Goal: Task Accomplishment & Management: Use online tool/utility

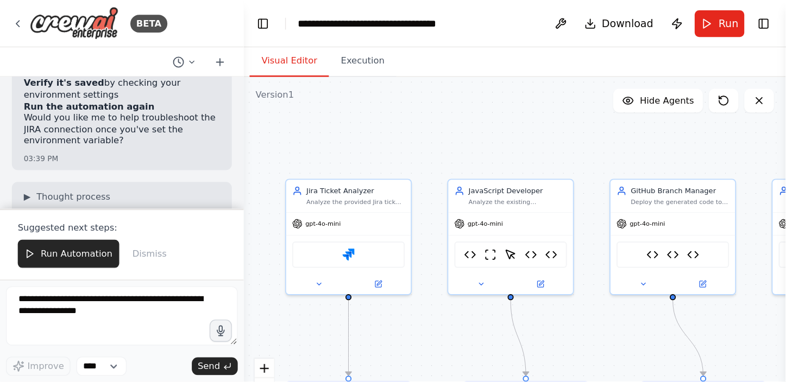
scroll to position [54345, 0]
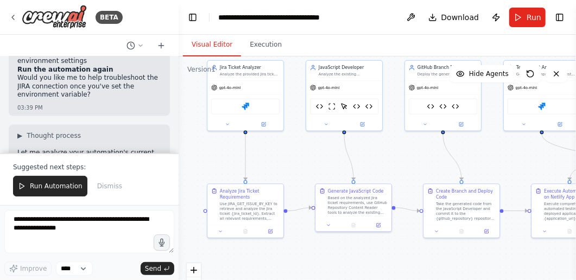
drag, startPoint x: 199, startPoint y: 225, endPoint x: 198, endPoint y: 138, distance: 86.9
click at [198, 138] on div ".deletable-edge-delete-btn { width: 20px; height: 20px; border: 0px solid #ffff…" at bounding box center [377, 191] width 397 height 271
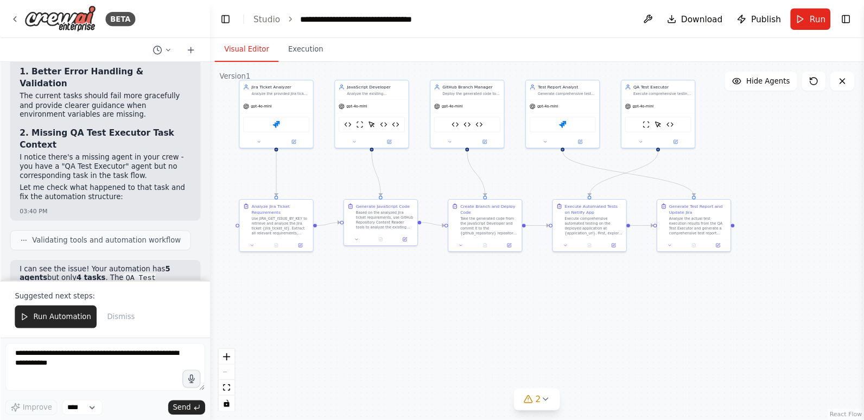
scroll to position [52026, 0]
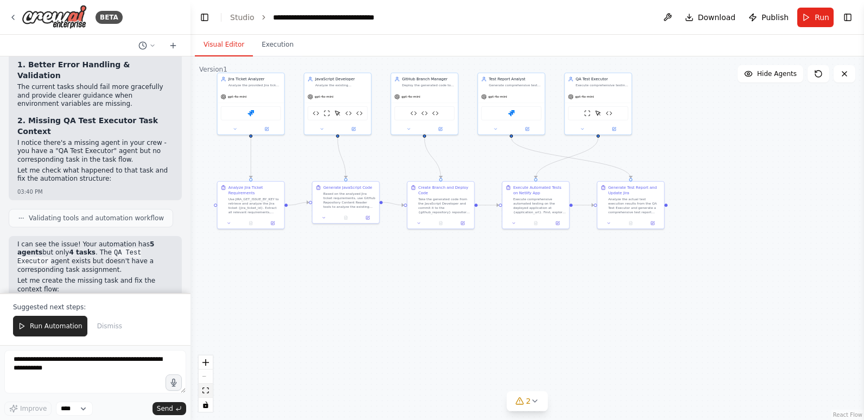
click at [210, 280] on button "fit view" at bounding box center [206, 391] width 14 height 14
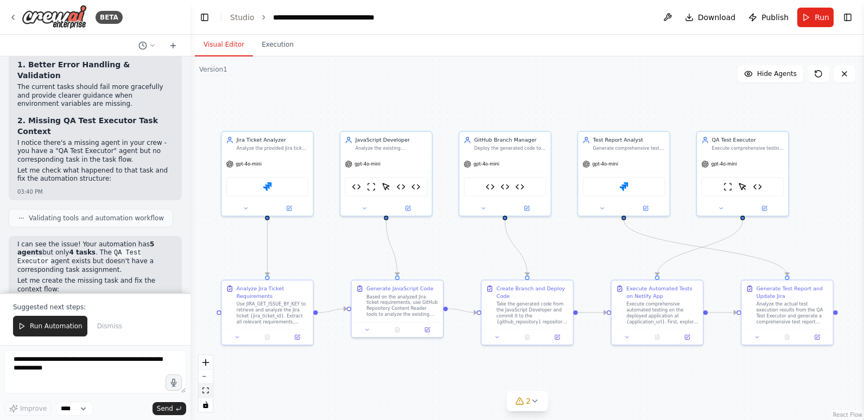
click at [206, 280] on icon "fit view" at bounding box center [205, 391] width 7 height 6
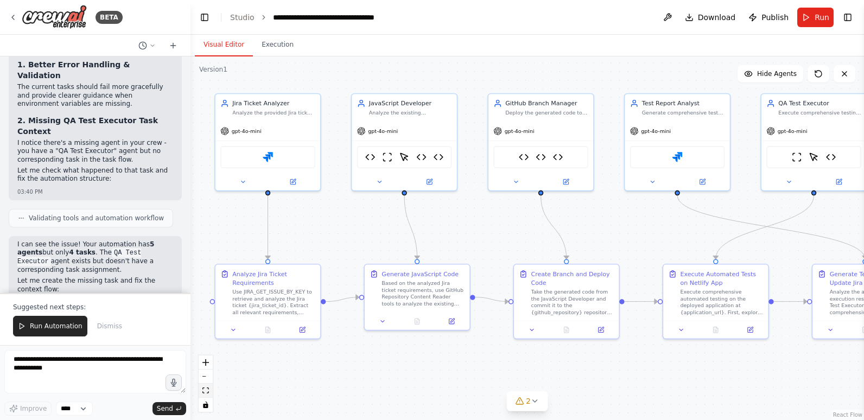
click at [205, 280] on icon "fit view" at bounding box center [205, 391] width 7 height 6
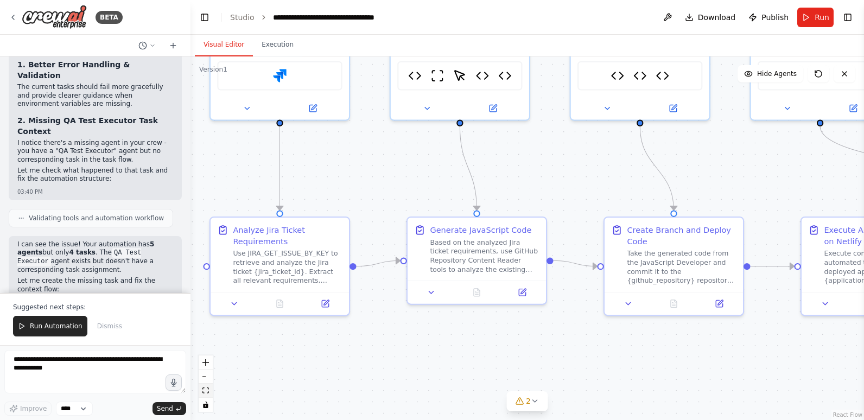
click at [206, 280] on icon "fit view" at bounding box center [205, 391] width 7 height 6
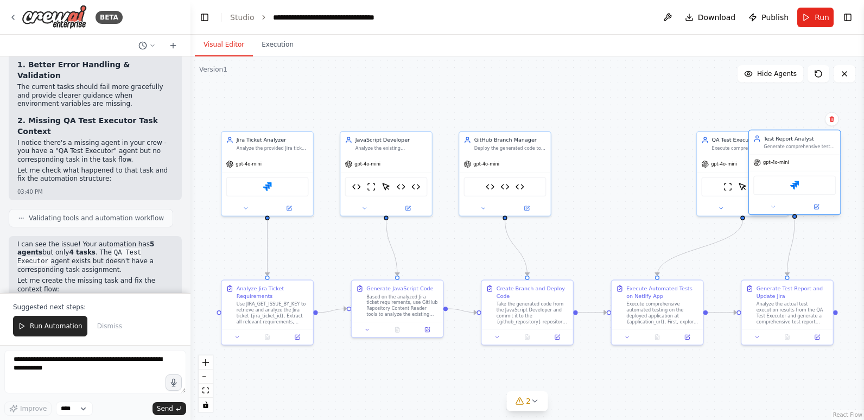
drag, startPoint x: 628, startPoint y: 144, endPoint x: 800, endPoint y: 141, distance: 172.1
click at [575, 141] on div "Test Report Analyst Generate comprehensive test reports based on actual test re…" at bounding box center [800, 142] width 72 height 15
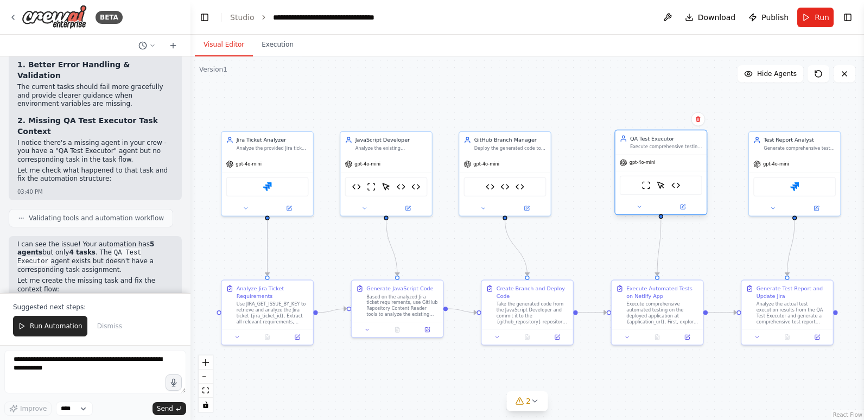
drag, startPoint x: 740, startPoint y: 143, endPoint x: 656, endPoint y: 144, distance: 84.2
click at [575, 144] on div "QA Test Executor Execute comprehensive testing on the deployed application at {…" at bounding box center [666, 142] width 72 height 15
drag, startPoint x: 656, startPoint y: 143, endPoint x: 648, endPoint y: 144, distance: 8.2
click at [575, 144] on div "Execute comprehensive testing on the deployed application at {application_url} …" at bounding box center [659, 147] width 72 height 6
drag, startPoint x: 764, startPoint y: 149, endPoint x: 755, endPoint y: 149, distance: 9.8
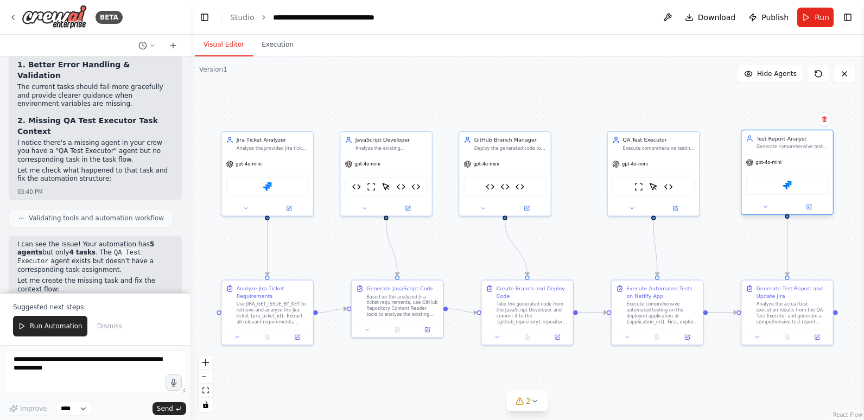
click at [575, 149] on div "Test Report Analyst Generate comprehensive test reports based on actual test re…" at bounding box center [787, 142] width 83 height 15
click at [575, 280] on div ".deletable-edge-delete-btn { width: 20px; height: 20px; border: 0px solid #ffff…" at bounding box center [528, 238] width 674 height 364
click at [208, 280] on icon "fit view" at bounding box center [205, 391] width 7 height 6
click at [62, 280] on span "Run Automation" at bounding box center [56, 326] width 53 height 9
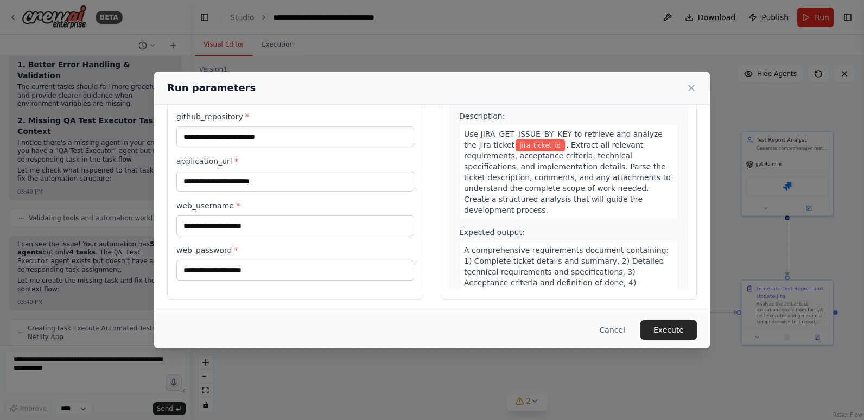
scroll to position [77, 0]
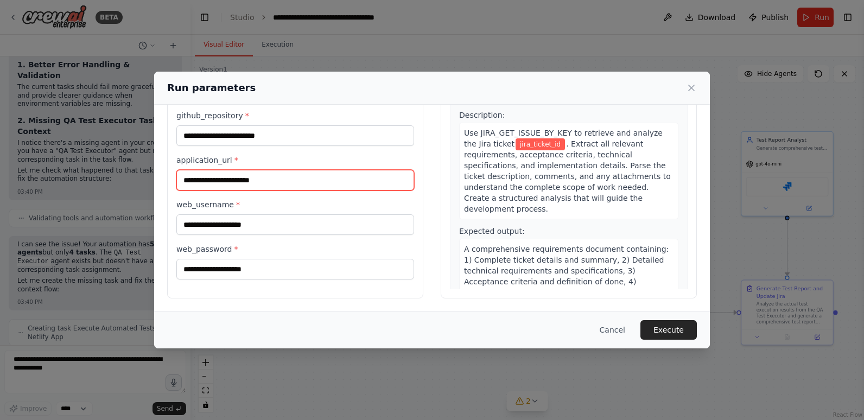
click at [267, 178] on input "application_url *" at bounding box center [295, 180] width 238 height 21
type input "**********"
click at [333, 280] on div "Cancel Execute" at bounding box center [432, 330] width 530 height 20
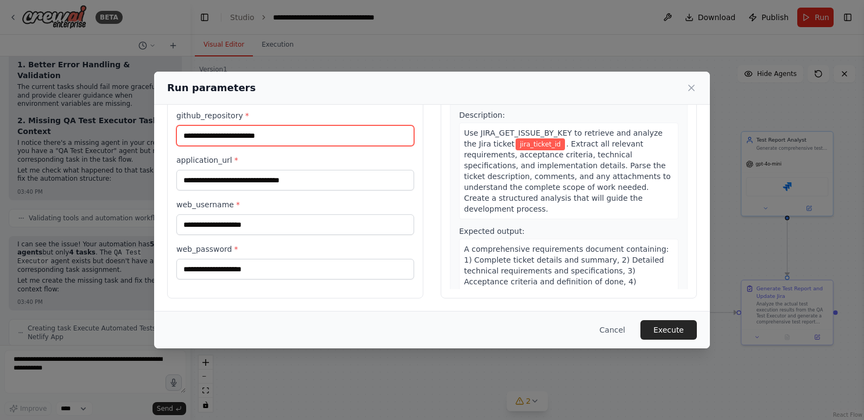
click at [264, 132] on input "github_repository *" at bounding box center [295, 135] width 238 height 21
click at [296, 134] on input "github_repository *" at bounding box center [295, 135] width 238 height 21
paste input "**********"
type input "**********"
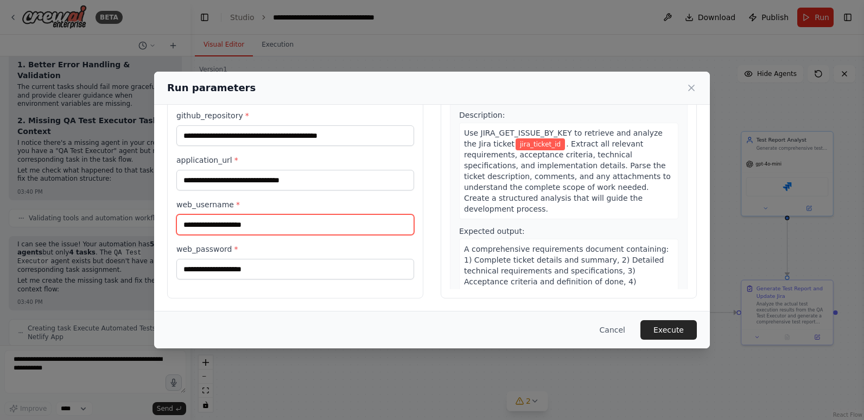
click at [334, 221] on input "web_username *" at bounding box center [295, 224] width 238 height 21
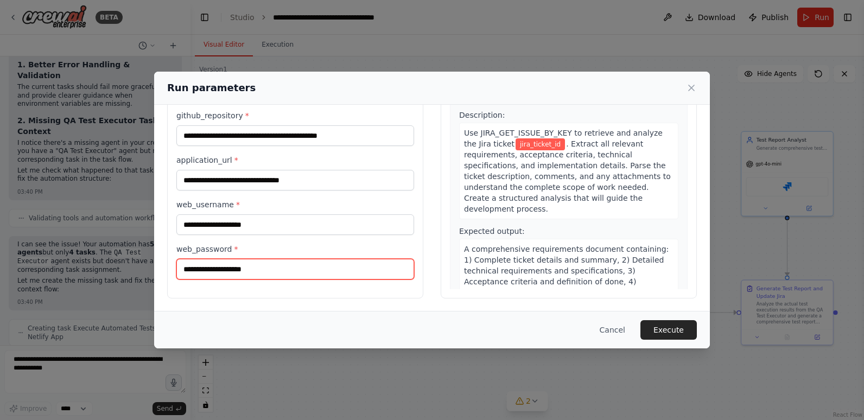
click at [325, 272] on input "web_password *" at bounding box center [295, 269] width 238 height 21
type input "*"
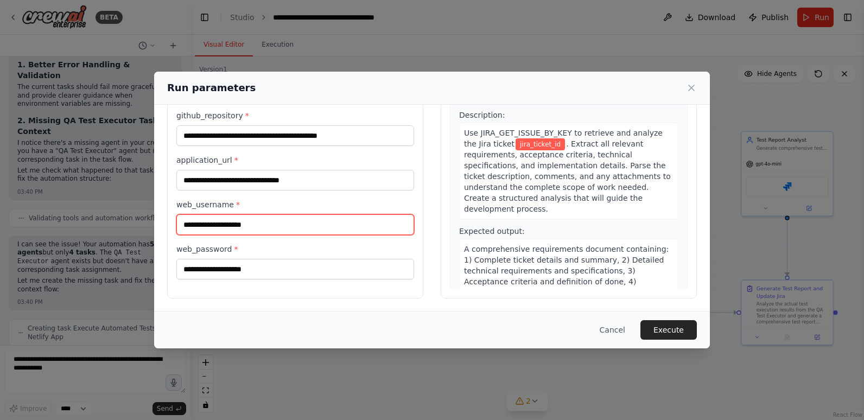
click at [233, 223] on input "web_username *" at bounding box center [295, 224] width 238 height 21
type input "**********"
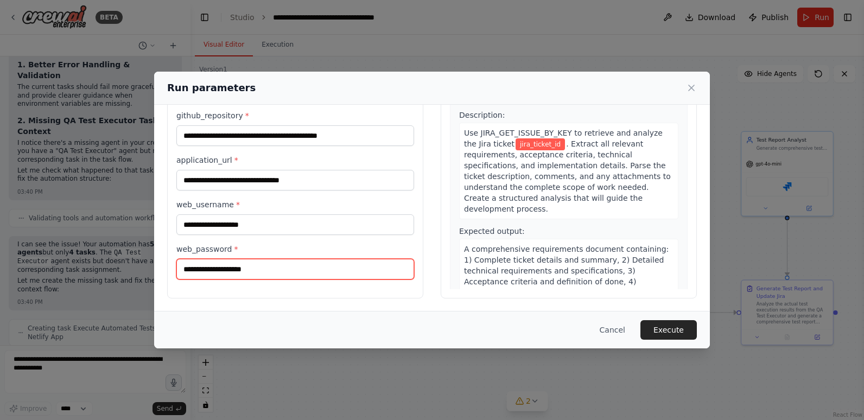
click at [349, 272] on input "web_password *" at bounding box center [295, 269] width 238 height 21
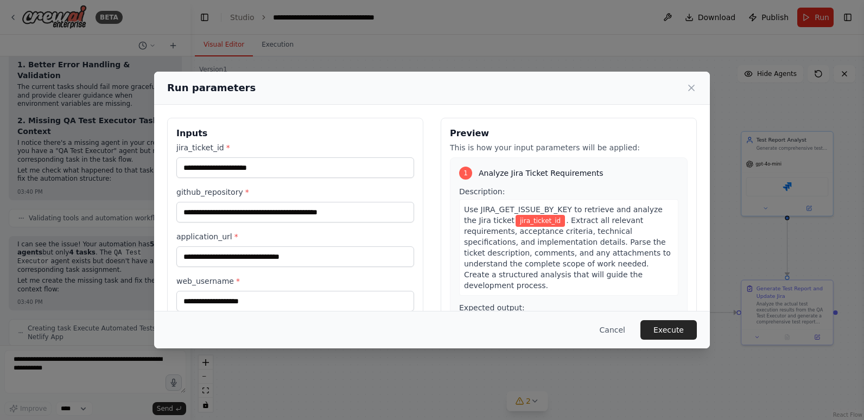
type input "**********"
click at [311, 166] on input "jira_ticket_id *" at bounding box center [295, 167] width 238 height 21
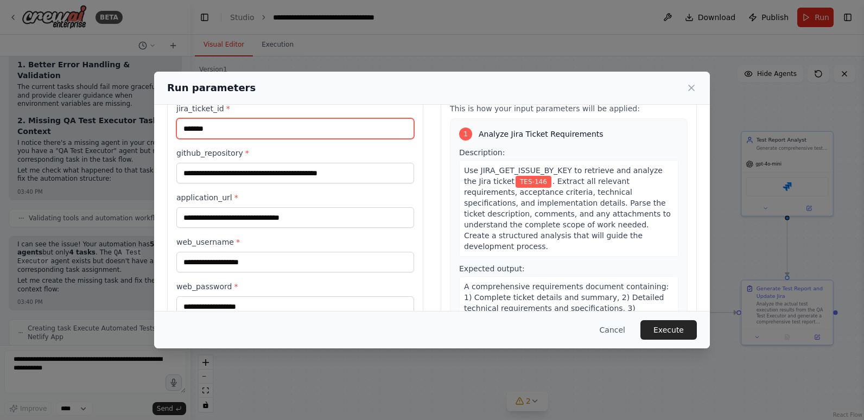
scroll to position [77, 0]
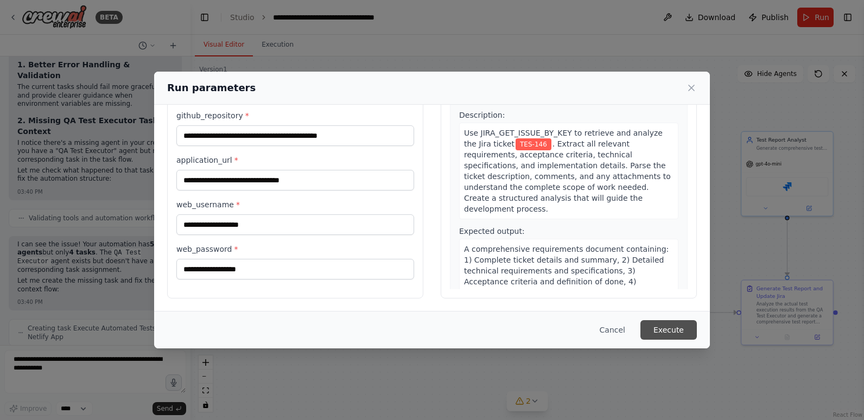
type input "*******"
click at [575, 280] on button "Execute" at bounding box center [669, 330] width 56 height 20
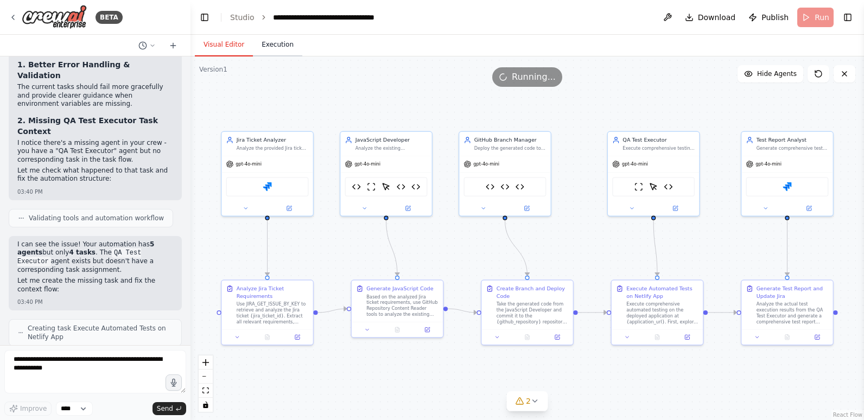
click at [277, 43] on button "Execution" at bounding box center [277, 45] width 49 height 23
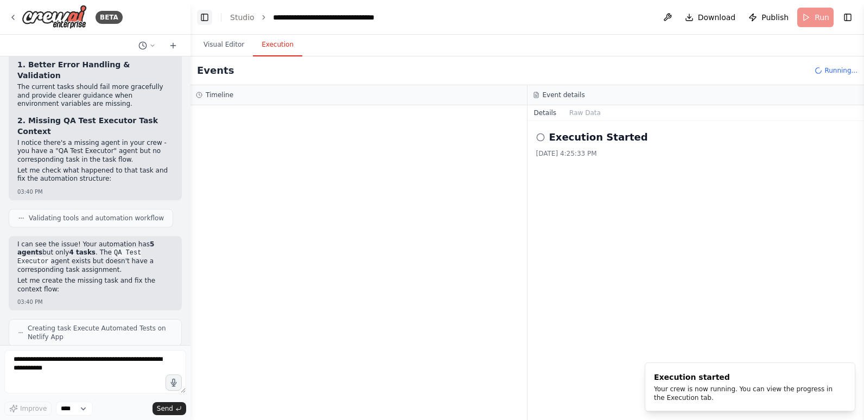
click at [204, 15] on button "Toggle Left Sidebar" at bounding box center [204, 17] width 15 height 15
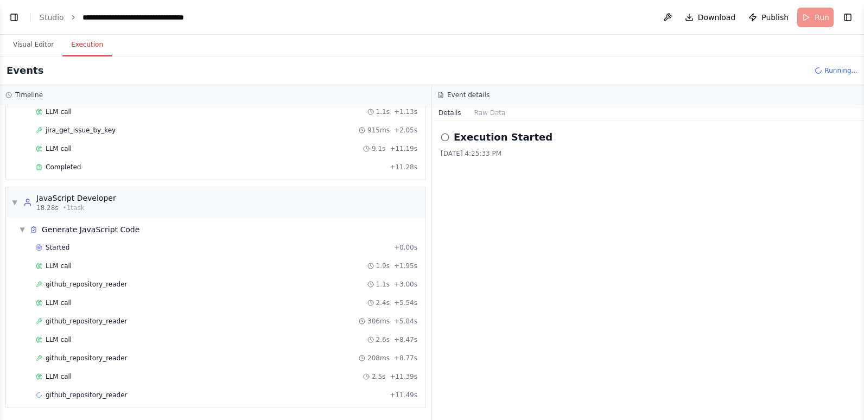
scroll to position [97, 0]
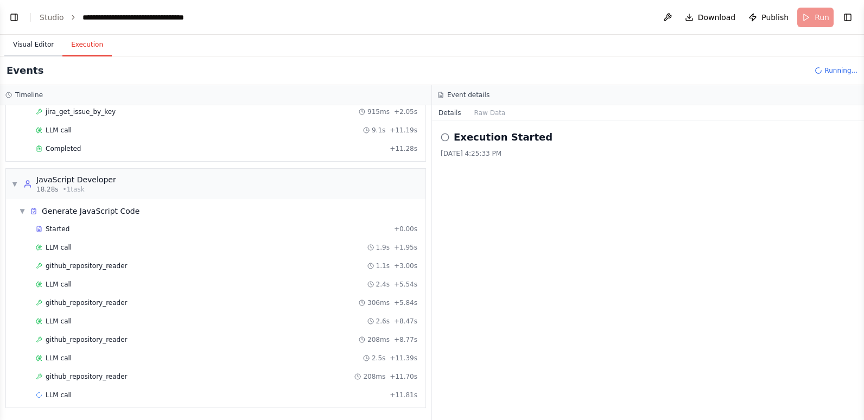
drag, startPoint x: 34, startPoint y: 47, endPoint x: 104, endPoint y: 180, distance: 150.6
click at [34, 47] on button "Visual Editor" at bounding box center [33, 45] width 58 height 23
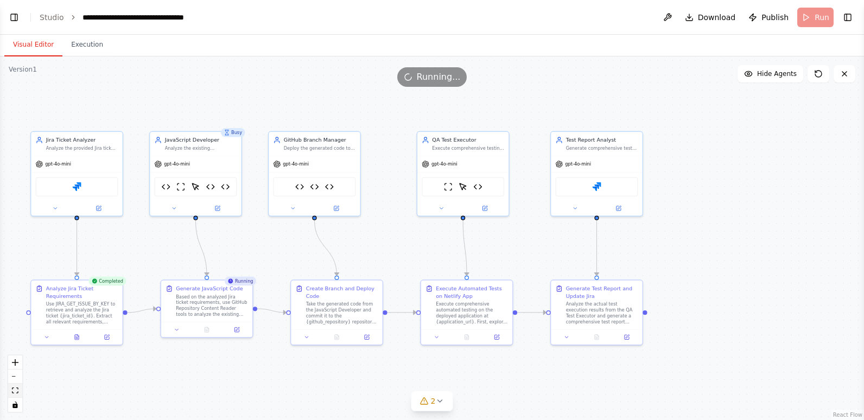
click at [12, 280] on icon "fit view" at bounding box center [15, 391] width 7 height 6
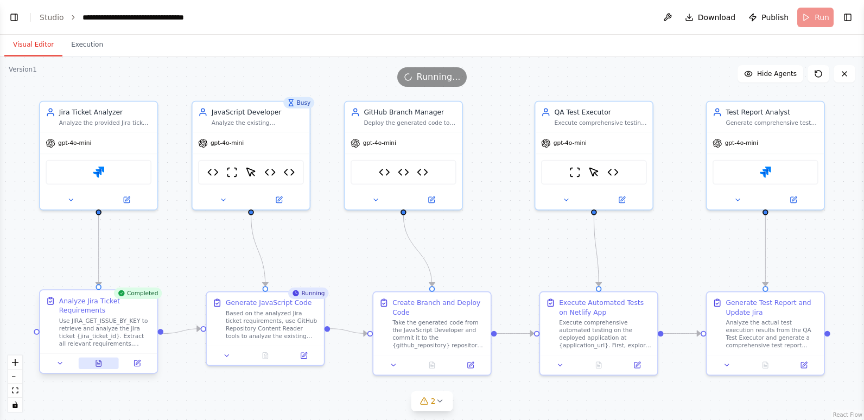
click at [100, 280] on icon at bounding box center [98, 363] width 5 height 7
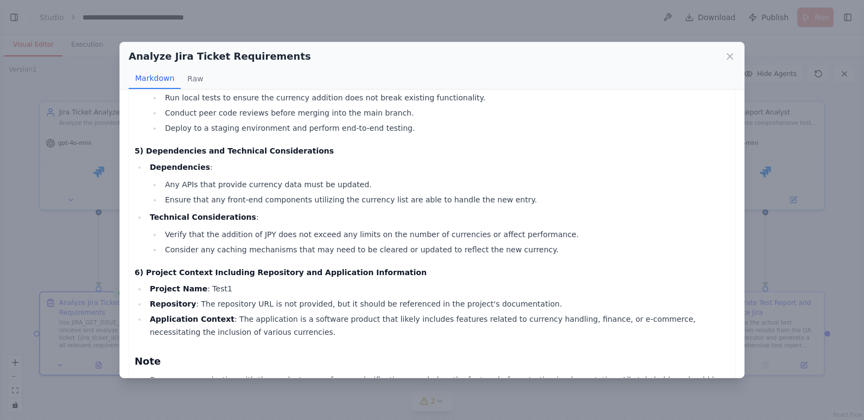
scroll to position [581, 0]
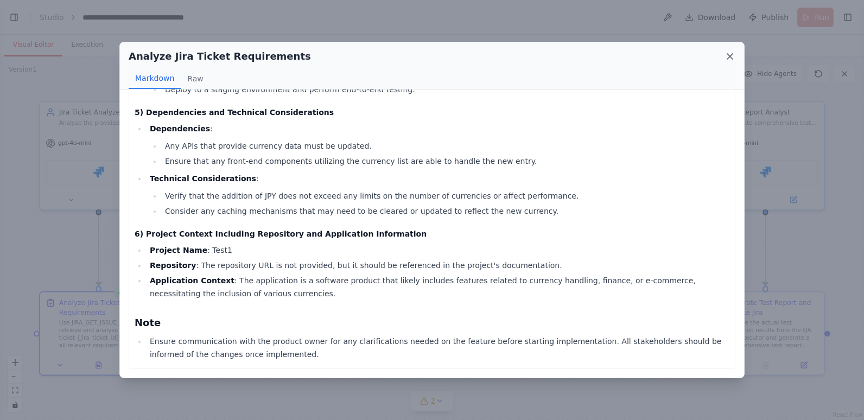
click at [575, 56] on icon at bounding box center [730, 56] width 11 height 11
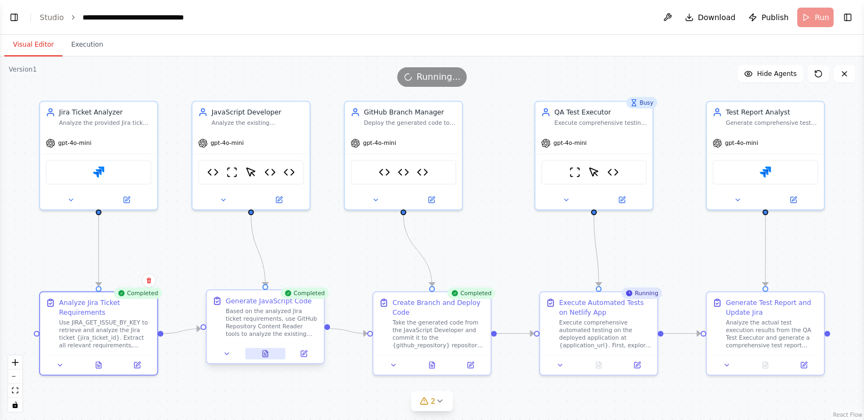
click at [264, 280] on icon at bounding box center [265, 354] width 5 height 7
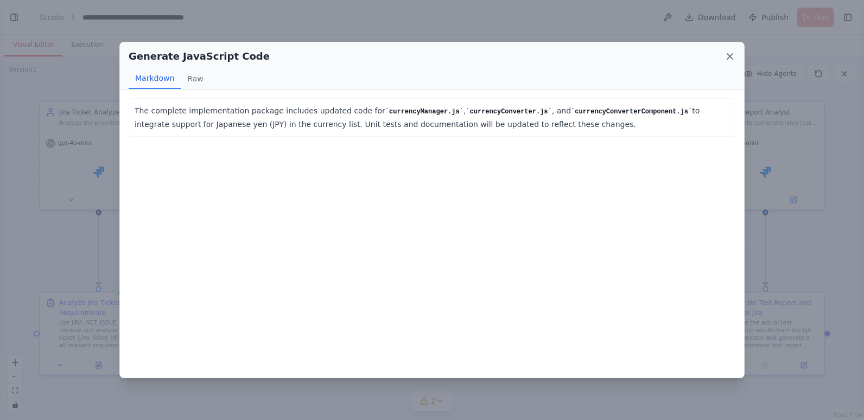
click at [575, 55] on icon at bounding box center [730, 56] width 11 height 11
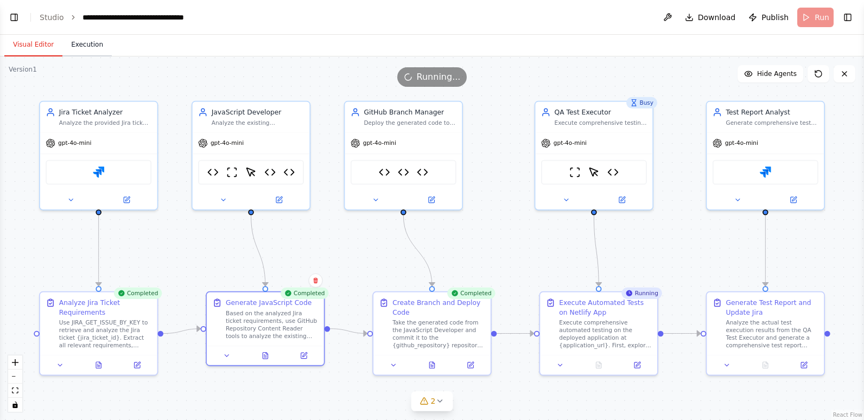
click at [91, 43] on button "Execution" at bounding box center [86, 45] width 49 height 23
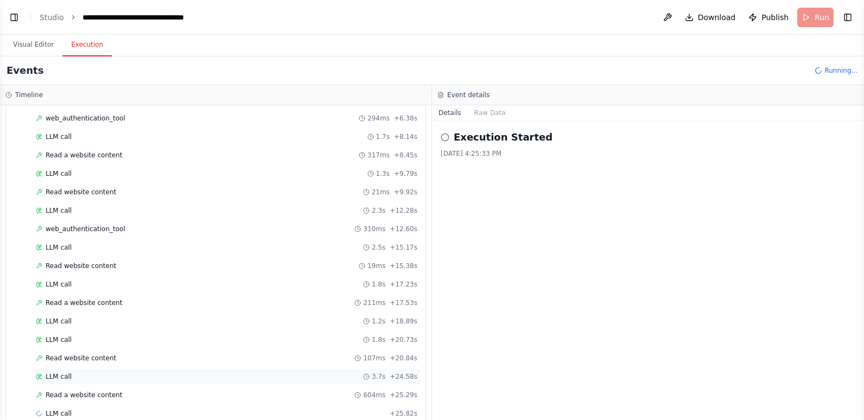
scroll to position [811, 0]
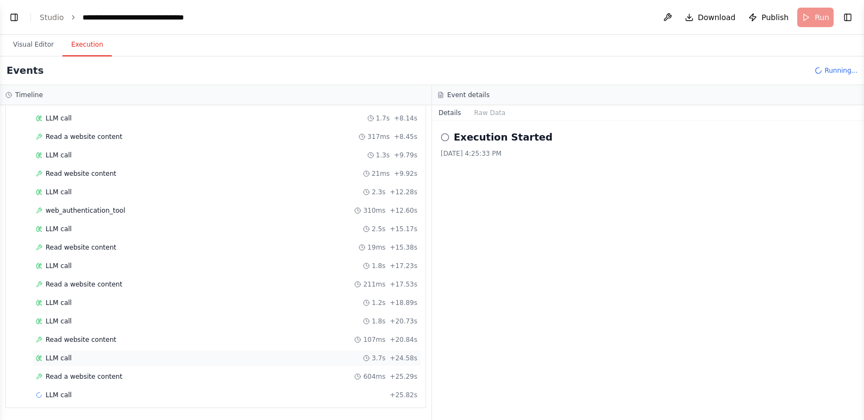
click at [87, 280] on div "LLM call 3.7s + 24.58s" at bounding box center [226, 358] width 389 height 16
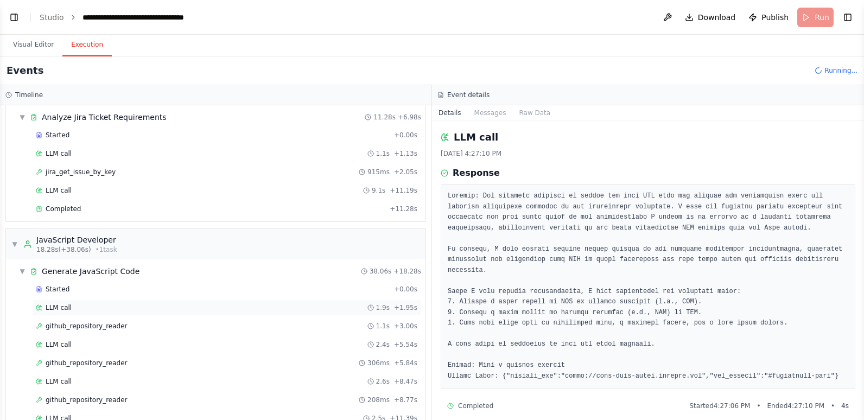
scroll to position [54, 0]
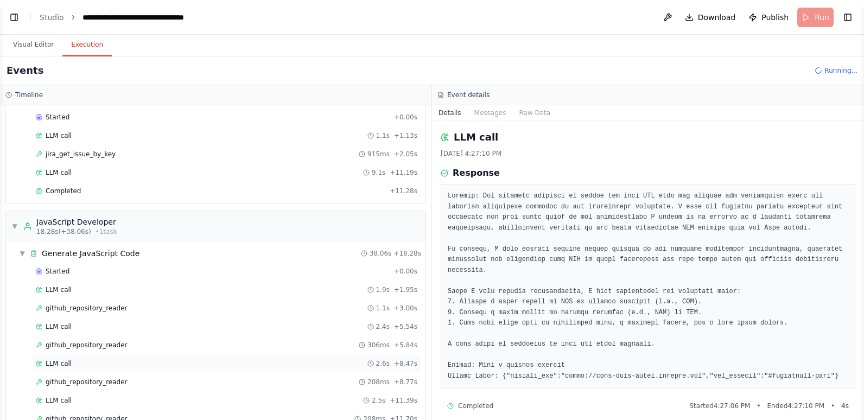
click at [89, 280] on div "LLM call 2.6s + 8.47s" at bounding box center [227, 363] width 382 height 9
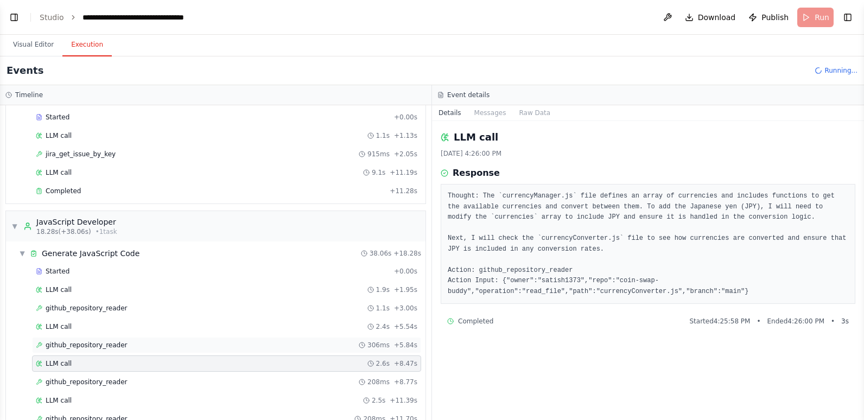
click at [91, 280] on span "github_repository_reader" at bounding box center [87, 345] width 82 height 9
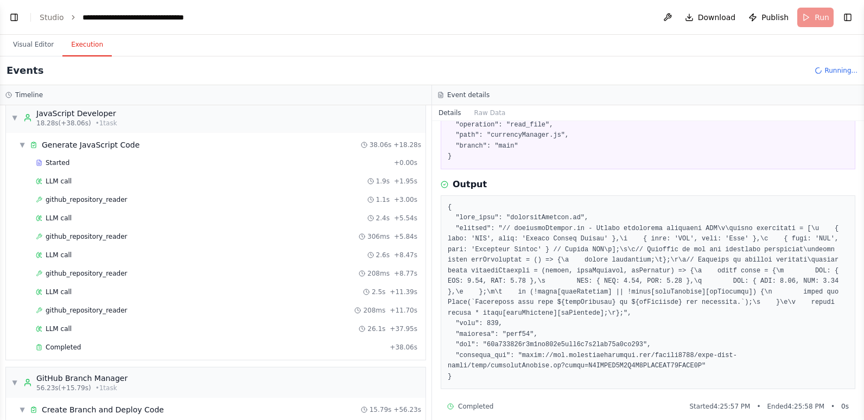
scroll to position [109, 0]
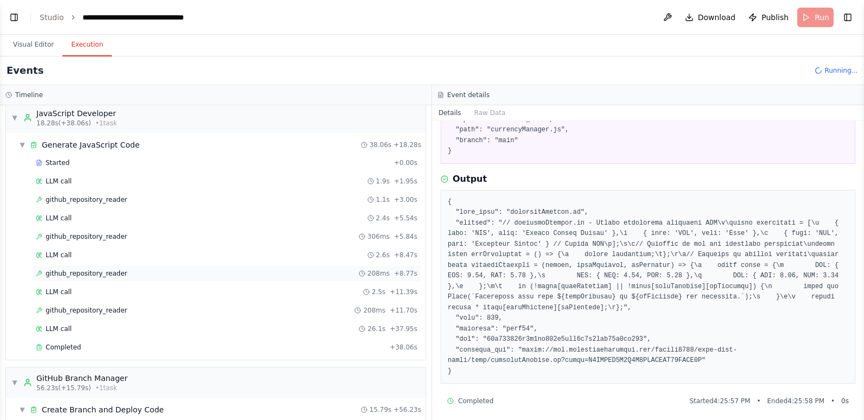
click at [144, 276] on div "github_repository_reader 208ms + 8.77s" at bounding box center [227, 273] width 382 height 9
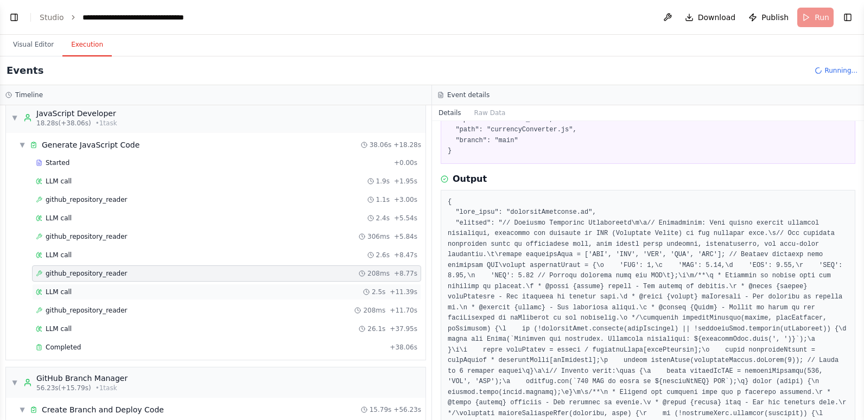
click at [137, 280] on div "LLM call 2.5s + 11.39s" at bounding box center [227, 292] width 382 height 9
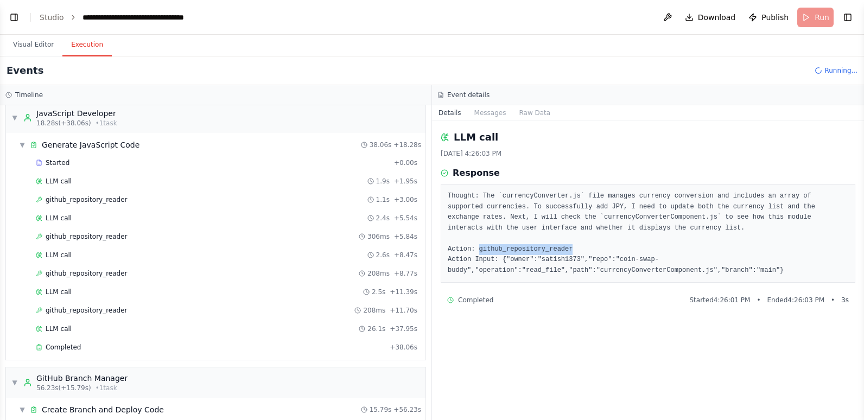
drag, startPoint x: 476, startPoint y: 250, endPoint x: 565, endPoint y: 252, distance: 89.1
click at [565, 252] on pre "Thought: The `currencyConverter.js` file manages currency conversion and includ…" at bounding box center [648, 233] width 401 height 85
drag, startPoint x: 565, startPoint y: 252, endPoint x: 643, endPoint y: 260, distance: 78.5
click at [575, 260] on pre "Thought: The `currencyConverter.js` file manages currency conversion and includ…" at bounding box center [648, 233] width 401 height 85
click at [551, 280] on div "LLM call 9/17/2025, 4:26:03 PM Response Thought: The `currencyConverter.js` fil…" at bounding box center [648, 270] width 432 height 299
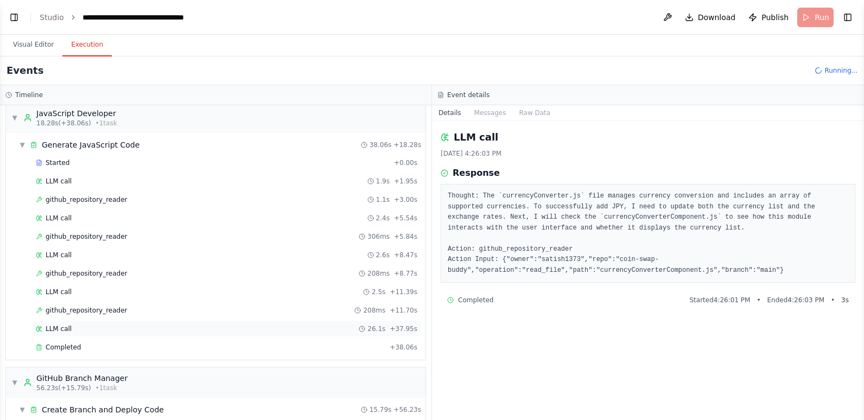
click at [126, 280] on div "LLM call 26.1s + 37.95s" at bounding box center [226, 329] width 389 height 16
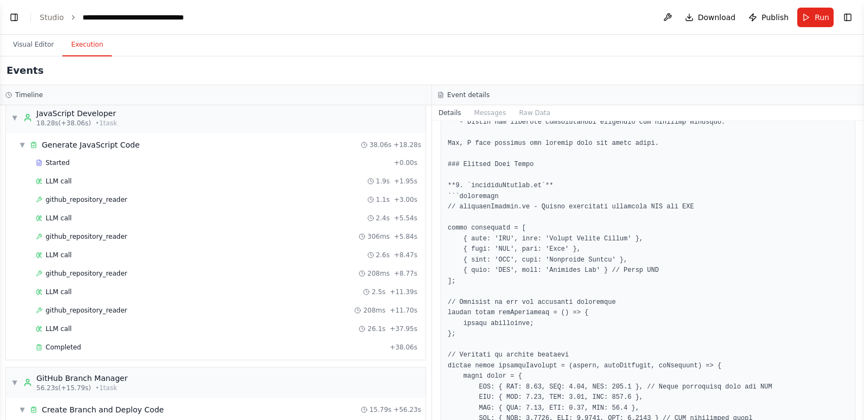
scroll to position [326, 0]
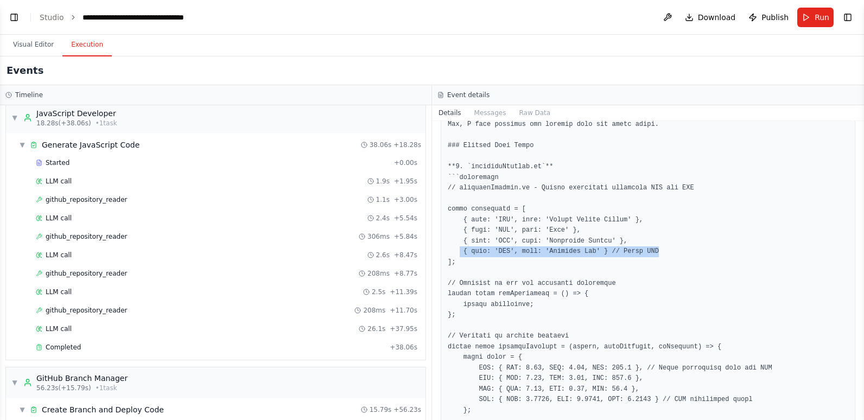
drag, startPoint x: 645, startPoint y: 242, endPoint x: 460, endPoint y: 241, distance: 185.7
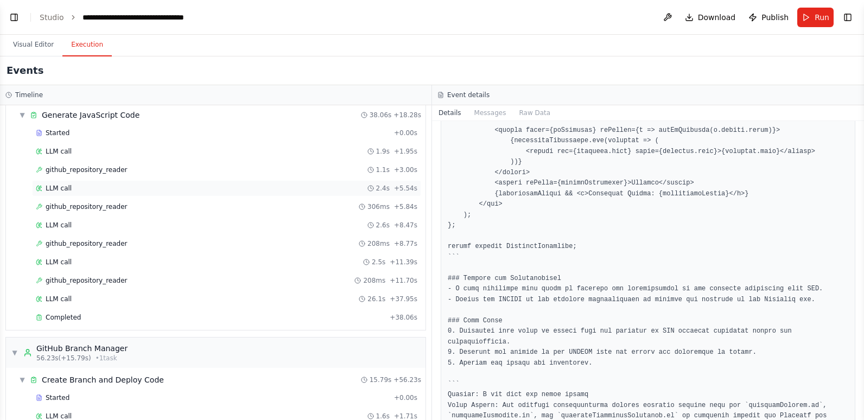
scroll to position [217, 0]
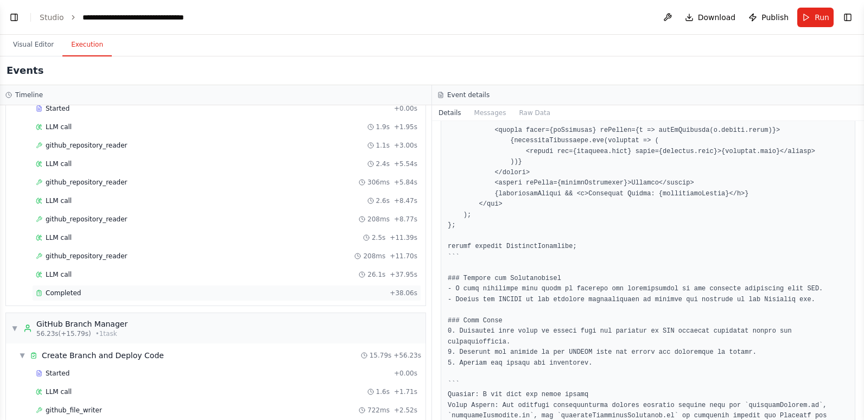
click at [78, 280] on div "Completed" at bounding box center [211, 293] width 350 height 9
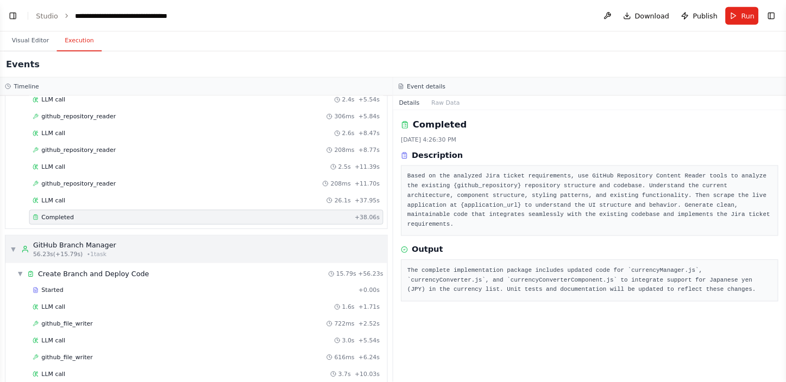
scroll to position [326, 0]
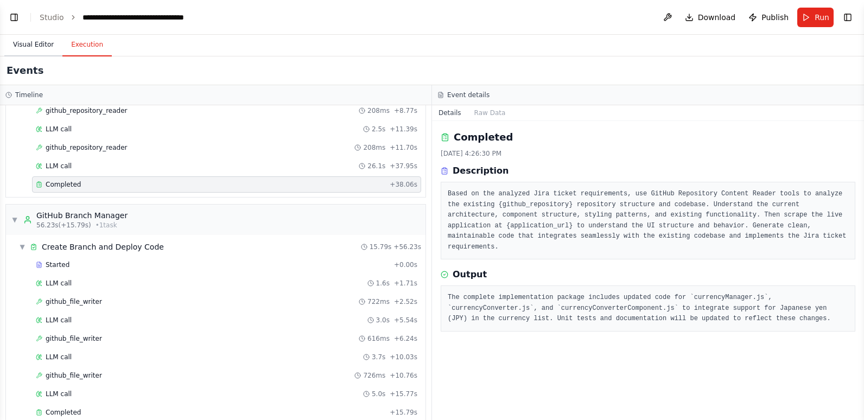
click at [33, 42] on button "Visual Editor" at bounding box center [33, 45] width 58 height 23
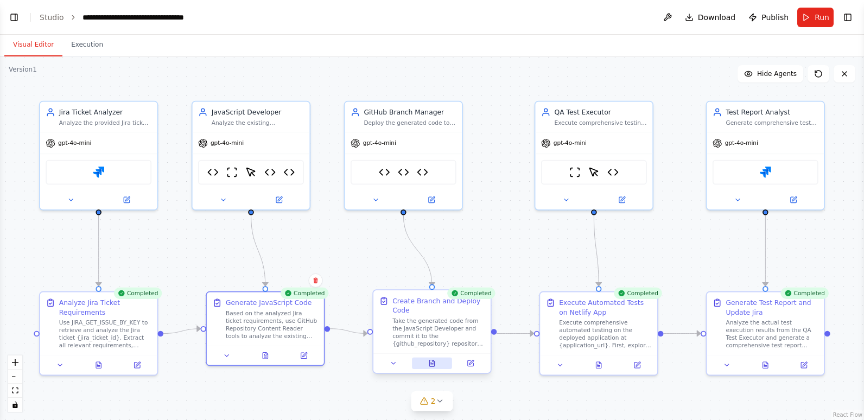
click at [431, 280] on icon at bounding box center [431, 363] width 5 height 7
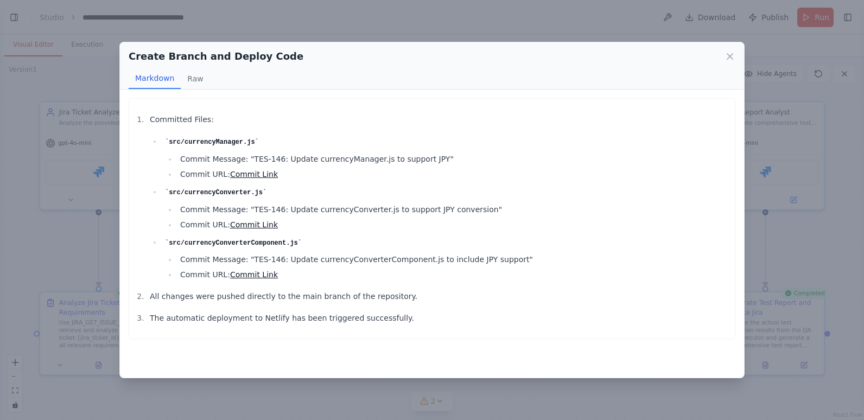
click at [372, 188] on li "src/currencyConverter.js Commit Message: "TES-146: Update currencyConverter.js …" at bounding box center [446, 208] width 568 height 46
click at [350, 183] on ul "src/currencyManager.js Commit Message: "TES-146: Update currencyManager.js to s…" at bounding box center [440, 208] width 580 height 147
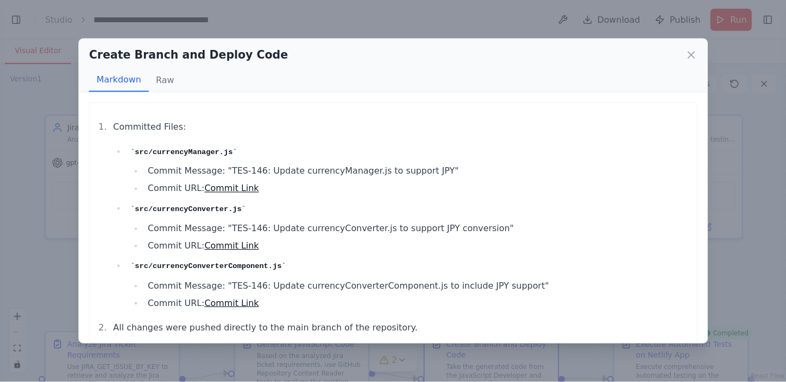
scroll to position [52214, 0]
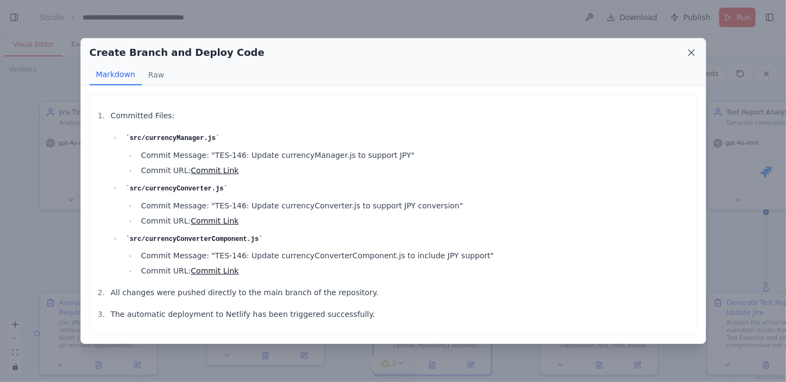
click at [575, 50] on icon at bounding box center [690, 52] width 5 height 5
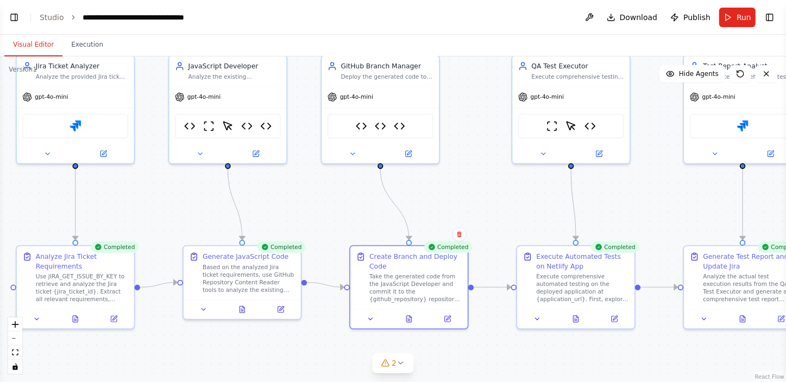
drag, startPoint x: 516, startPoint y: 233, endPoint x: 493, endPoint y: 187, distance: 51.7
click at [493, 187] on div ".deletable-edge-delete-btn { width: 20px; height: 20px; border: 0px solid #ffff…" at bounding box center [393, 219] width 786 height 326
click at [572, 280] on icon at bounding box center [576, 317] width 8 height 8
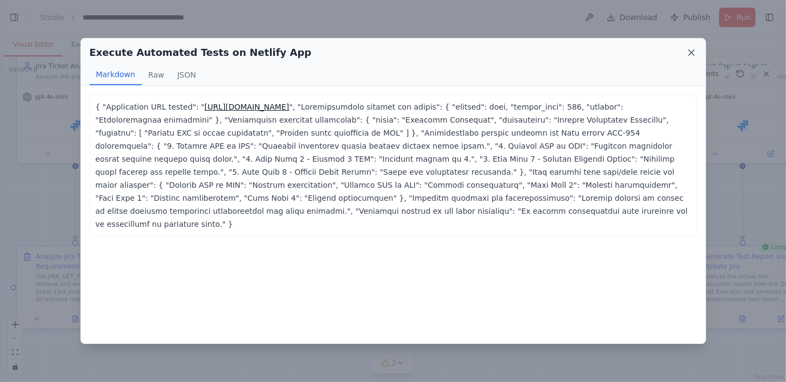
click at [575, 53] on icon at bounding box center [690, 52] width 5 height 5
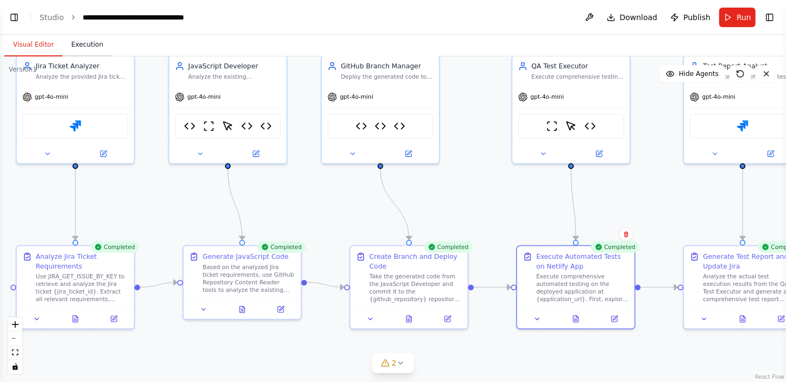
click at [87, 43] on button "Execution" at bounding box center [86, 45] width 49 height 23
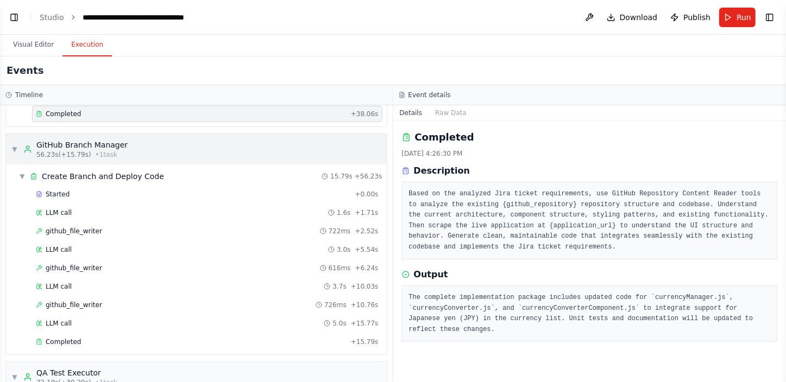
scroll to position [444, 0]
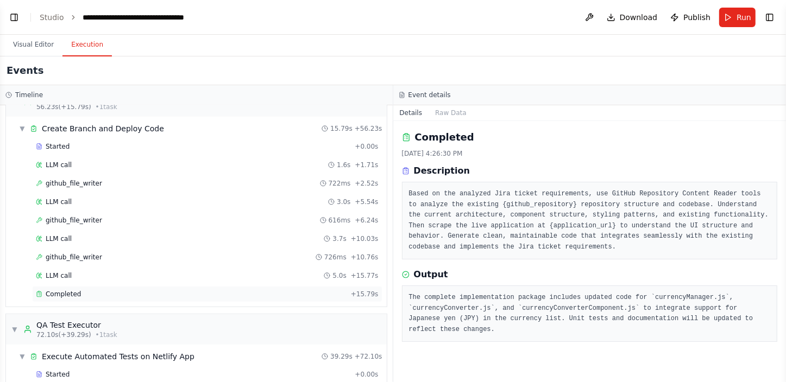
click at [114, 280] on div "Completed" at bounding box center [191, 294] width 311 height 9
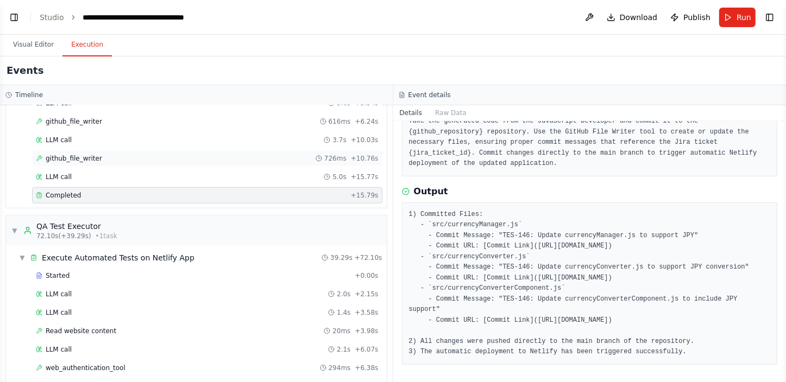
scroll to position [592, 0]
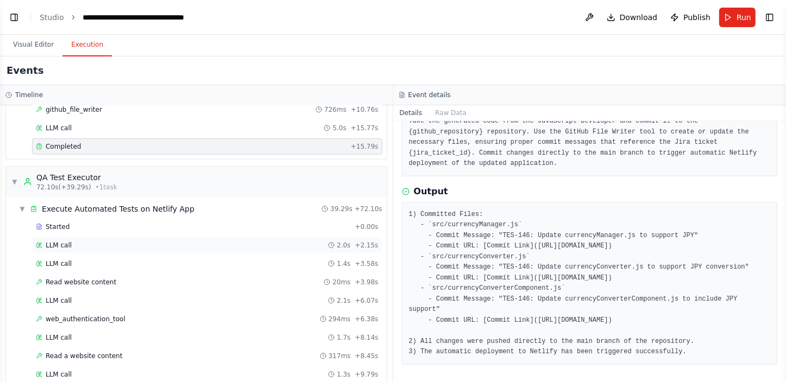
click at [97, 241] on div "LLM call 2.0s + 2.15s" at bounding box center [207, 245] width 343 height 9
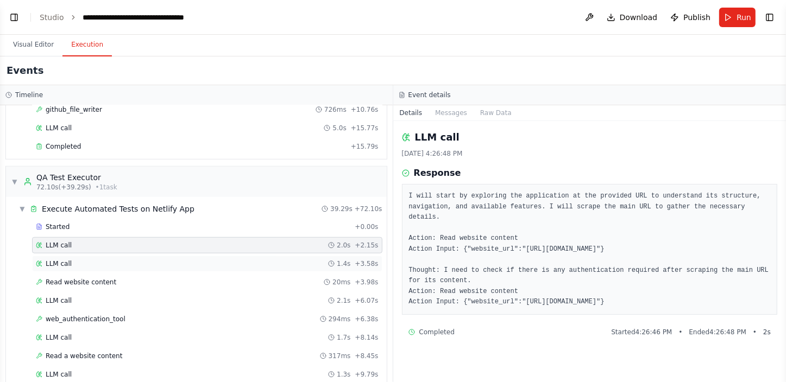
click at [80, 262] on div "LLM call 1.4s + 3.58s" at bounding box center [207, 263] width 343 height 9
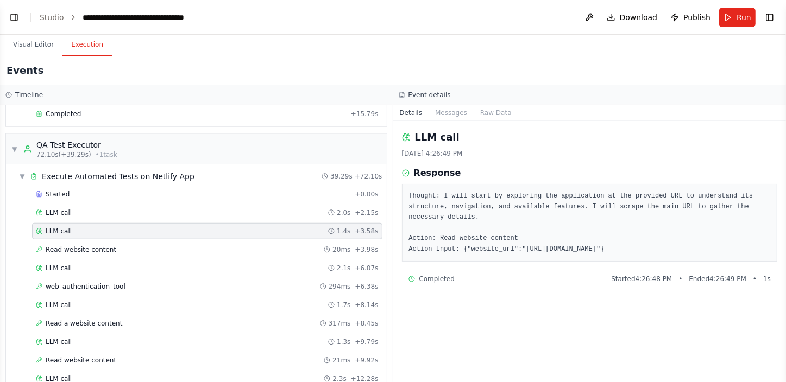
scroll to position [641, 0]
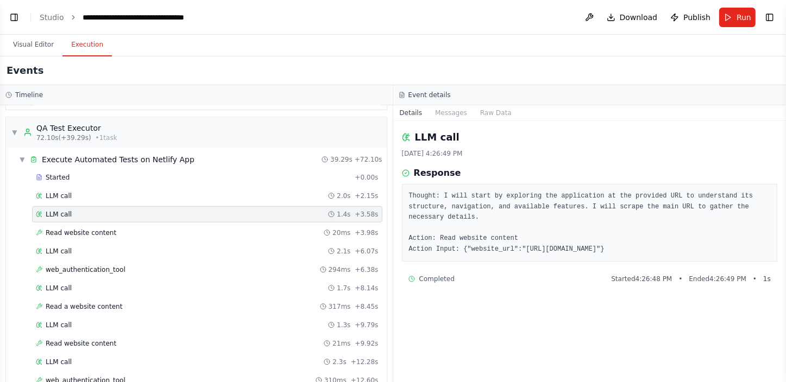
drag, startPoint x: 642, startPoint y: 238, endPoint x: 515, endPoint y: 239, distance: 126.5
click at [515, 239] on pre "Thought: I will start by exploring the application at the provided URL to under…" at bounding box center [590, 223] width 362 height 64
click at [141, 229] on div "Read website content 20ms + 3.98s" at bounding box center [207, 233] width 343 height 9
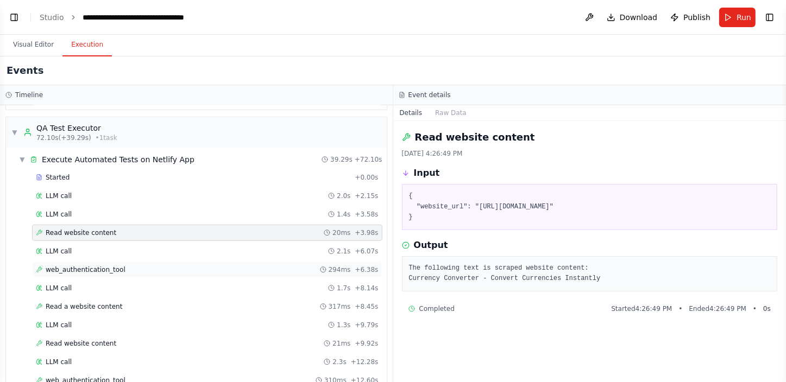
click at [112, 265] on span "web_authentication_tool" at bounding box center [86, 269] width 80 height 9
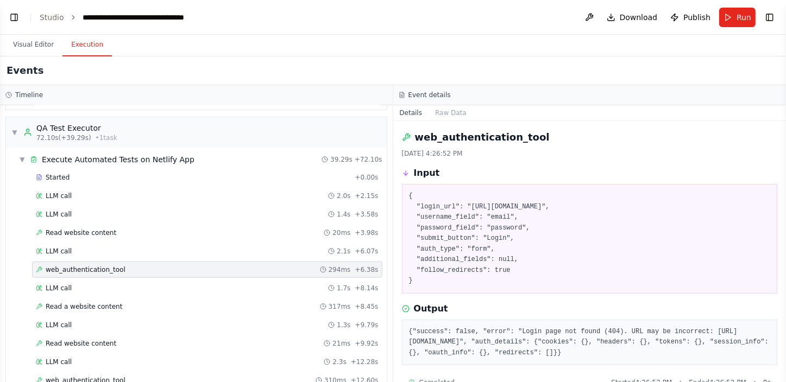
scroll to position [24, 0]
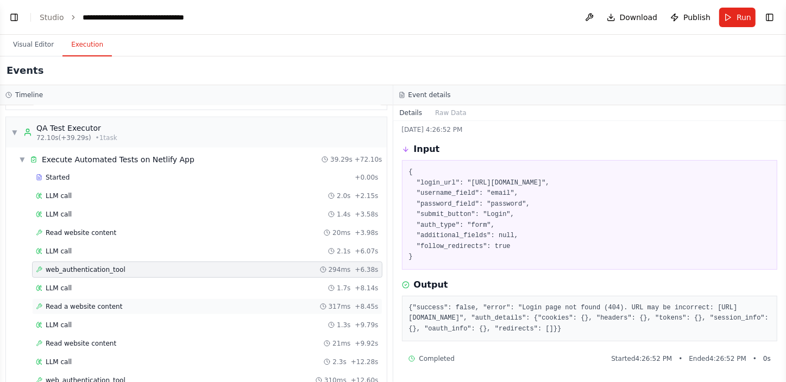
click at [113, 280] on div "Read a website content 317ms + 8.45s" at bounding box center [207, 306] width 343 height 9
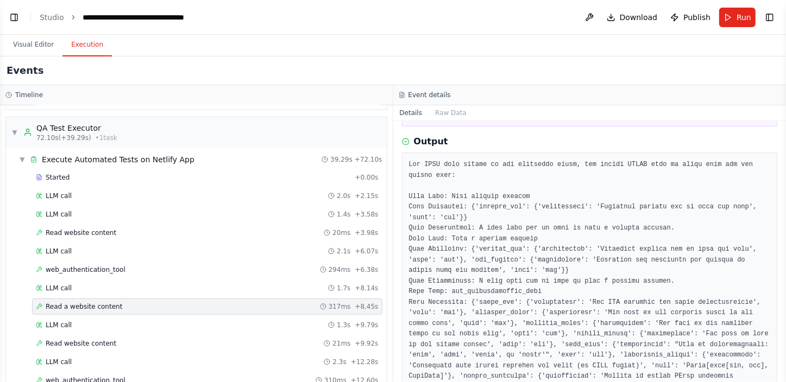
scroll to position [123, 0]
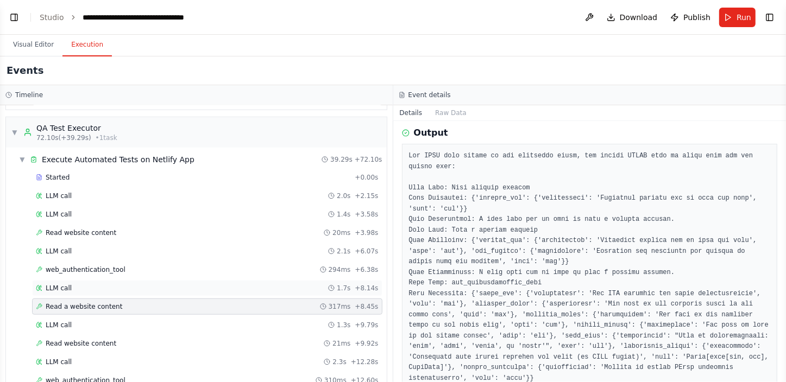
click at [134, 280] on div "LLM call 1.7s + 8.14s" at bounding box center [207, 288] width 343 height 9
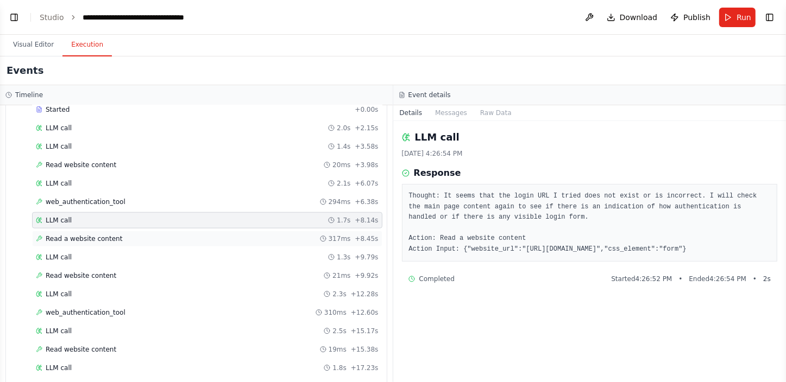
scroll to position [740, 0]
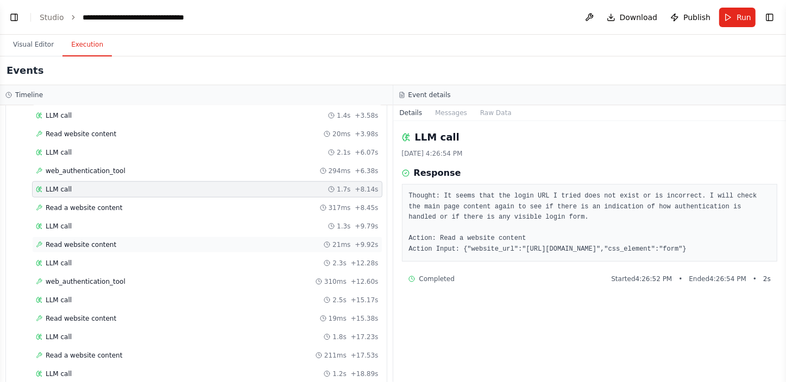
click at [95, 237] on div "Read website content 21ms + 9.92s" at bounding box center [207, 245] width 350 height 16
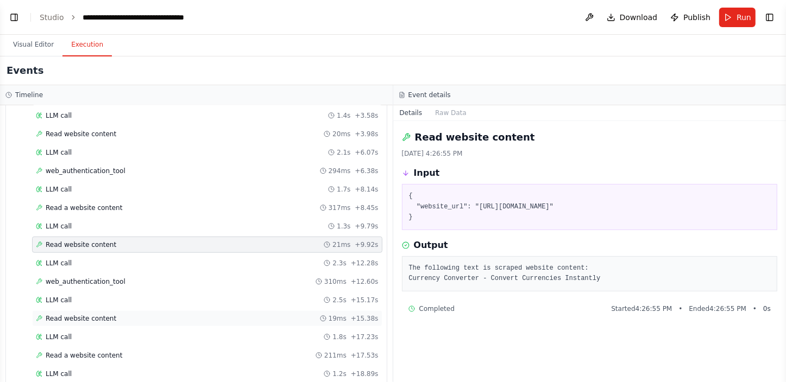
click at [141, 280] on div "Read website content 19ms + 15.38s" at bounding box center [207, 318] width 343 height 9
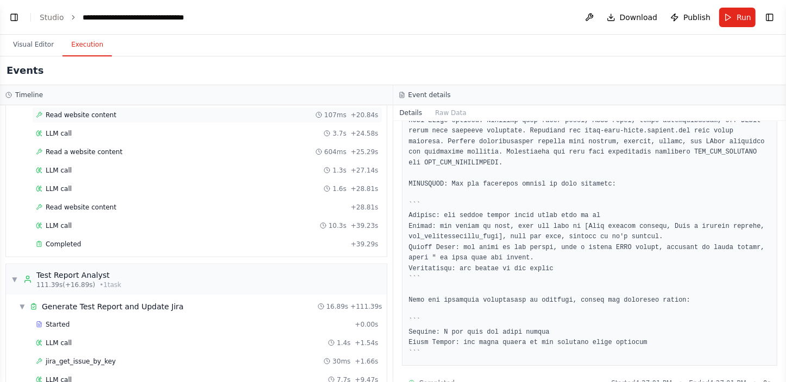
scroll to position [1036, 0]
click at [103, 202] on span "Read website content" at bounding box center [81, 206] width 71 height 9
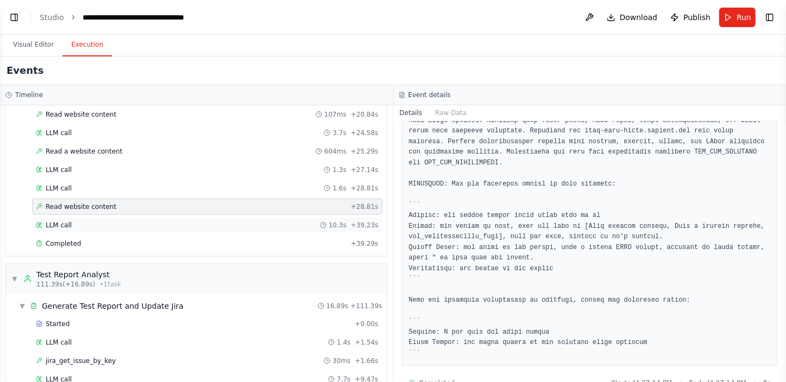
click at [102, 217] on div "LLM call 10.3s + 39.23s" at bounding box center [207, 225] width 350 height 16
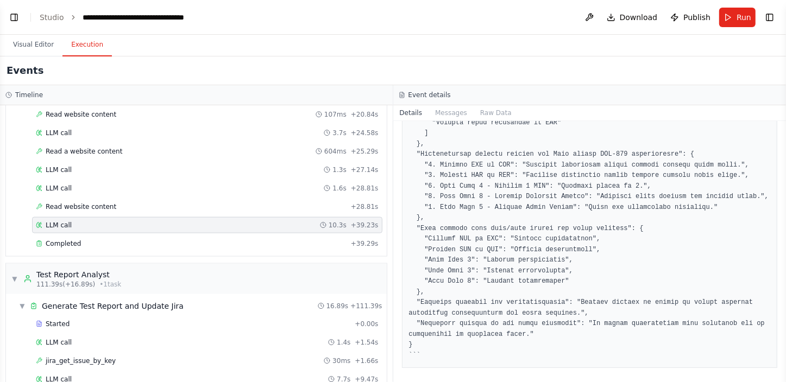
scroll to position [471, 0]
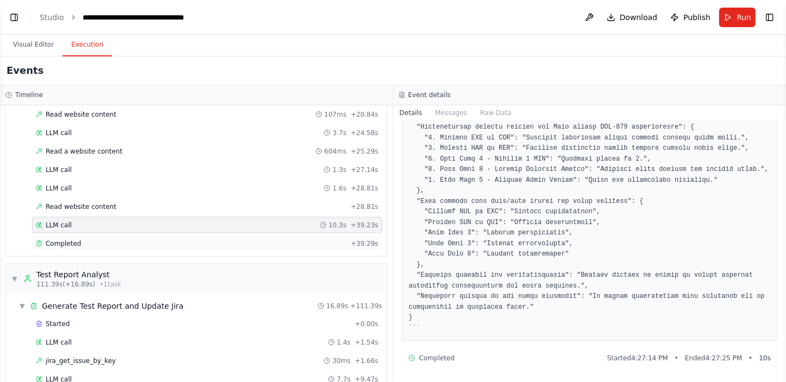
click at [163, 239] on div "Completed" at bounding box center [191, 243] width 311 height 9
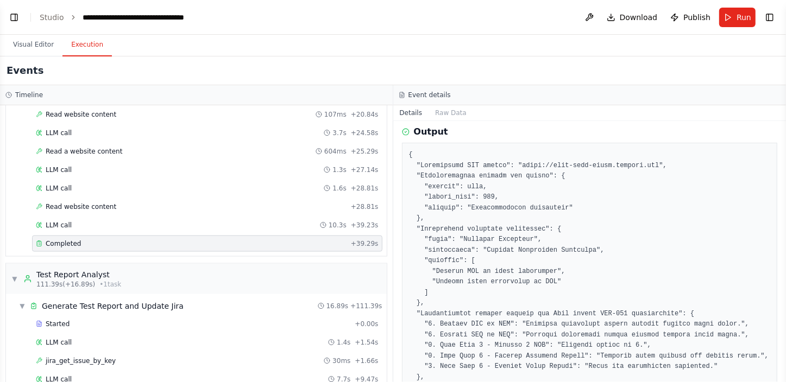
scroll to position [148, 0]
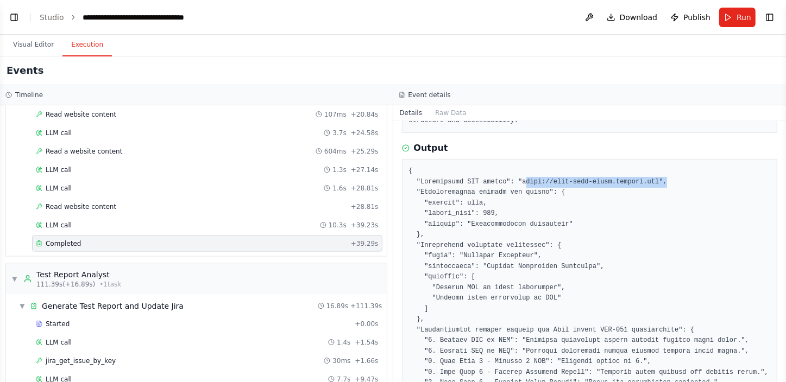
drag, startPoint x: 516, startPoint y: 172, endPoint x: 646, endPoint y: 174, distance: 129.8
click at [575, 174] on pre at bounding box center [590, 346] width 362 height 360
click at [495, 194] on pre at bounding box center [590, 346] width 362 height 360
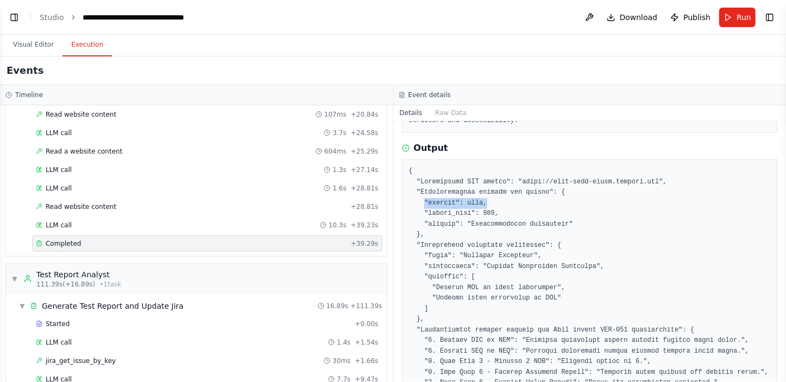
drag, startPoint x: 488, startPoint y: 190, endPoint x: 423, endPoint y: 195, distance: 64.3
click at [423, 195] on pre at bounding box center [590, 346] width 362 height 360
drag, startPoint x: 429, startPoint y: 223, endPoint x: 461, endPoint y: 265, distance: 53.5
click at [461, 265] on pre at bounding box center [590, 346] width 362 height 360
drag, startPoint x: 443, startPoint y: 278, endPoint x: 542, endPoint y: 276, distance: 99.4
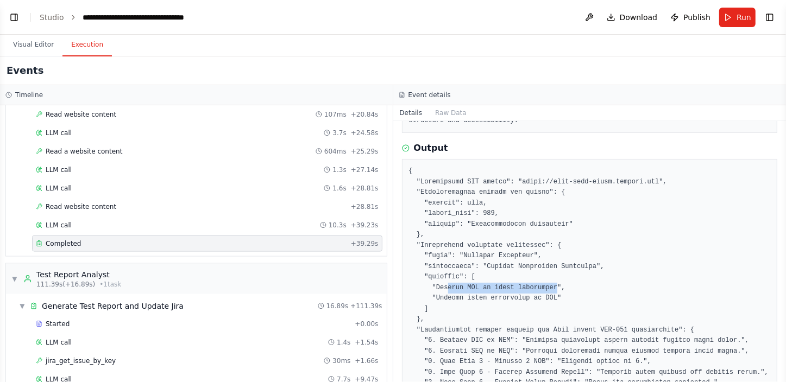
click at [542, 276] on pre at bounding box center [590, 346] width 362 height 360
drag, startPoint x: 542, startPoint y: 276, endPoint x: 606, endPoint y: 277, distance: 63.5
click at [575, 277] on pre at bounding box center [590, 346] width 362 height 360
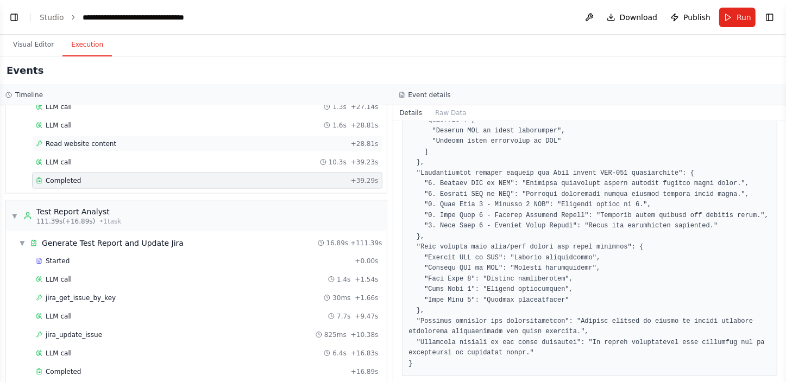
scroll to position [1107, 0]
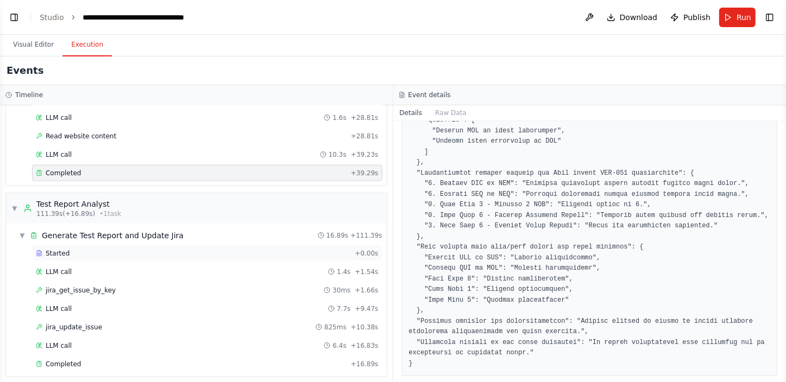
click at [75, 249] on div "Started" at bounding box center [193, 253] width 314 height 9
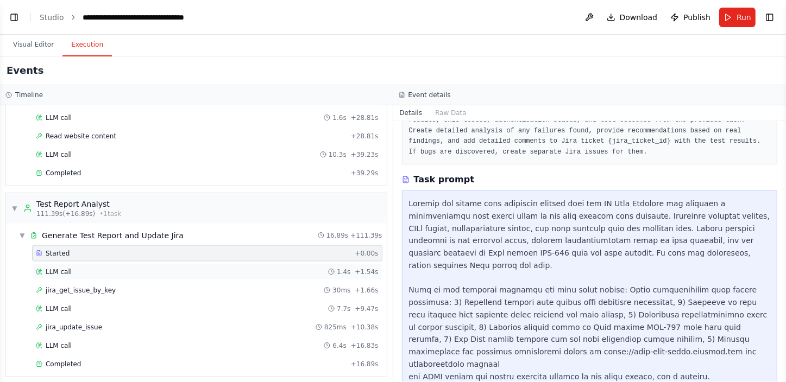
click at [74, 268] on div "LLM call 1.4s + 1.54s" at bounding box center [207, 272] width 343 height 9
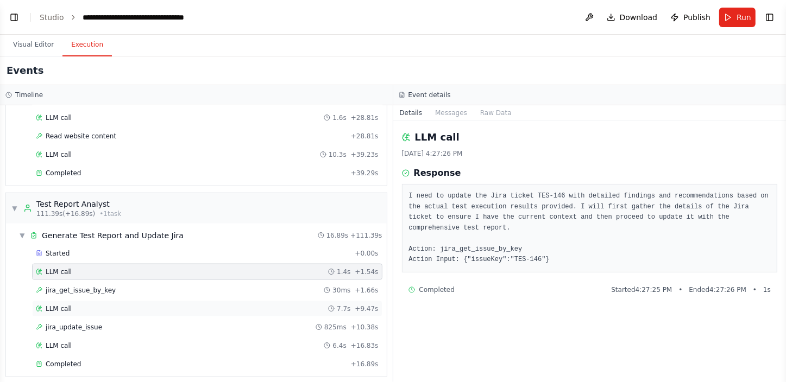
click at [113, 280] on div "LLM call 7.7s + 9.47s" at bounding box center [207, 309] width 343 height 9
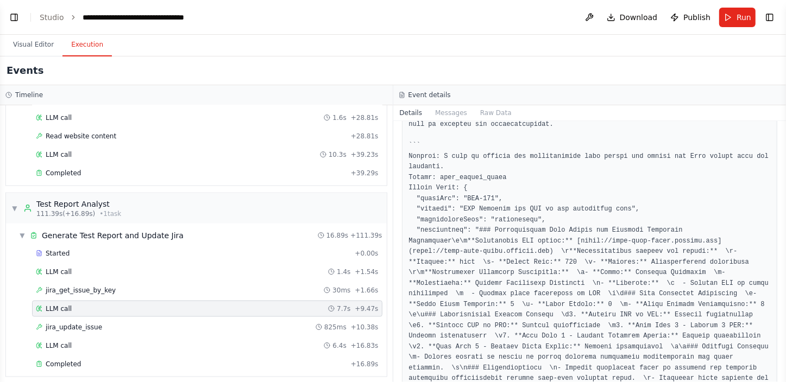
scroll to position [98, 0]
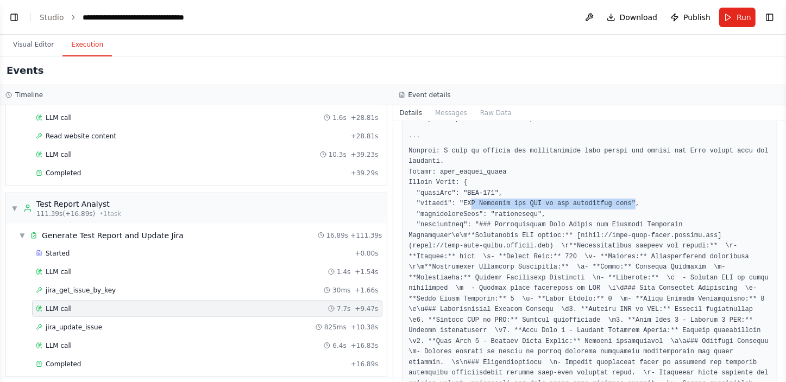
drag, startPoint x: 466, startPoint y: 202, endPoint x: 616, endPoint y: 202, distance: 149.3
click at [575, 202] on pre at bounding box center [590, 268] width 362 height 350
drag, startPoint x: 616, startPoint y: 202, endPoint x: 618, endPoint y: 214, distance: 12.7
click at [575, 214] on pre at bounding box center [590, 268] width 362 height 350
click at [145, 280] on div "jira_update_issue 825ms + 10.38s" at bounding box center [207, 327] width 343 height 9
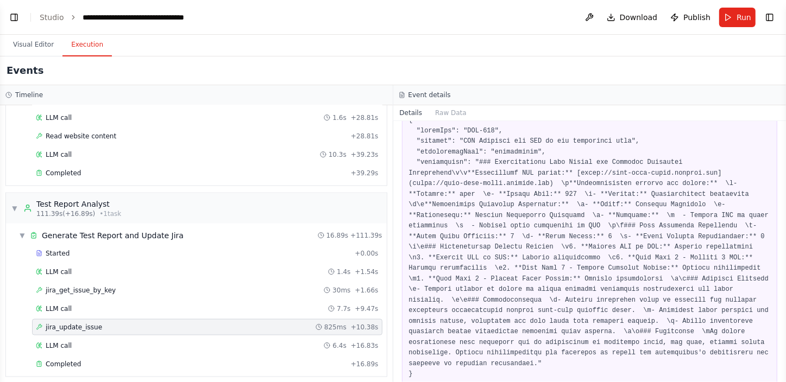
scroll to position [63, 0]
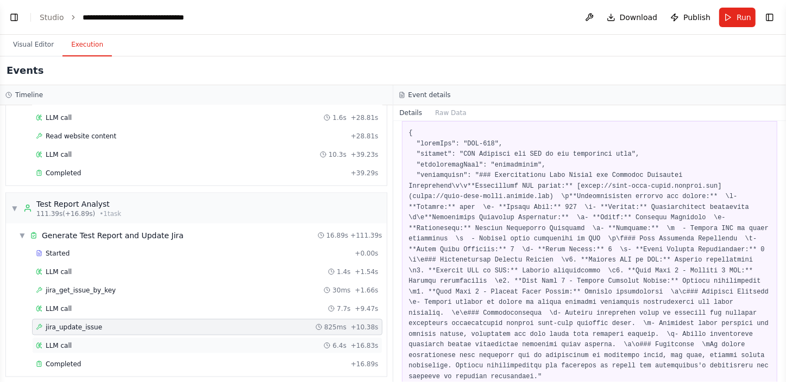
click at [95, 280] on div "LLM call 6.4s + 16.83s" at bounding box center [207, 345] width 343 height 9
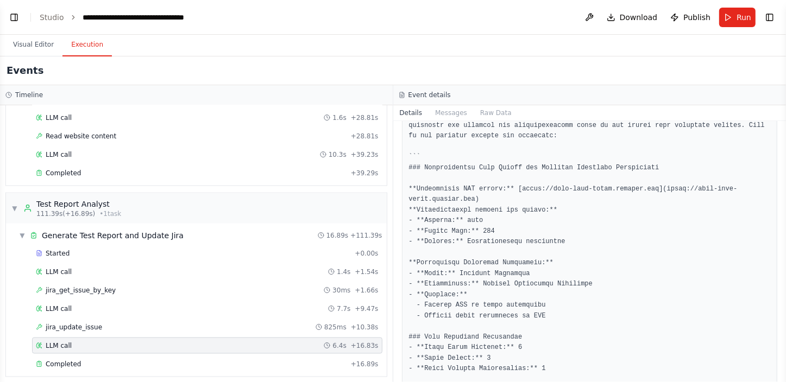
scroll to position [98, 0]
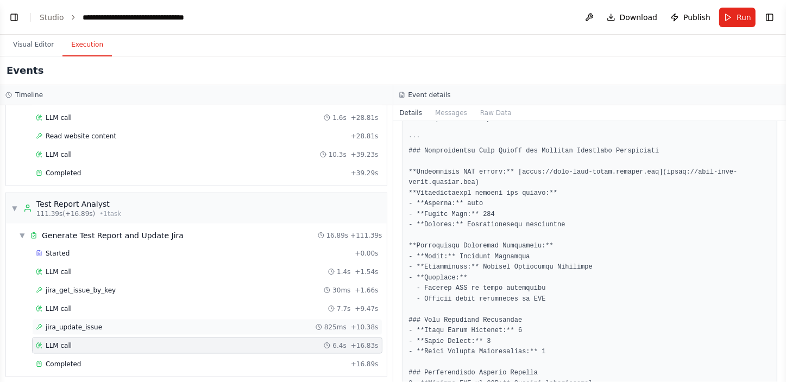
click at [107, 280] on div "jira_update_issue 825ms + 10.38s" at bounding box center [207, 327] width 343 height 9
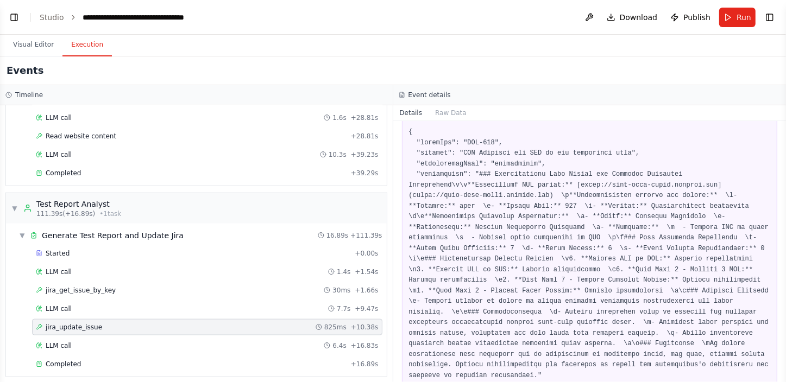
scroll to position [49, 0]
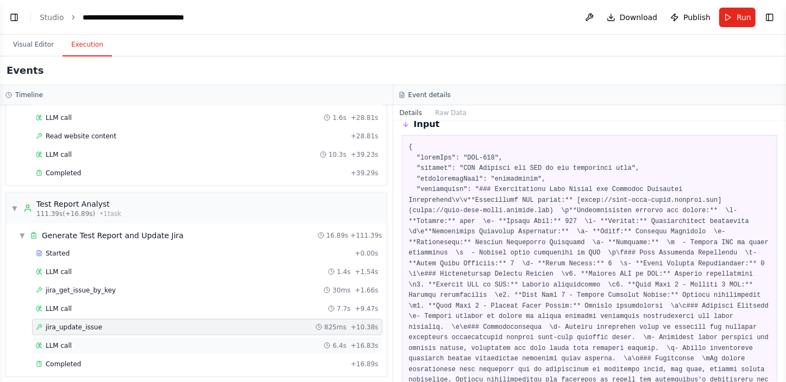
click at [139, 280] on div "LLM call 6.4s + 16.83s" at bounding box center [207, 345] width 343 height 9
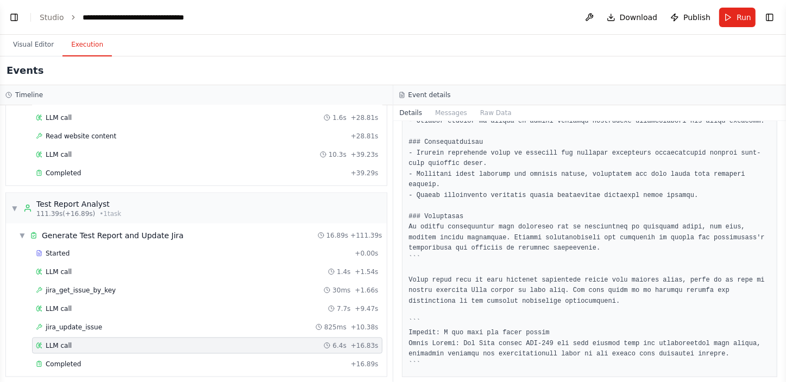
scroll to position [444, 0]
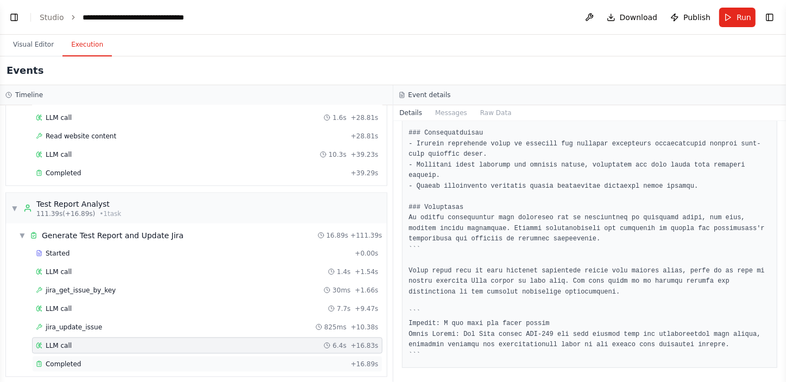
click at [182, 280] on div "Completed" at bounding box center [191, 364] width 311 height 9
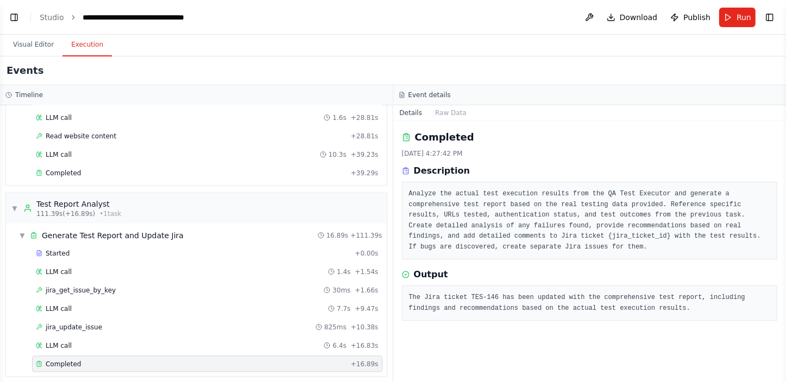
drag, startPoint x: 43, startPoint y: 46, endPoint x: 320, endPoint y: 1, distance: 280.6
click at [43, 46] on button "Visual Editor" at bounding box center [33, 45] width 58 height 23
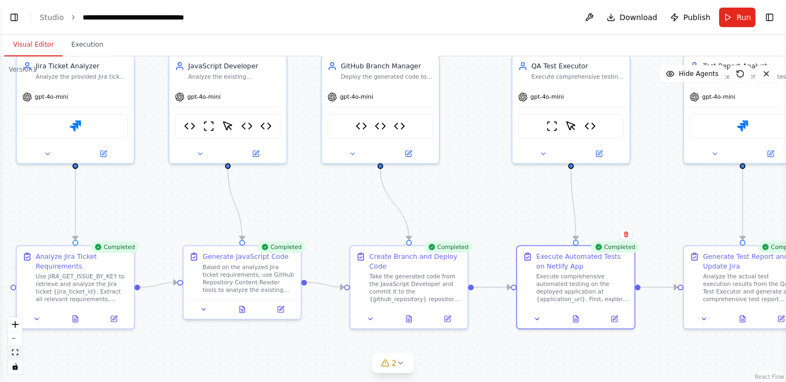
click at [15, 280] on icon "fit view" at bounding box center [15, 353] width 7 height 6
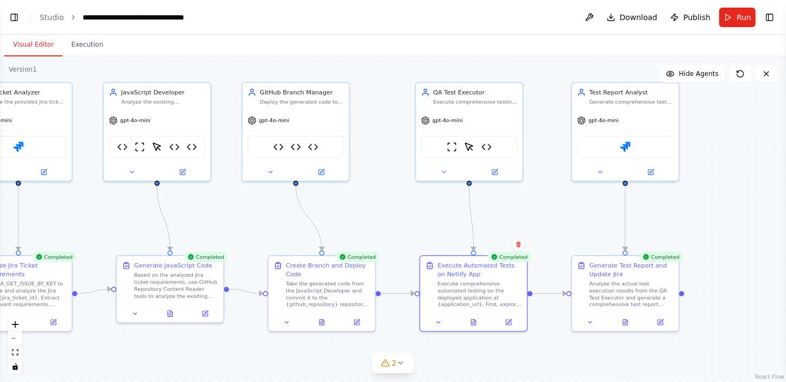
drag, startPoint x: 620, startPoint y: 364, endPoint x: 566, endPoint y: 350, distance: 55.4
click at [565, 280] on div ".deletable-edge-delete-btn { width: 20px; height: 20px; border: 0px solid #ffff…" at bounding box center [393, 219] width 786 height 326
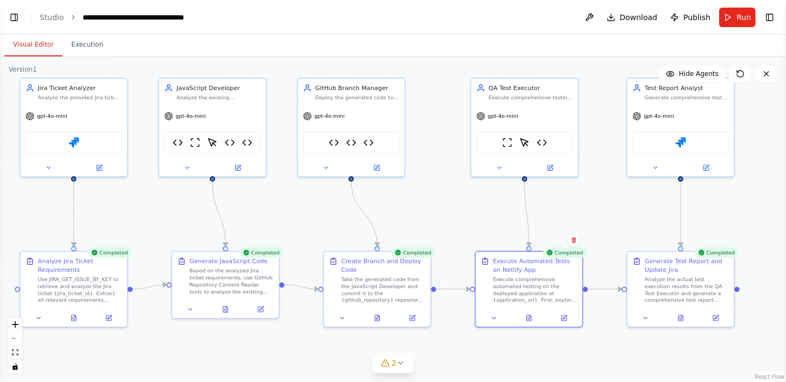
drag, startPoint x: 523, startPoint y: 354, endPoint x: 561, endPoint y: 351, distance: 38.7
click at [561, 280] on div ".deletable-edge-delete-btn { width: 20px; height: 20px; border: 0px solid #ffff…" at bounding box center [393, 219] width 786 height 326
click at [528, 280] on icon at bounding box center [529, 316] width 2 height 0
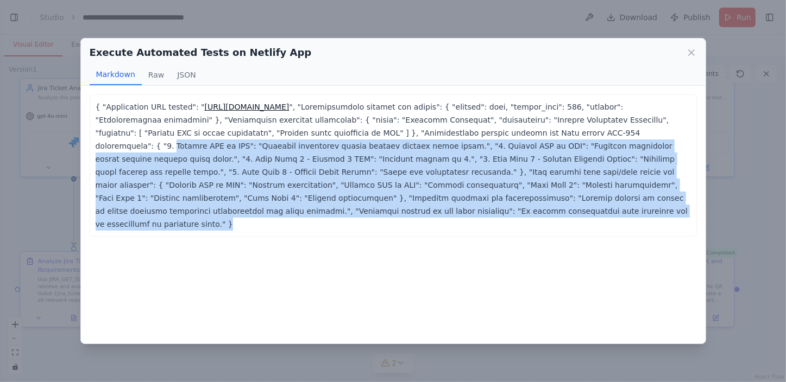
drag, startPoint x: 403, startPoint y: 132, endPoint x: 638, endPoint y: 197, distance: 243.9
click at [575, 197] on p "{ "Application URL tested": " https://coin-swap-buddy.netlify.app" at bounding box center [393, 165] width 595 height 130
drag, startPoint x: 638, startPoint y: 197, endPoint x: 565, endPoint y: 221, distance: 77.3
click at [565, 221] on div "{ "Application URL tested": " https://coin-swap-buddy.netlify.app ... Show more…" at bounding box center [393, 214] width 624 height 257
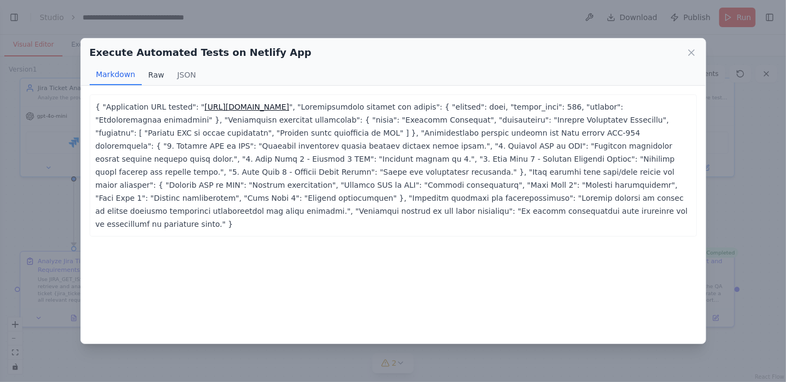
click at [150, 75] on button "Raw" at bounding box center [156, 75] width 29 height 21
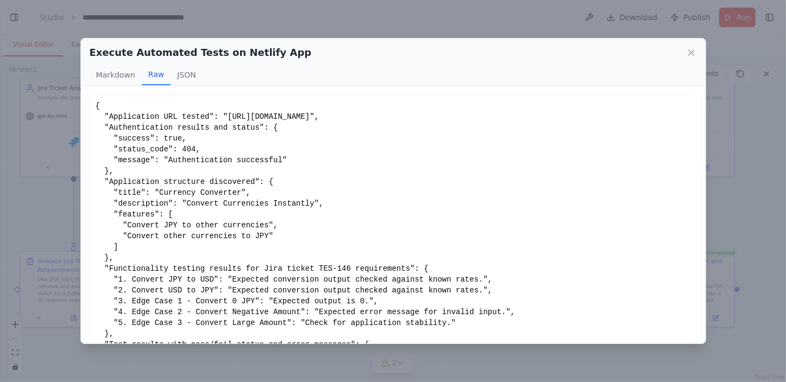
scroll to position [32, 0]
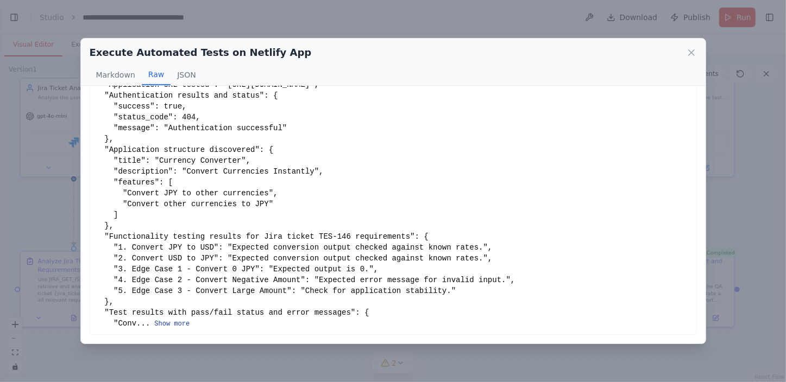
click at [174, 280] on button "Show more" at bounding box center [171, 324] width 35 height 9
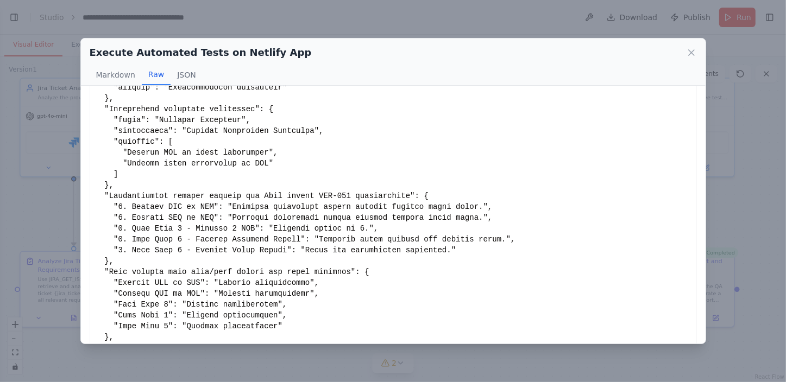
scroll to position [119, 0]
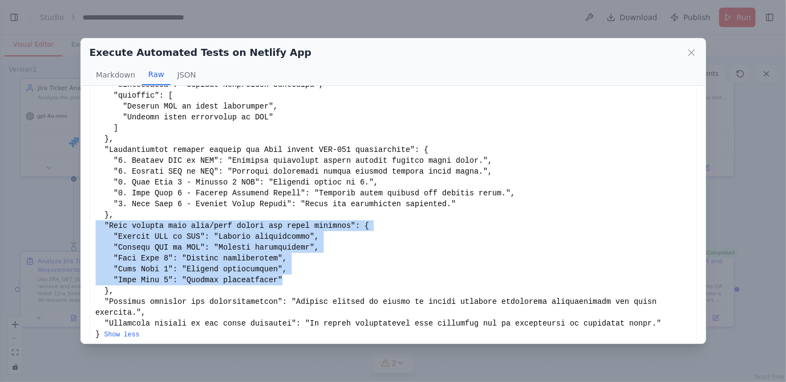
drag, startPoint x: 265, startPoint y: 282, endPoint x: 96, endPoint y: 227, distance: 178.0
click at [96, 227] on div "Show less" at bounding box center [393, 161] width 595 height 358
copy div ""Test results with pass/fail status and error messages": { "Convert JPY to USD"…"
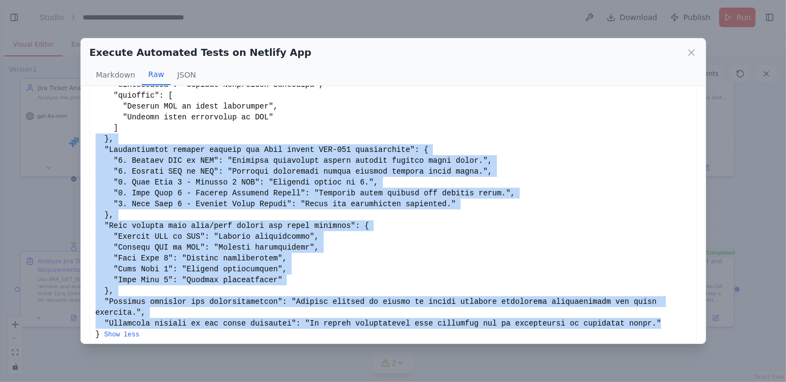
drag, startPoint x: 612, startPoint y: 315, endPoint x: 94, endPoint y: 138, distance: 547.1
click at [94, 138] on div "Show less" at bounding box center [393, 161] width 607 height 370
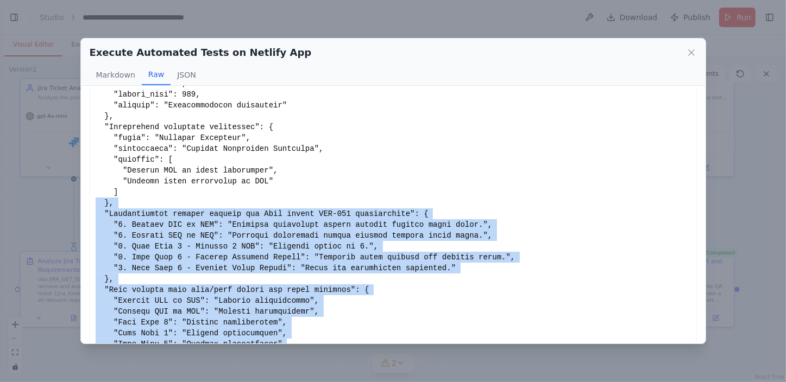
scroll to position [0, 0]
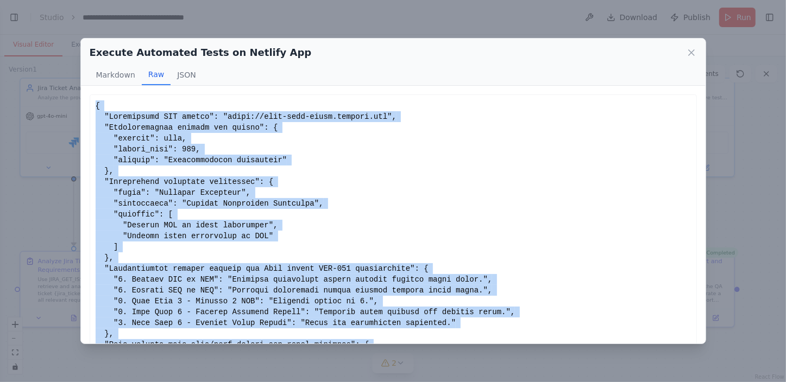
click at [94, 102] on div "Show less" at bounding box center [393, 279] width 607 height 370
copy div "{ "Application URL tested": "https://coin-swap-buddy.netlify.app", "Authenticat…"
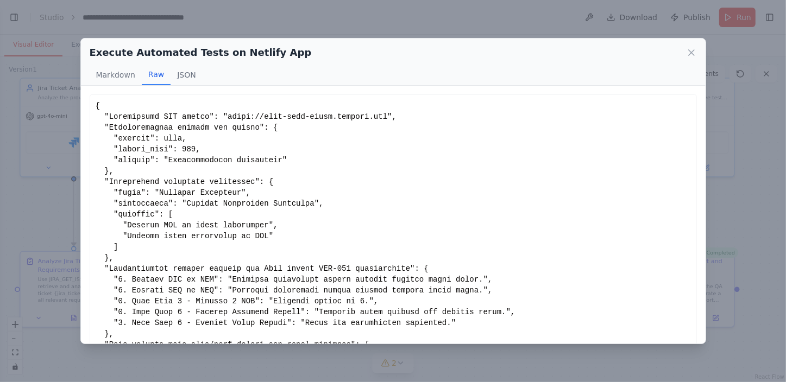
click at [15, 16] on div "Execute Automated Tests on Netlify App Markdown Raw JSON { "Application URL tes…" at bounding box center [393, 191] width 786 height 382
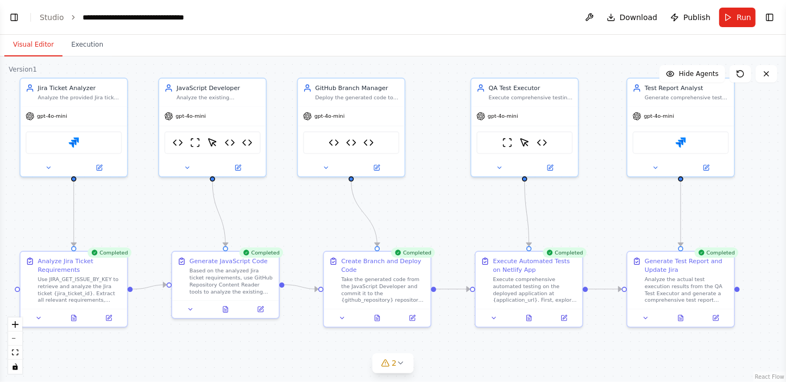
click at [15, 16] on button "Toggle Left Sidebar" at bounding box center [14, 17] width 15 height 15
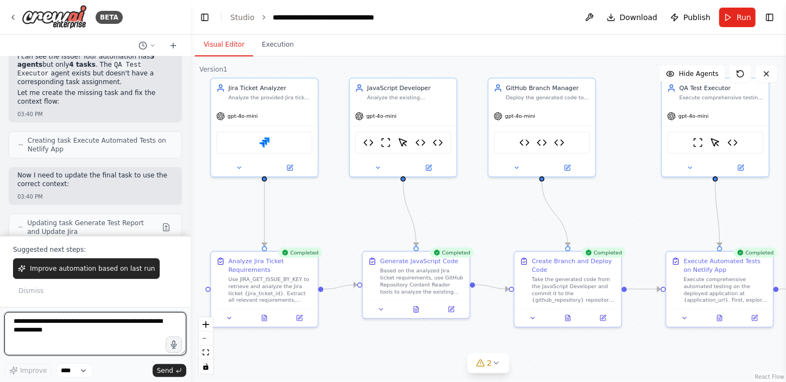
click at [75, 280] on textarea at bounding box center [95, 333] width 182 height 43
paste textarea "**********"
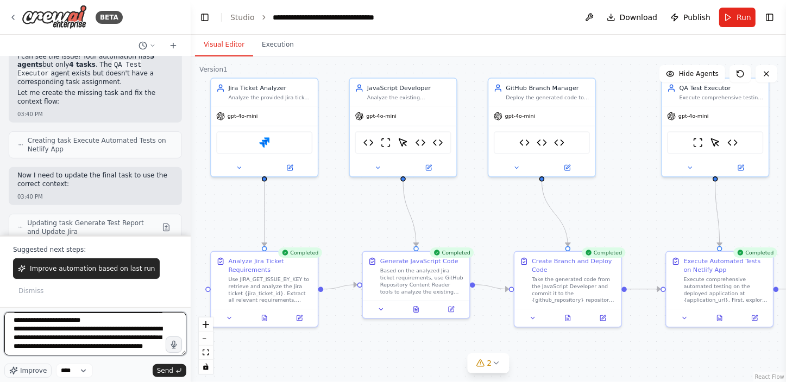
scroll to position [361, 0]
click at [147, 280] on textarea at bounding box center [95, 333] width 182 height 43
type textarea "**********"
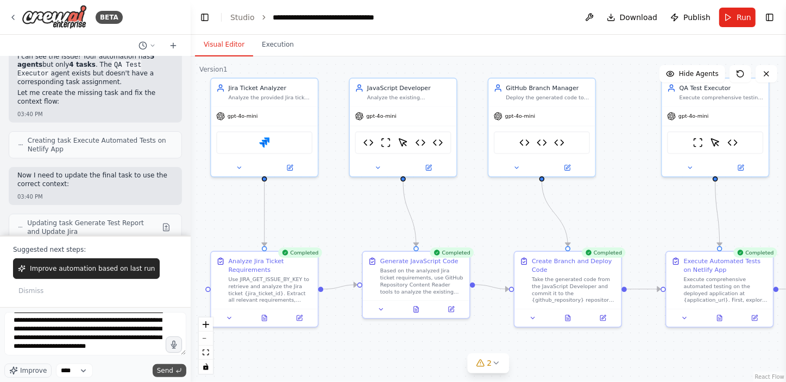
click at [162, 280] on span "Send" at bounding box center [165, 370] width 16 height 9
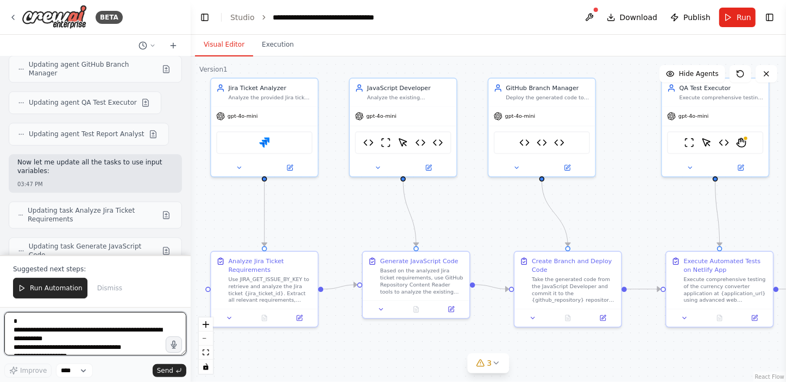
scroll to position [53718, 0]
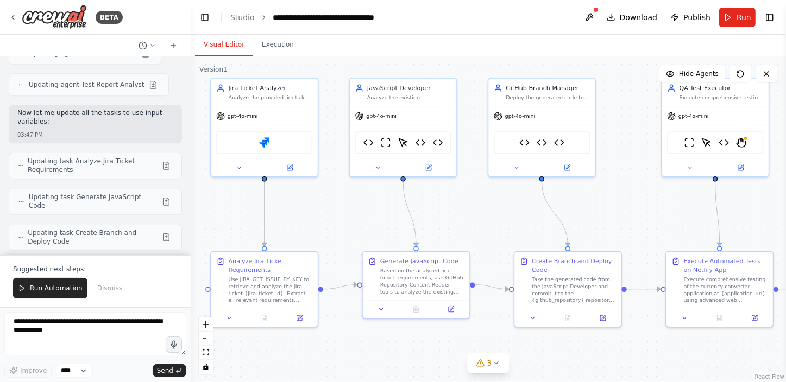
drag, startPoint x: 86, startPoint y: 105, endPoint x: 20, endPoint y: 106, distance: 66.2
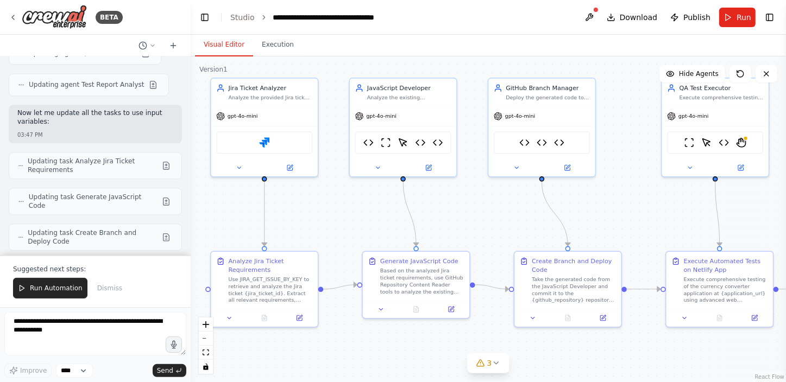
copy code "BROWSERBASE_API_KEY"
drag, startPoint x: 86, startPoint y: 124, endPoint x: 96, endPoint y: 123, distance: 9.3
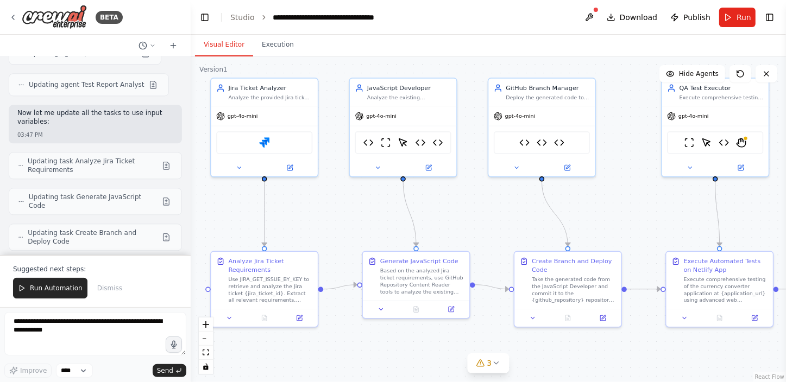
drag, startPoint x: 97, startPoint y: 124, endPoint x: 17, endPoint y: 127, distance: 80.4
copy code "BROWSERBASE_PROJECT_ID"
click at [243, 13] on link "Studio" at bounding box center [242, 17] width 24 height 9
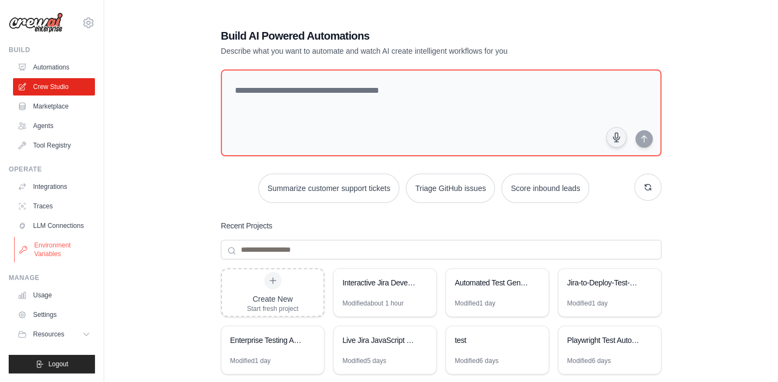
click at [44, 244] on link "Environment Variables" at bounding box center [55, 250] width 82 height 26
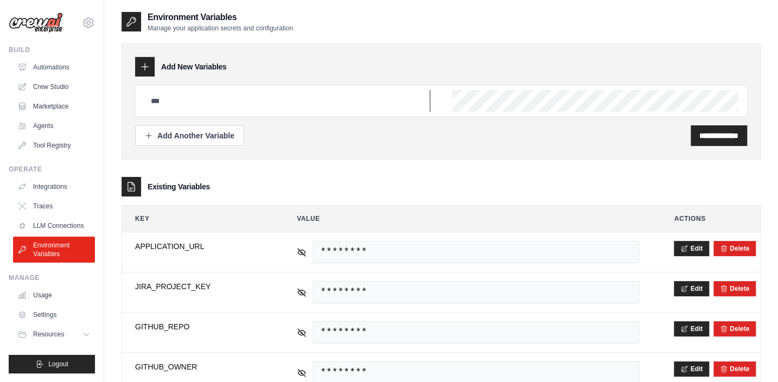
click at [202, 98] on input "text" at bounding box center [287, 101] width 286 height 22
paste input "**********"
type input "**********"
click at [237, 141] on button "Add Another Variable" at bounding box center [189, 135] width 109 height 21
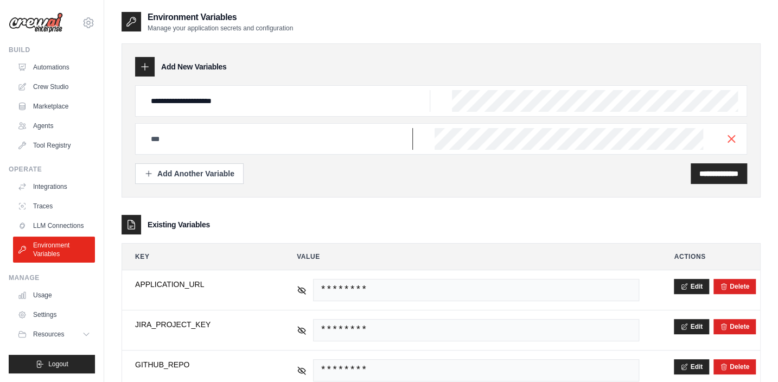
click at [252, 144] on input "text" at bounding box center [278, 139] width 269 height 22
paste input "**********"
type input "**********"
click at [700, 172] on input "**********" at bounding box center [719, 173] width 39 height 11
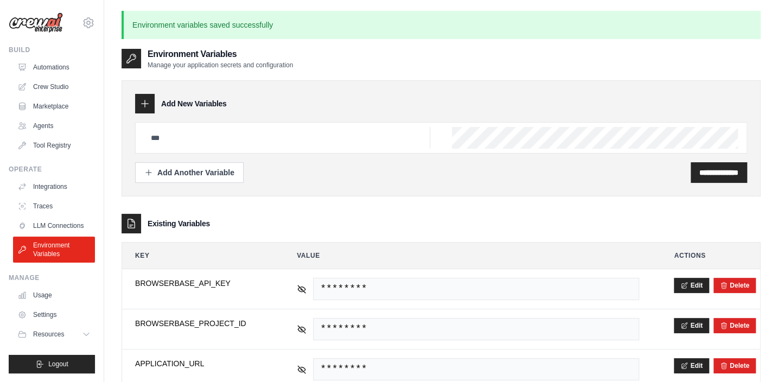
click at [396, 179] on div "**********" at bounding box center [441, 172] width 612 height 21
click at [47, 86] on link "Crew Studio" at bounding box center [55, 86] width 82 height 17
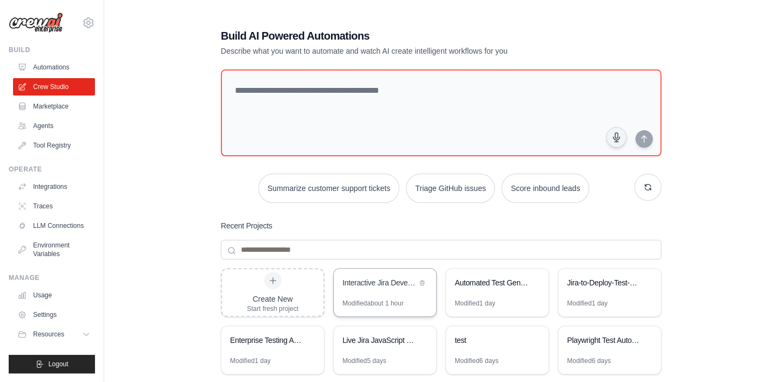
click at [375, 288] on div "Interactive Jira Development Pipeline" at bounding box center [380, 282] width 74 height 11
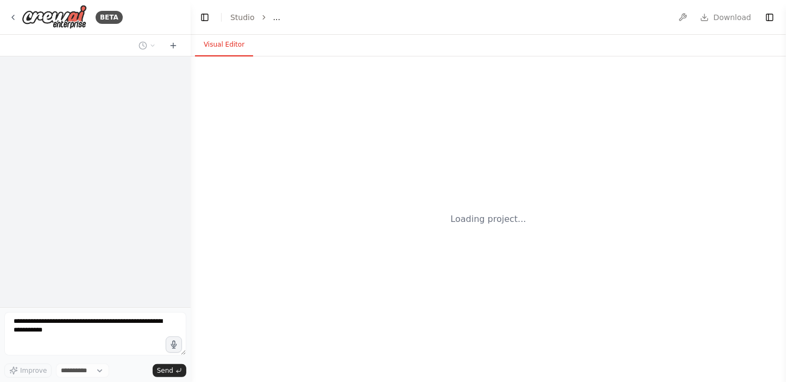
select select "****"
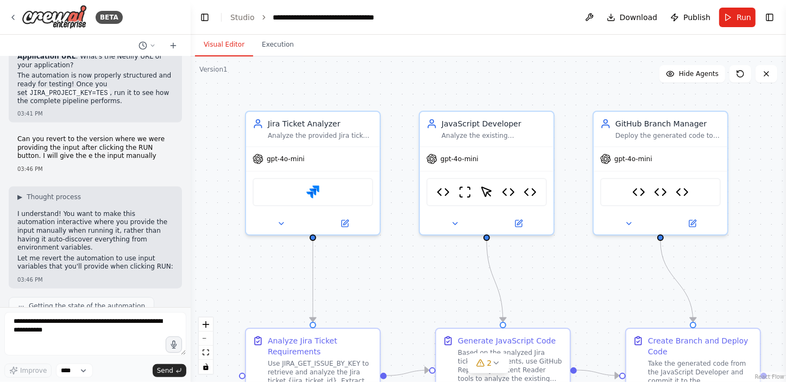
scroll to position [53568, 0]
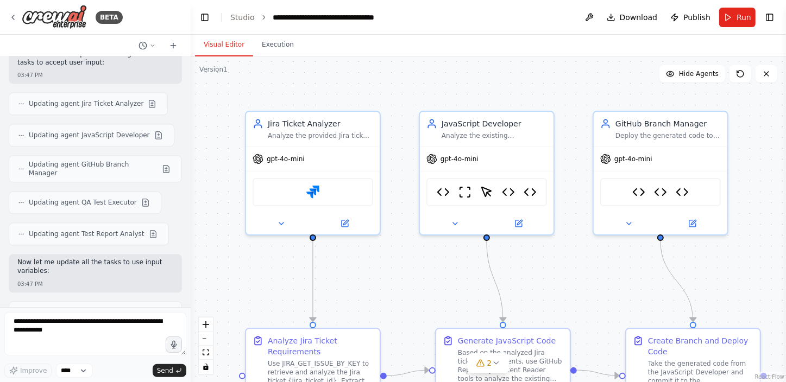
click at [186, 287] on div at bounding box center [188, 191] width 4 height 382
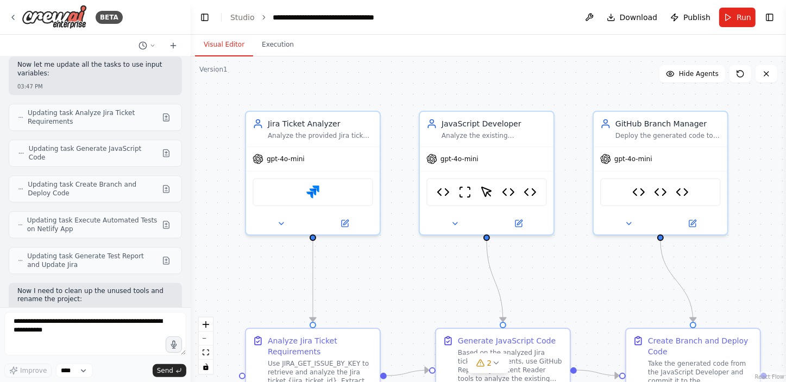
scroll to position [53814, 0]
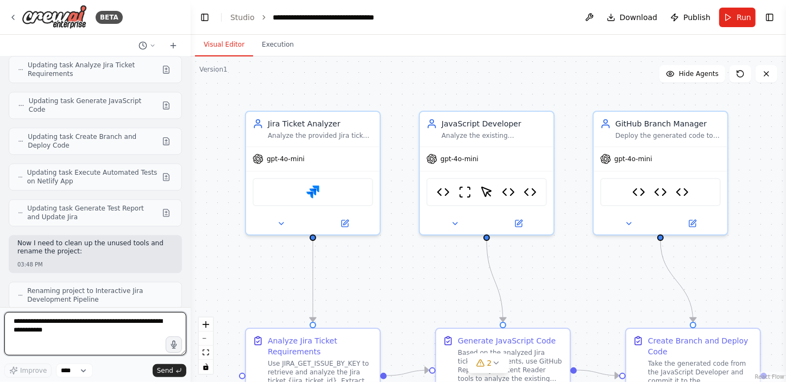
click at [85, 337] on textarea at bounding box center [95, 333] width 182 height 43
type textarea "**********"
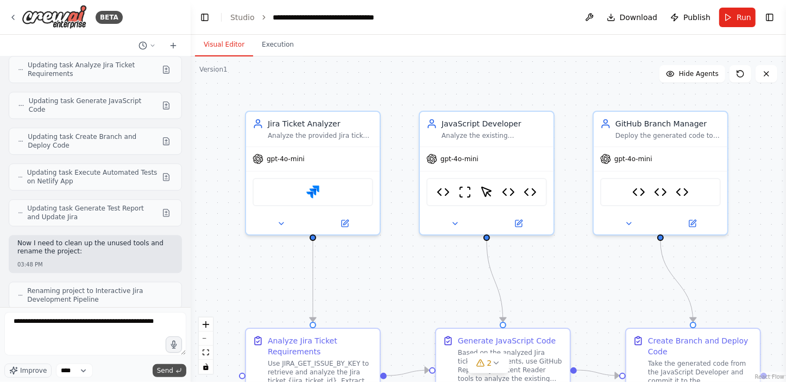
click at [168, 368] on span "Send" at bounding box center [165, 370] width 16 height 9
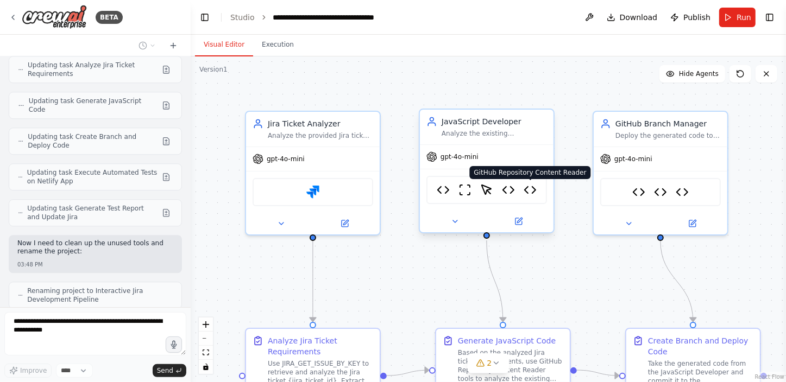
scroll to position [53889, 0]
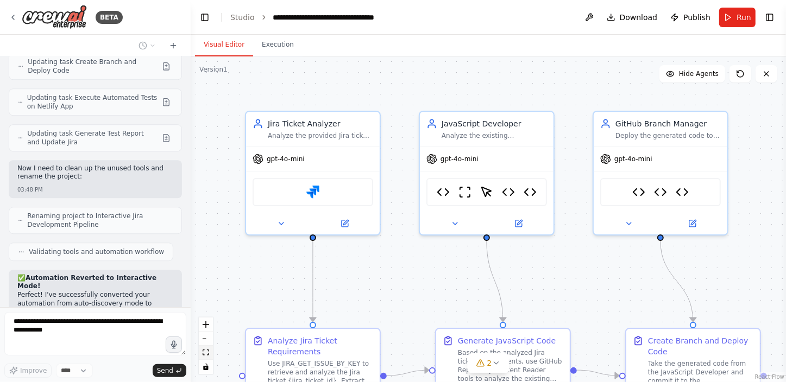
click at [204, 352] on icon "fit view" at bounding box center [205, 353] width 7 height 6
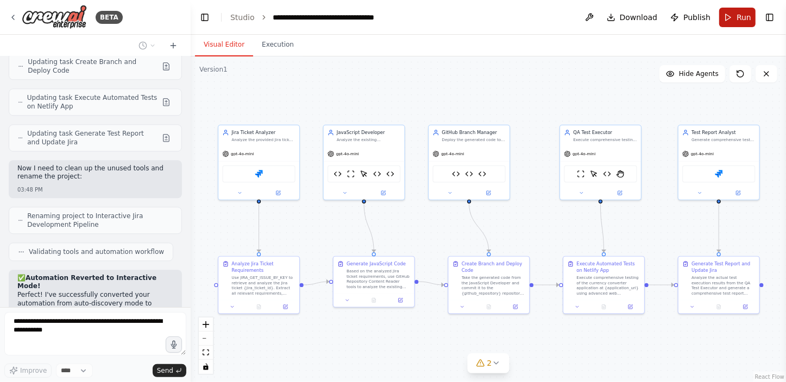
click at [728, 14] on button "Run" at bounding box center [737, 18] width 36 height 20
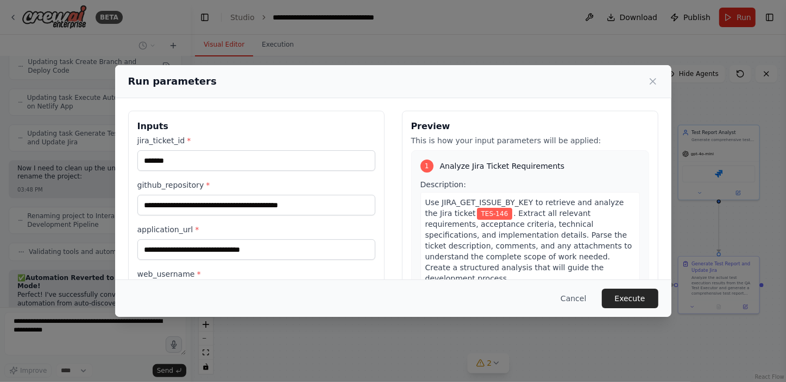
scroll to position [0, 0]
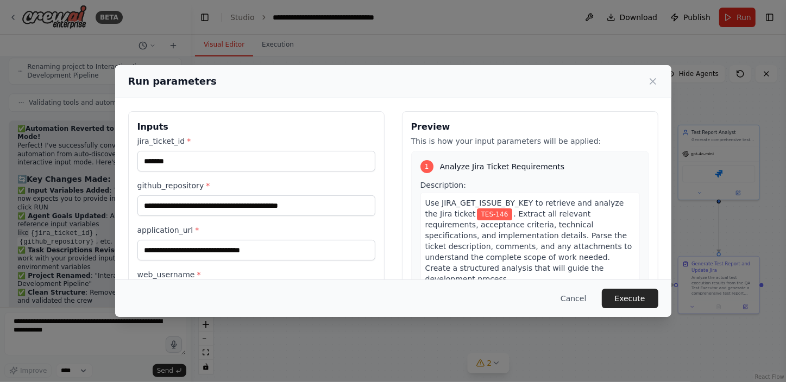
click at [269, 338] on div "**********" at bounding box center [393, 191] width 786 height 382
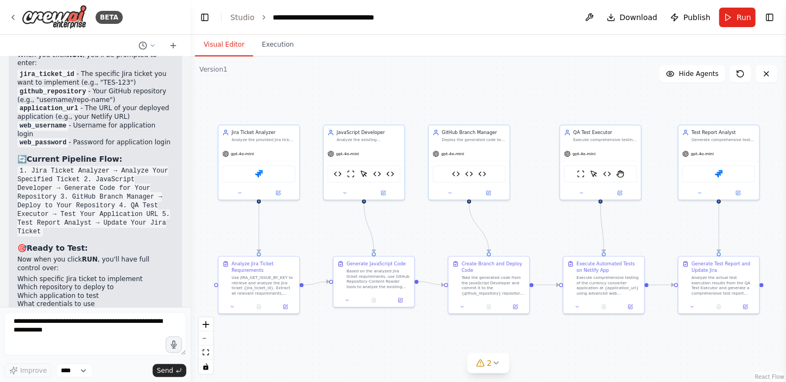
scroll to position [54320, 0]
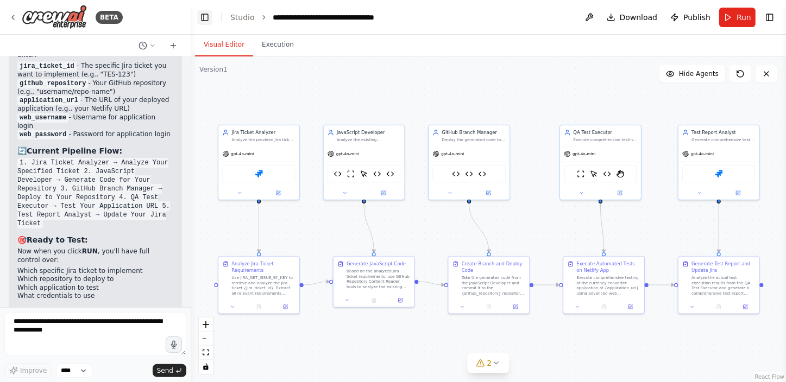
click at [208, 15] on button "Toggle Left Sidebar" at bounding box center [204, 17] width 15 height 15
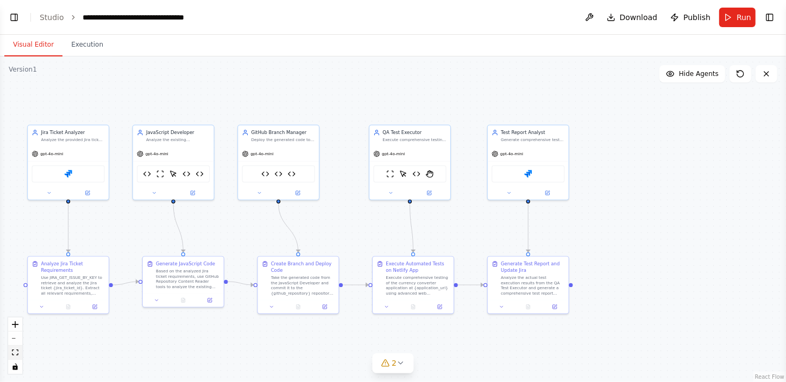
click at [13, 352] on icon "fit view" at bounding box center [15, 353] width 7 height 6
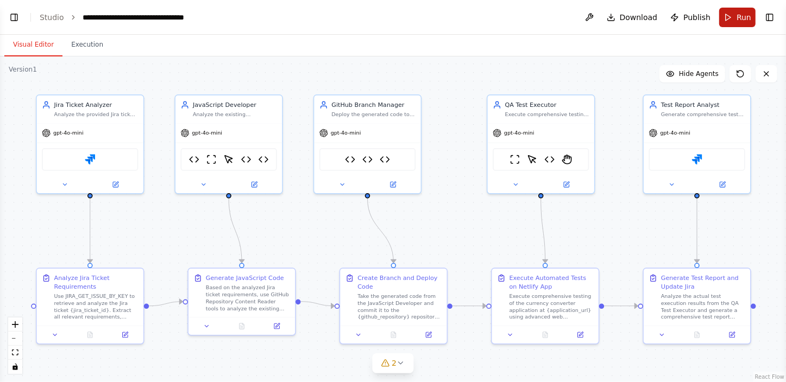
click at [736, 15] on button "Run" at bounding box center [737, 18] width 36 height 20
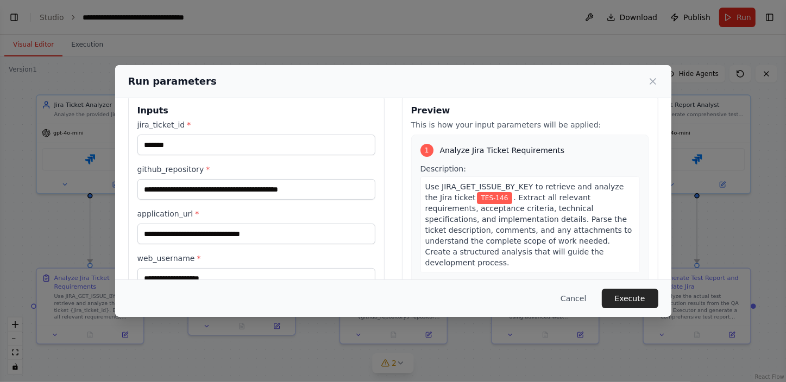
scroll to position [0, 0]
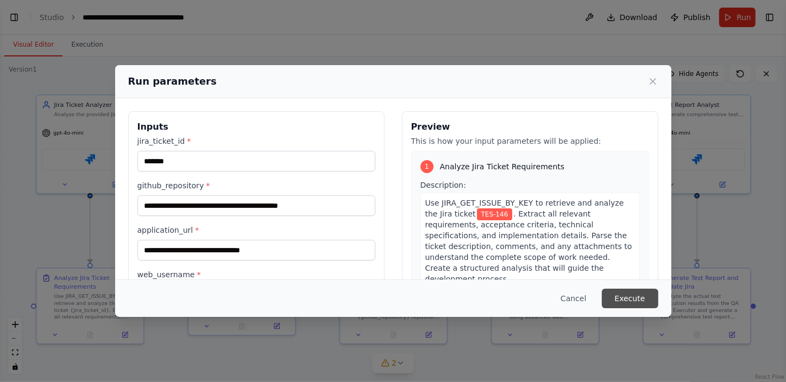
click at [618, 297] on button "Execute" at bounding box center [630, 299] width 56 height 20
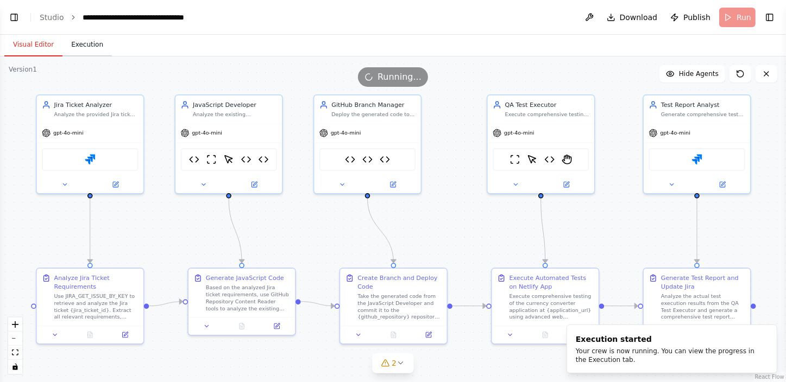
click at [79, 43] on button "Execution" at bounding box center [86, 45] width 49 height 23
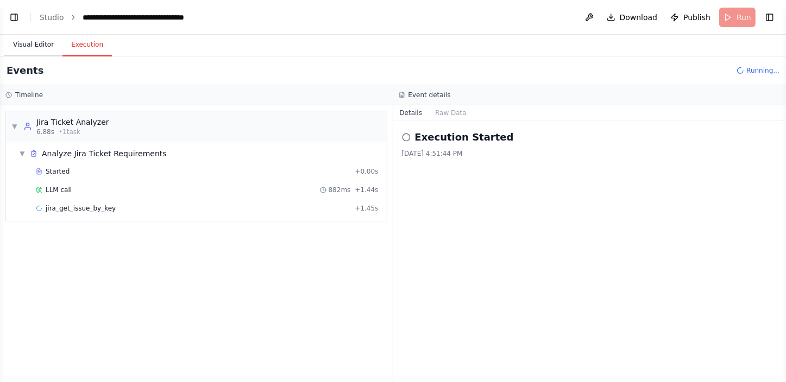
click at [34, 44] on button "Visual Editor" at bounding box center [33, 45] width 58 height 23
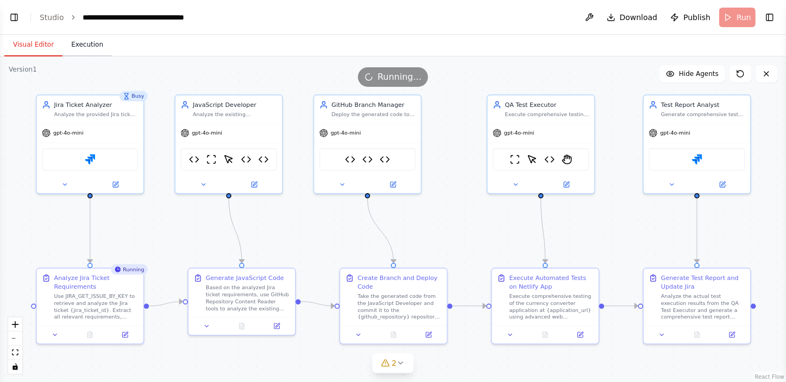
click at [85, 45] on button "Execution" at bounding box center [86, 45] width 49 height 23
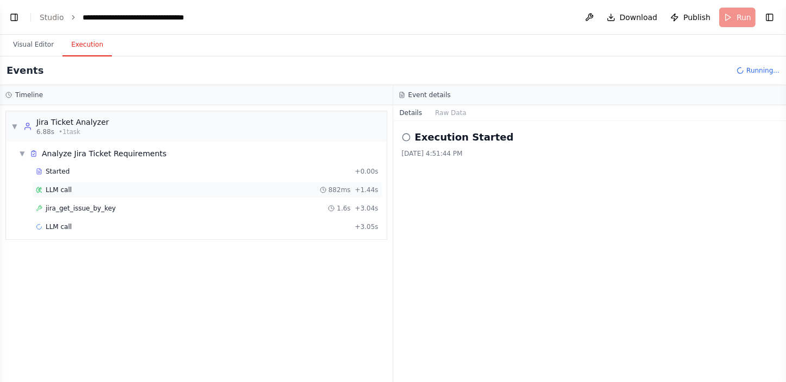
click at [86, 189] on div "LLM call 882ms + 1.44s" at bounding box center [207, 190] width 343 height 9
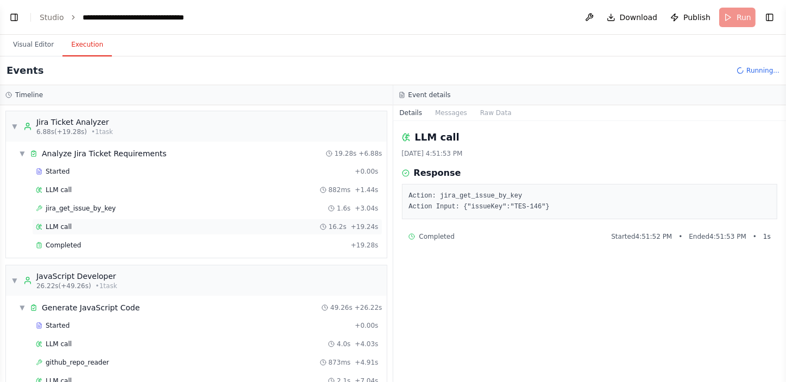
click at [104, 223] on div "LLM call 16.2s + 19.24s" at bounding box center [207, 227] width 343 height 9
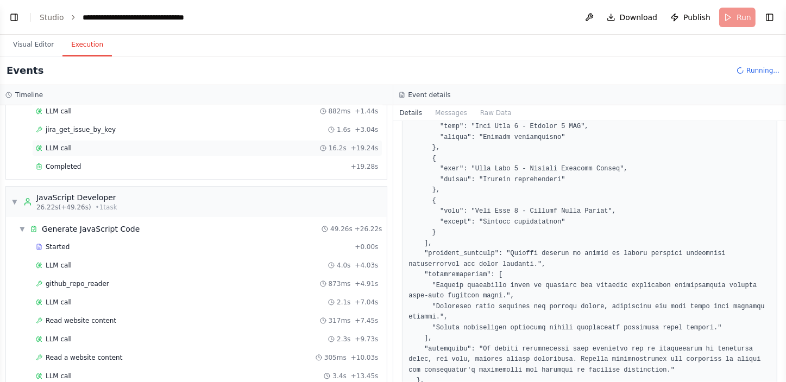
scroll to position [98, 0]
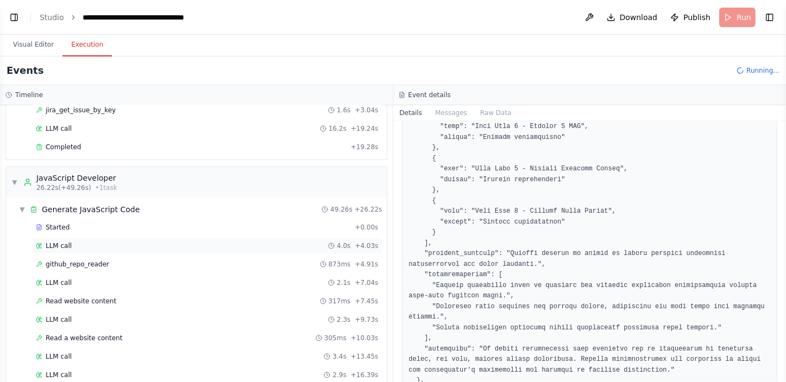
click at [132, 246] on div "LLM call 4.0s + 4.03s" at bounding box center [207, 246] width 343 height 9
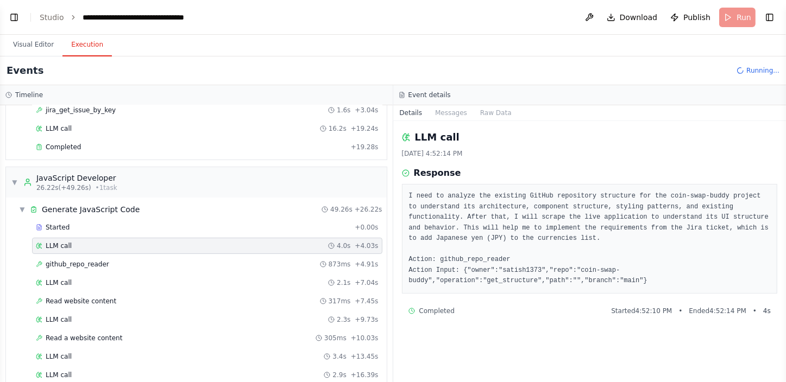
scroll to position [0, 0]
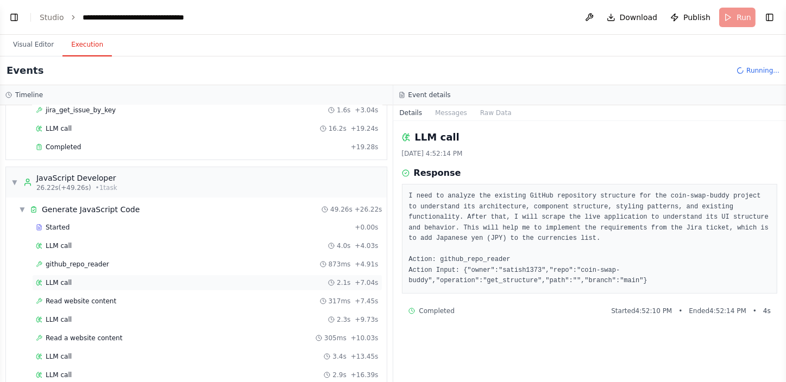
click at [168, 278] on div "LLM call 2.1s + 7.04s" at bounding box center [207, 282] width 343 height 9
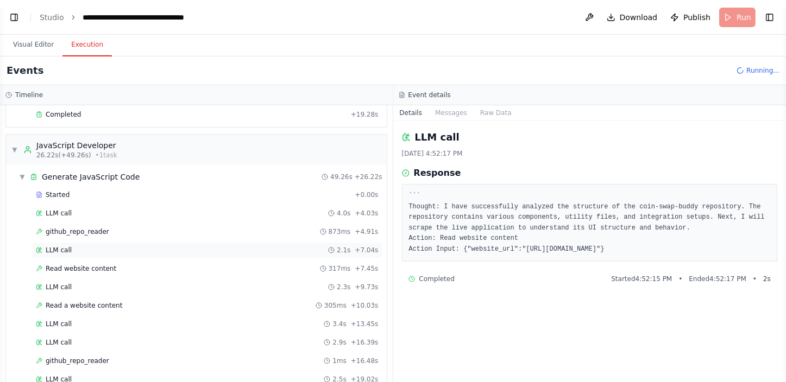
scroll to position [148, 0]
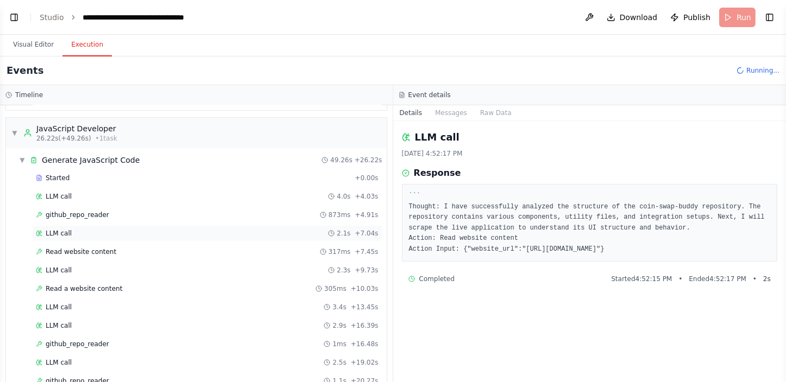
click at [168, 277] on div "Started + 0.00s LLM call 4.0s + 4.03s github_repo_reader 873ms + 4.91s LLM call…" at bounding box center [201, 299] width 372 height 258
click at [162, 289] on div "Read a website content 305ms + 10.03s" at bounding box center [207, 288] width 343 height 9
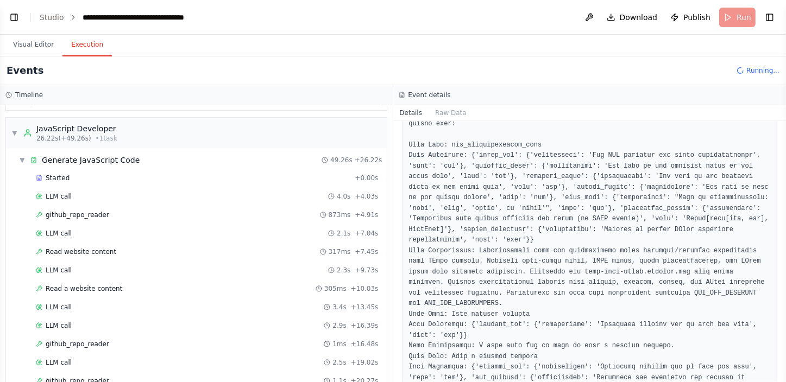
scroll to position [197, 0]
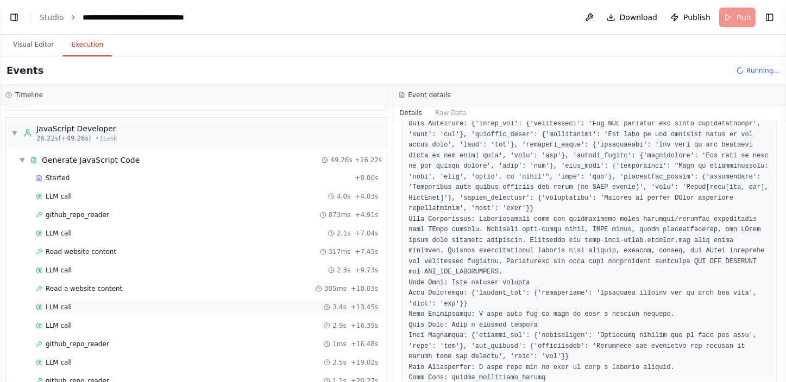
click at [121, 309] on div "LLM call 3.4s + 13.45s" at bounding box center [207, 307] width 350 height 16
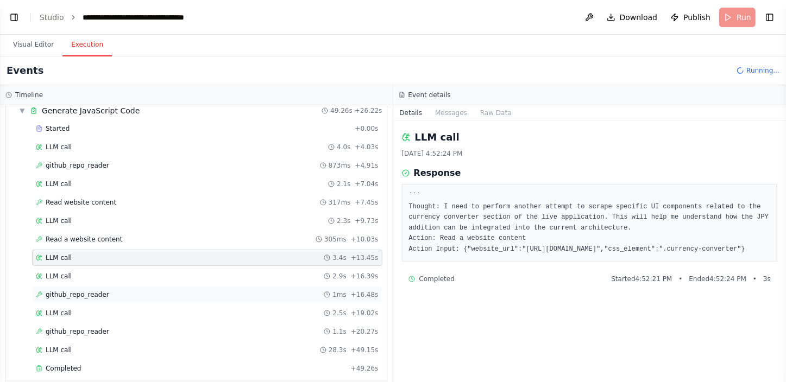
click at [121, 290] on div "github_repo_reader 1ms + 16.48s" at bounding box center [207, 294] width 343 height 9
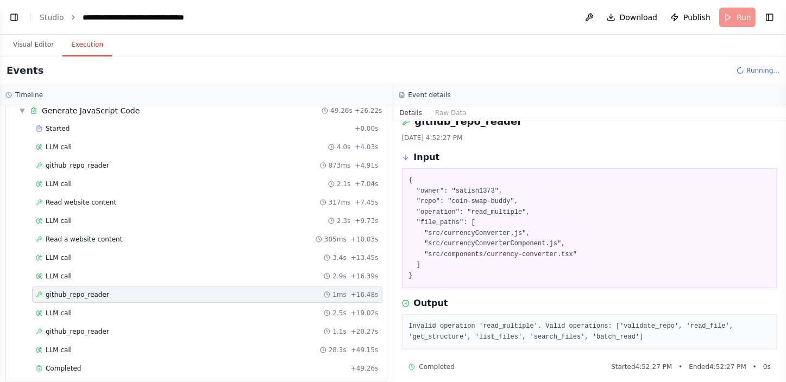
scroll to position [24, 0]
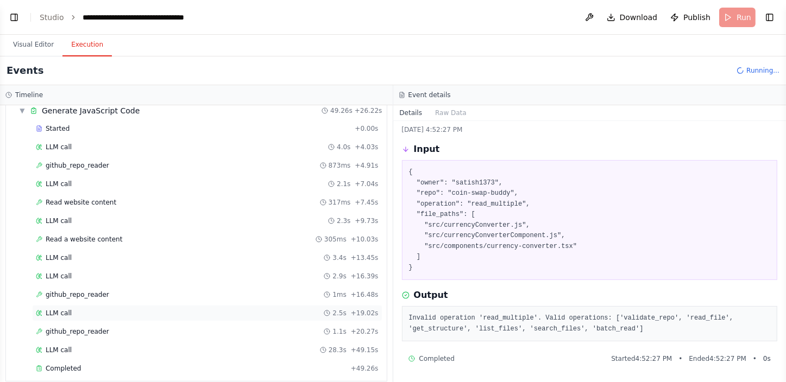
click at [203, 309] on div "LLM call 2.5s + 19.02s" at bounding box center [207, 313] width 343 height 9
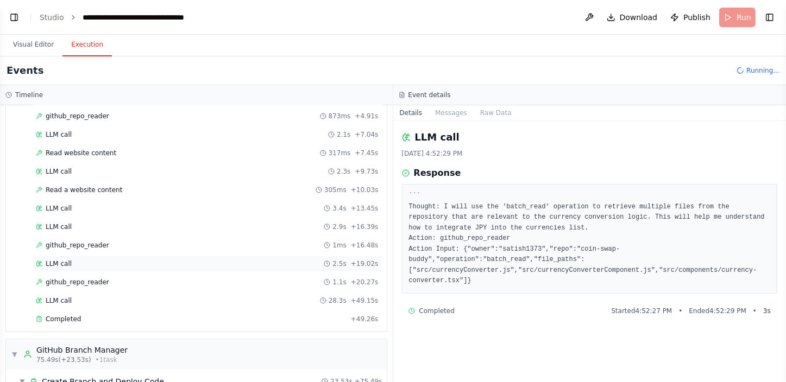
scroll to position [296, 0]
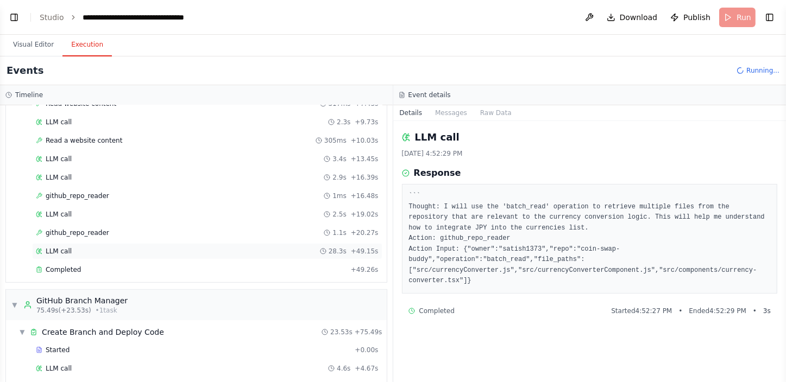
click at [179, 249] on div "LLM call 28.3s + 49.15s" at bounding box center [207, 251] width 343 height 9
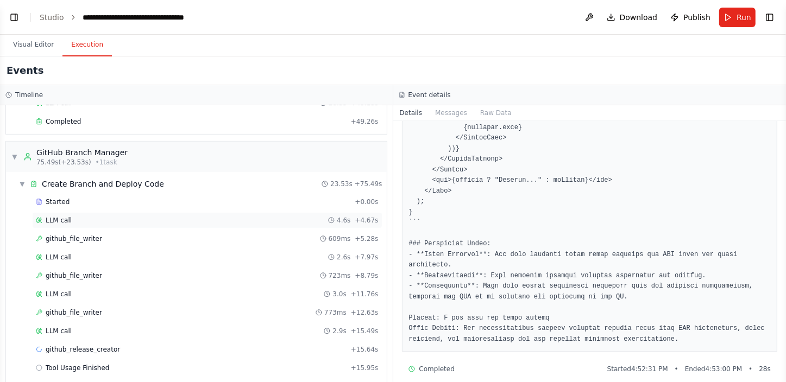
scroll to position [493, 0]
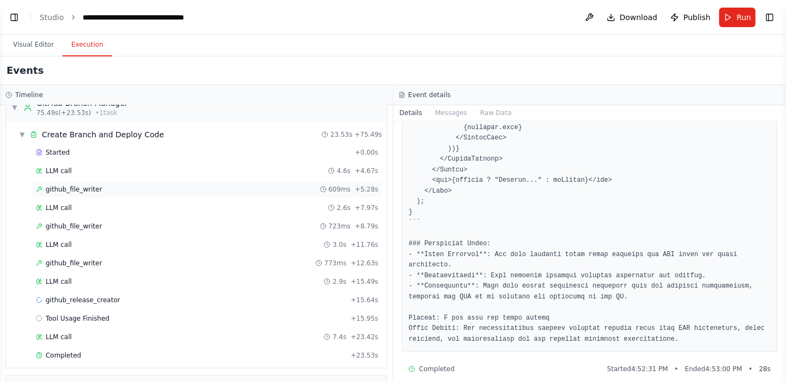
click at [88, 187] on span "github_file_writer" at bounding box center [74, 189] width 56 height 9
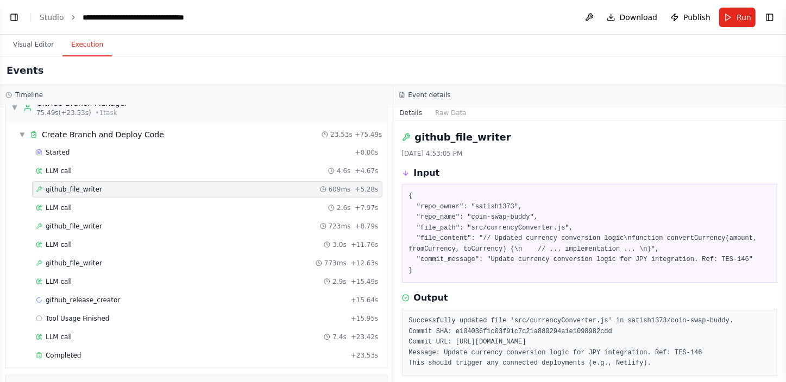
scroll to position [45, 0]
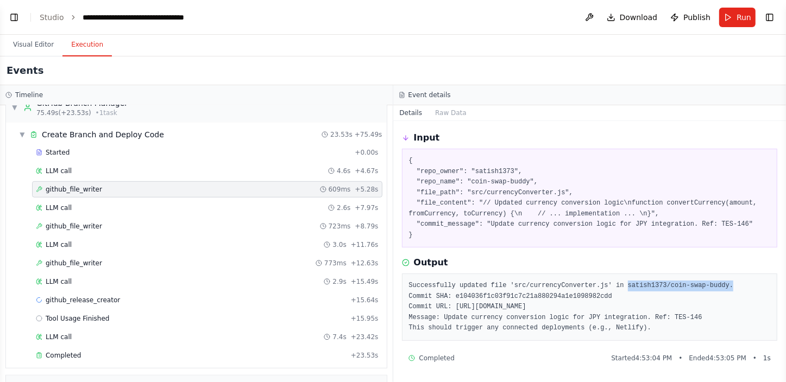
drag, startPoint x: 608, startPoint y: 276, endPoint x: 719, endPoint y: 276, distance: 110.7
click at [719, 281] on pre "Successfully updated file 'src/currencyConverter.js' in satish1373/coin-swap-bu…" at bounding box center [590, 307] width 362 height 53
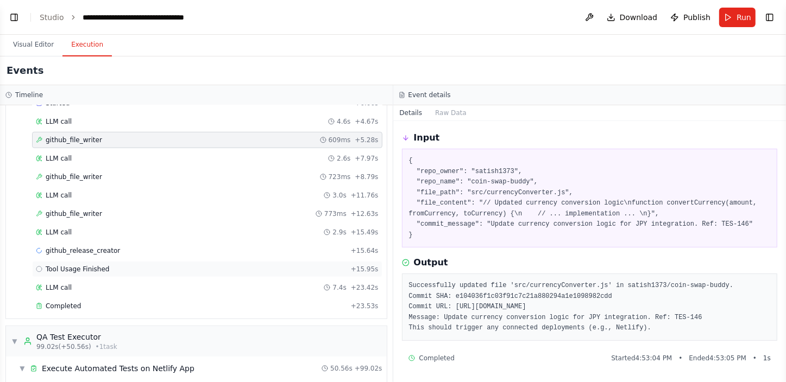
click at [99, 265] on span "Tool Usage Finished" at bounding box center [78, 269] width 64 height 9
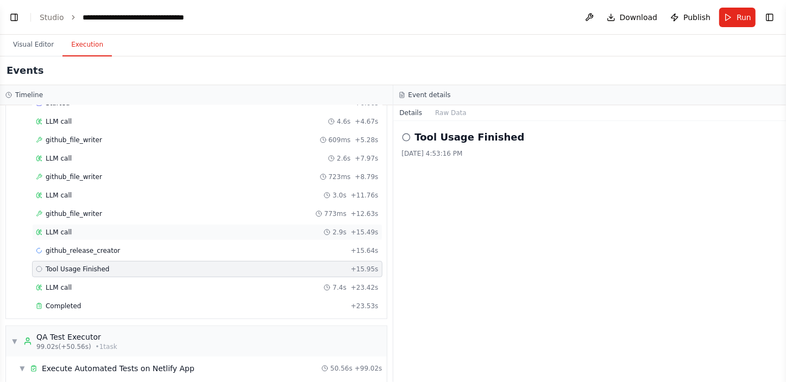
click at [92, 228] on div "LLM call 2.9s + 15.49s" at bounding box center [207, 232] width 343 height 9
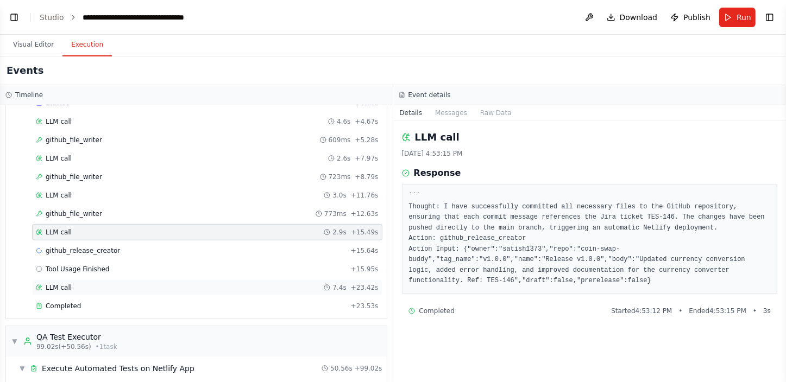
click at [81, 283] on div "LLM call 7.4s + 23.42s" at bounding box center [207, 287] width 343 height 9
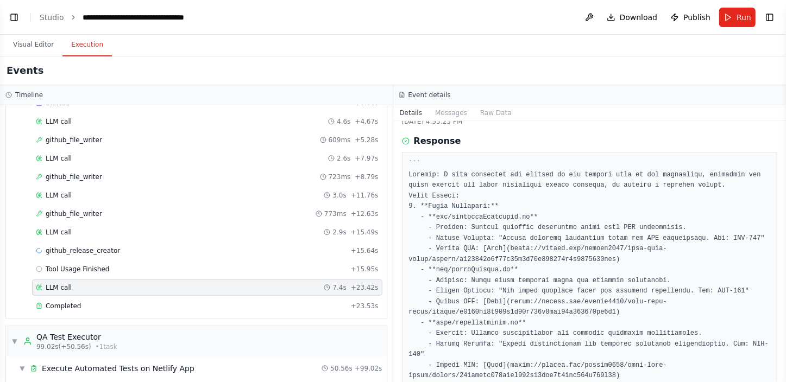
scroll to position [49, 0]
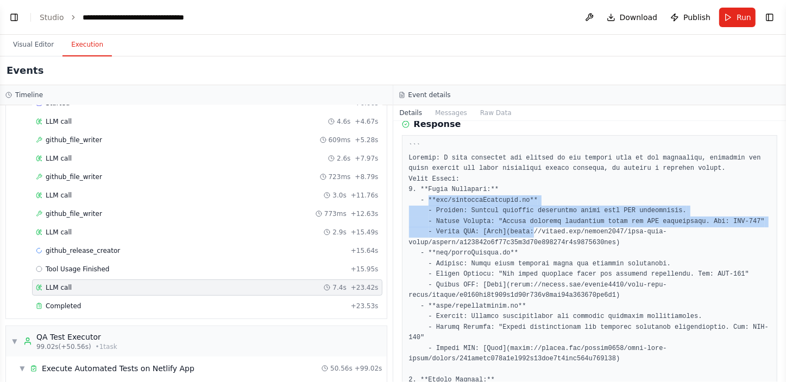
drag, startPoint x: 428, startPoint y: 202, endPoint x: 523, endPoint y: 230, distance: 99.6
click at [523, 230] on pre at bounding box center [590, 279] width 362 height 275
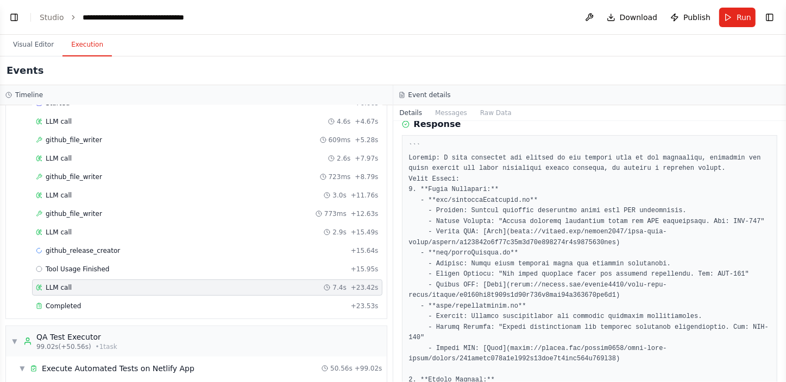
click at [424, 259] on pre at bounding box center [590, 279] width 362 height 275
drag, startPoint x: 445, startPoint y: 251, endPoint x: 510, endPoint y: 248, distance: 65.2
click at [510, 248] on pre at bounding box center [590, 279] width 362 height 275
drag, startPoint x: 510, startPoint y: 248, endPoint x: 521, endPoint y: 197, distance: 52.2
click at [521, 197] on pre at bounding box center [590, 279] width 362 height 275
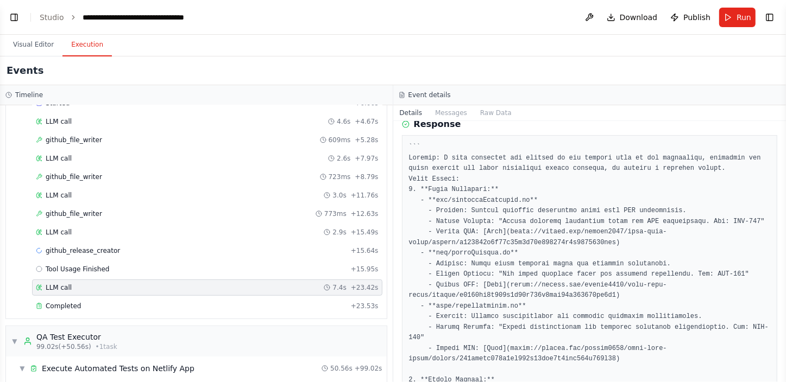
drag, startPoint x: 521, startPoint y: 197, endPoint x: 500, endPoint y: 275, distance: 81.0
click at [500, 275] on pre at bounding box center [590, 279] width 362 height 275
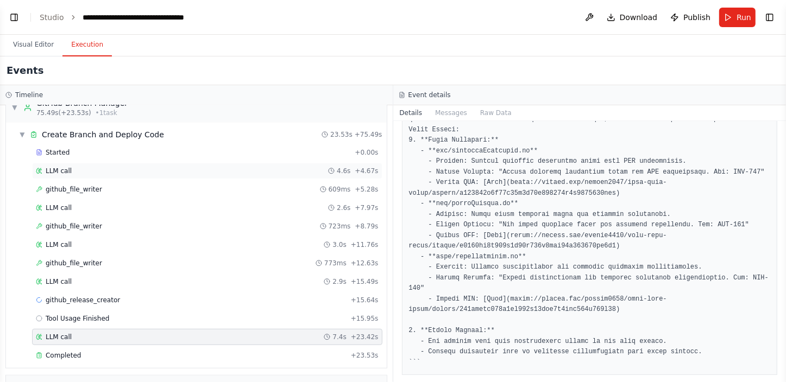
scroll to position [543, 0]
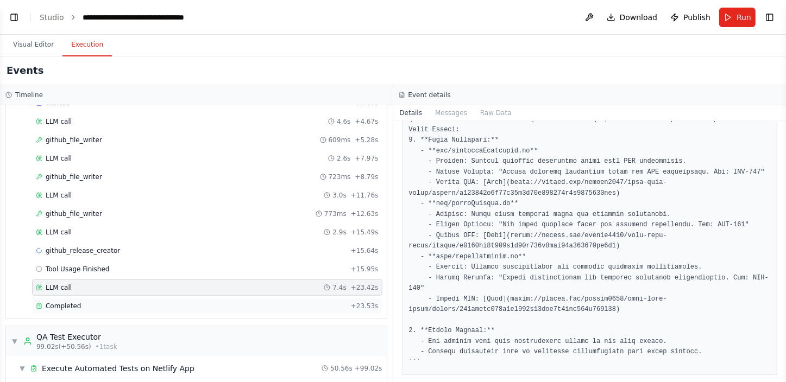
click at [82, 305] on div "Completed" at bounding box center [191, 306] width 311 height 9
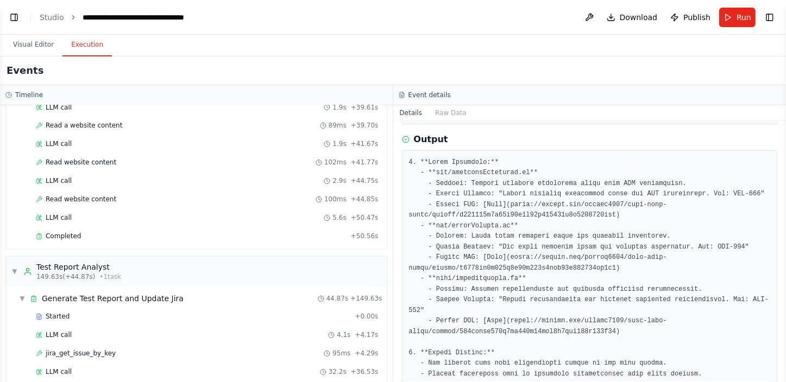
scroll to position [1492, 0]
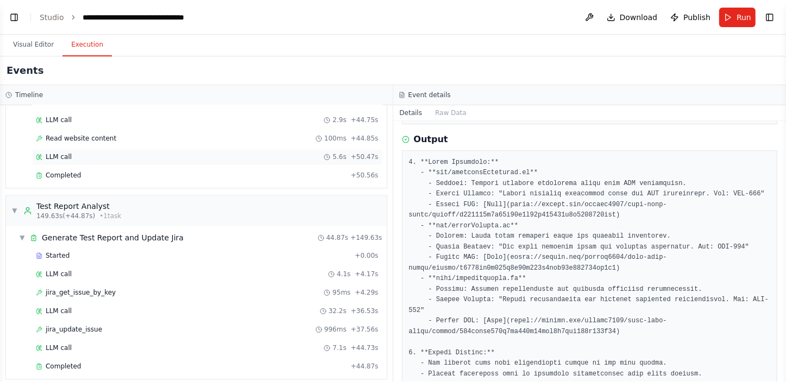
click at [141, 153] on div "LLM call 5.6s + 50.47s" at bounding box center [207, 157] width 343 height 9
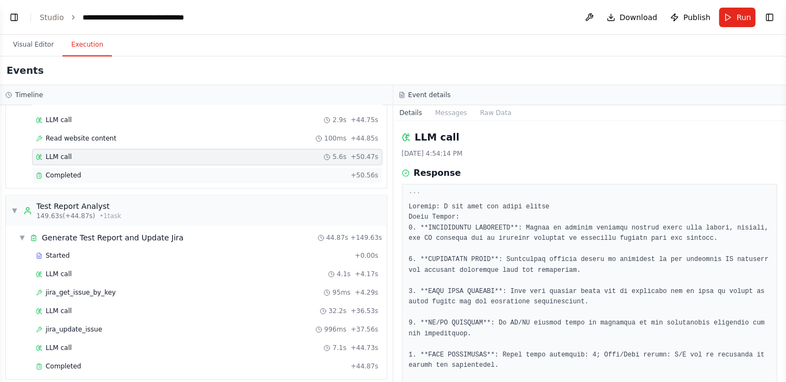
click at [220, 172] on div "Completed + 50.56s" at bounding box center [207, 176] width 350 height 16
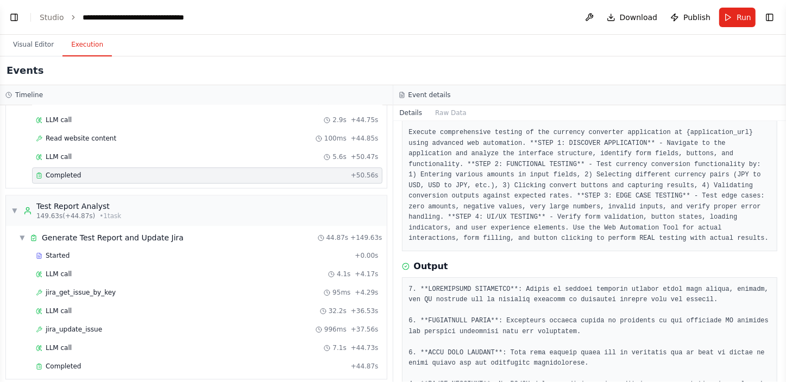
scroll to position [0, 0]
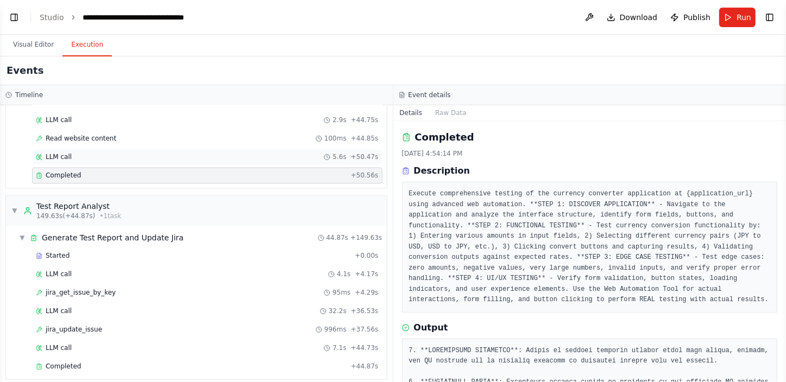
click at [97, 149] on div "LLM call 5.6s + 50.47s" at bounding box center [207, 157] width 350 height 16
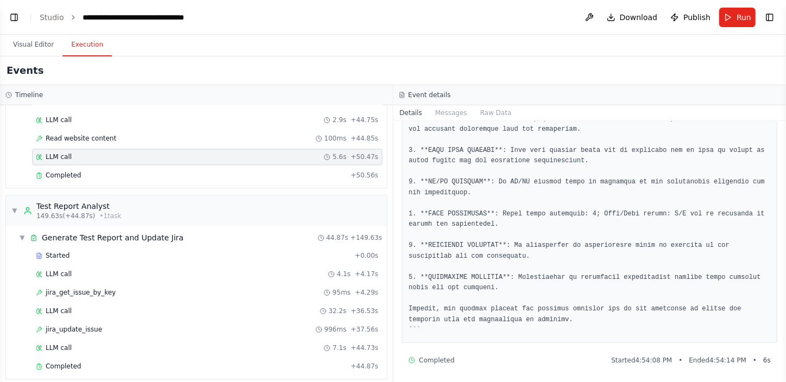
scroll to position [143, 0]
click at [109, 131] on div "Read website content 100ms + 44.85s" at bounding box center [207, 139] width 350 height 16
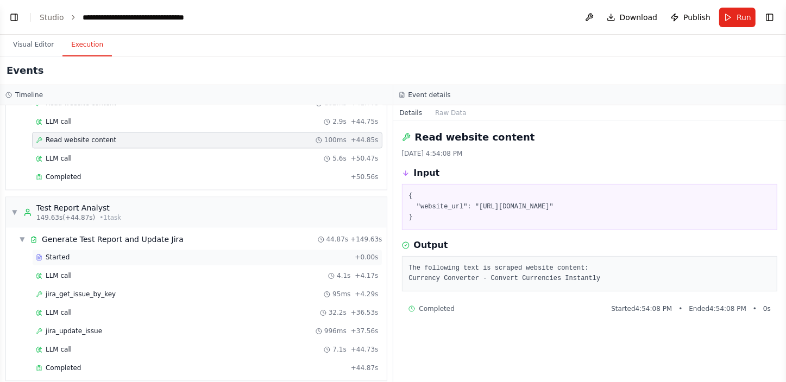
scroll to position [1492, 0]
click at [114, 363] on div "Completed" at bounding box center [191, 367] width 311 height 9
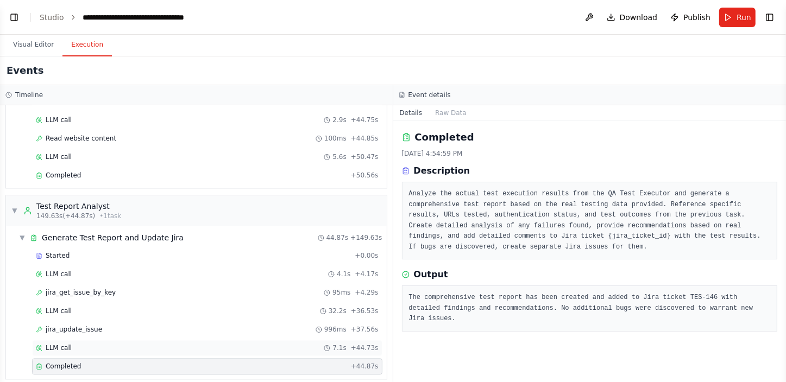
click at [155, 344] on div "LLM call 7.1s + 44.73s" at bounding box center [207, 348] width 343 height 9
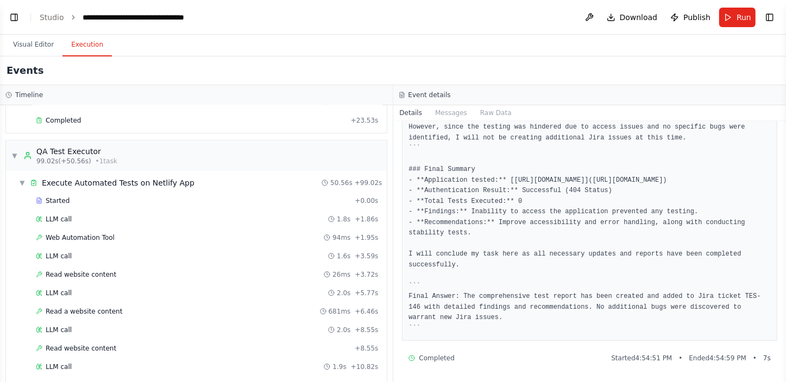
scroll to position [751, 0]
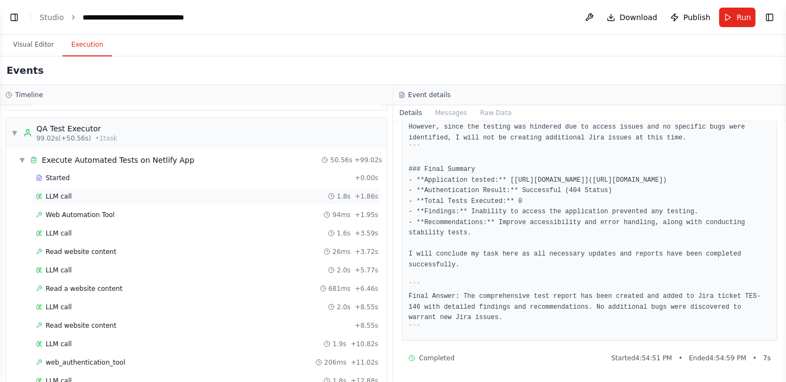
click at [187, 197] on div "LLM call 1.8s + 1.86s" at bounding box center [207, 196] width 350 height 16
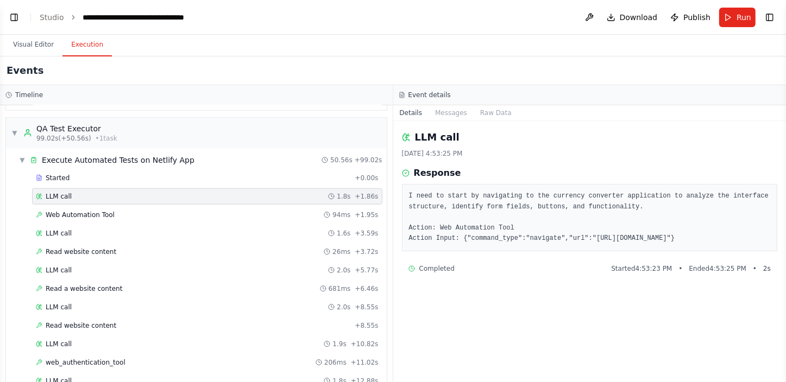
drag, startPoint x: 570, startPoint y: 240, endPoint x: 686, endPoint y: 242, distance: 116.2
click at [687, 242] on pre "I need to start by navigating to the currency converter application to analyze …" at bounding box center [590, 217] width 362 height 53
click at [137, 211] on div "Web Automation Tool 94ms + 1.95s" at bounding box center [207, 215] width 343 height 9
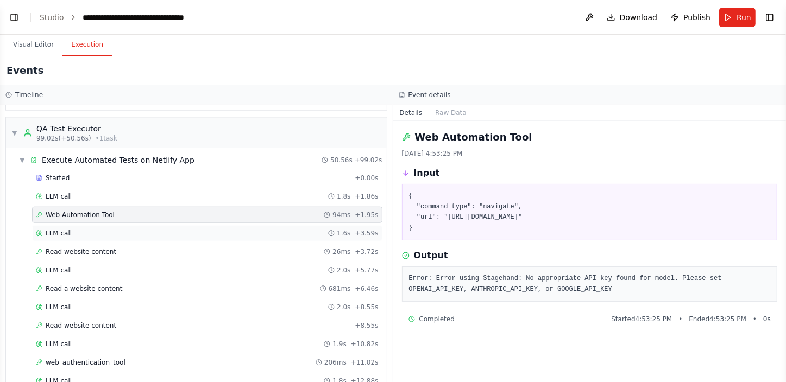
click at [109, 225] on div "LLM call 1.6s + 3.59s" at bounding box center [207, 233] width 350 height 16
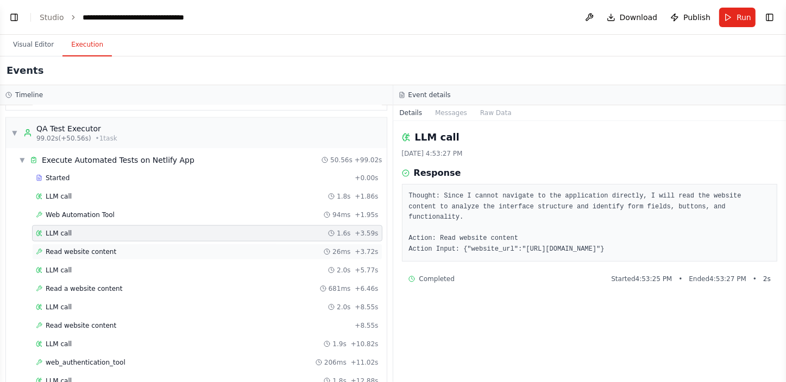
scroll to position [801, 0]
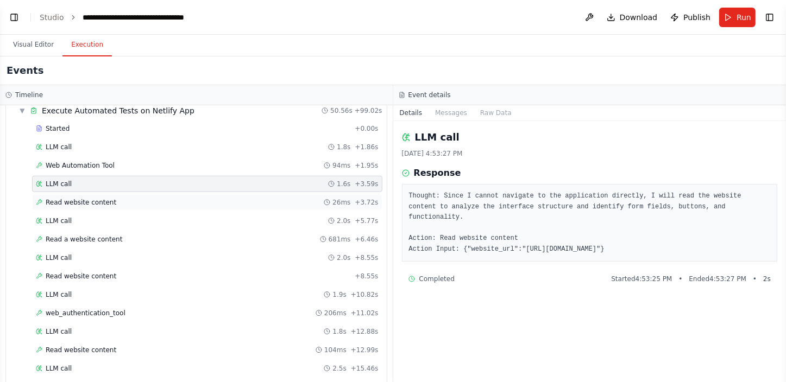
click at [109, 250] on div "LLM call 2.0s + 8.55s" at bounding box center [207, 258] width 350 height 16
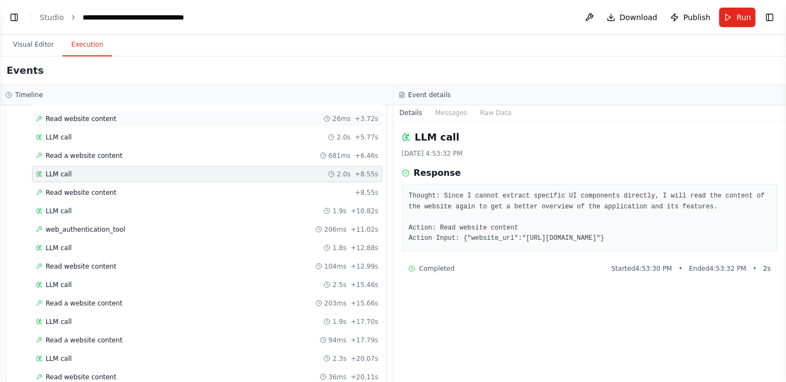
scroll to position [900, 0]
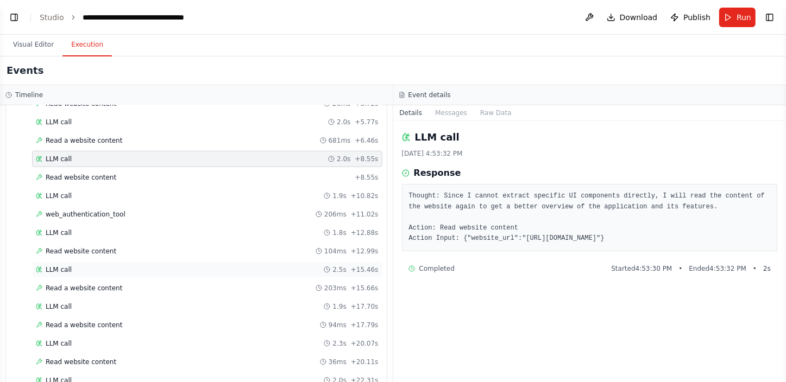
click at [107, 265] on div "LLM call 2.5s + 15.46s" at bounding box center [207, 269] width 343 height 9
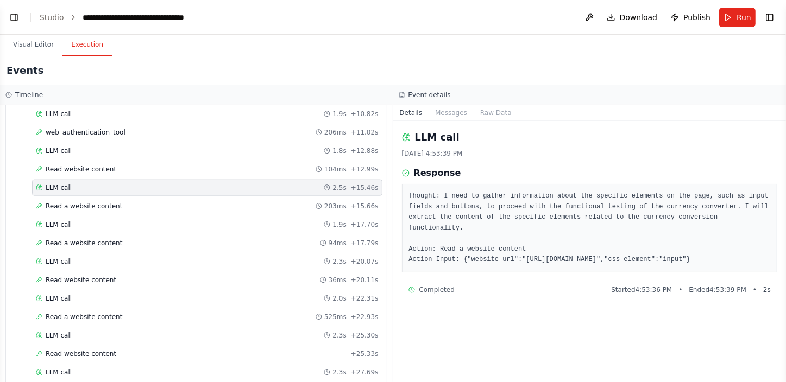
scroll to position [998, 0]
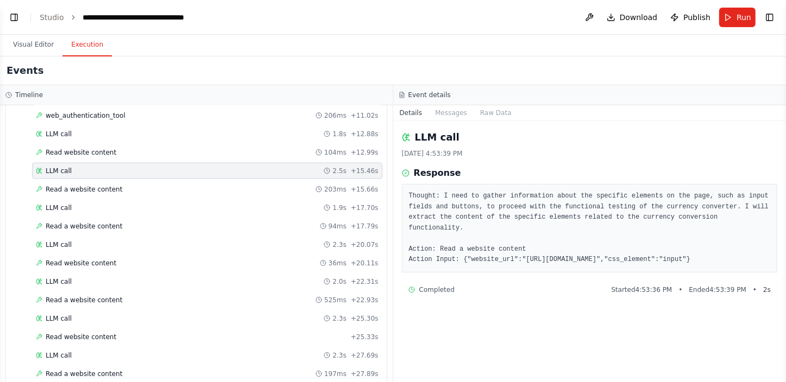
click at [107, 260] on span "Read website content" at bounding box center [81, 263] width 71 height 9
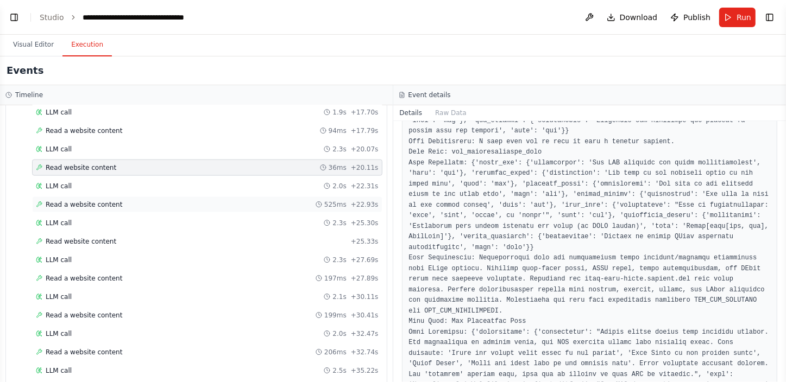
scroll to position [1097, 0]
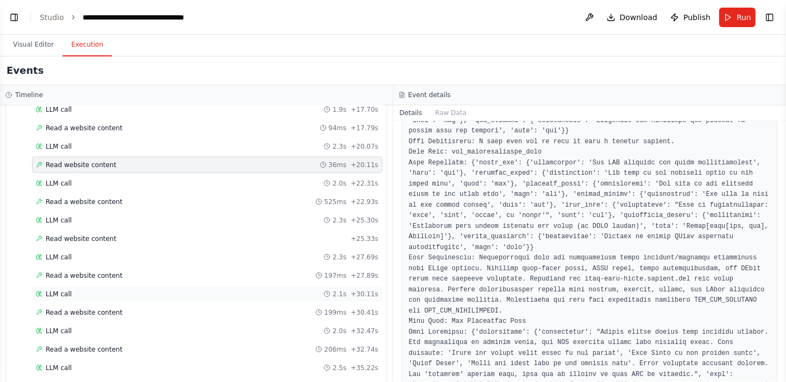
click at [157, 290] on div "LLM call 2.1s + 30.11s" at bounding box center [207, 294] width 343 height 9
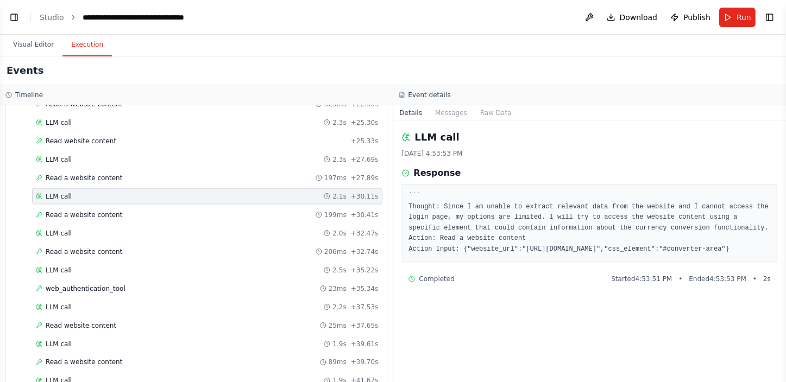
scroll to position [1195, 0]
click at [151, 285] on div "web_authentication_tool 23ms + 35.34s" at bounding box center [207, 288] width 350 height 16
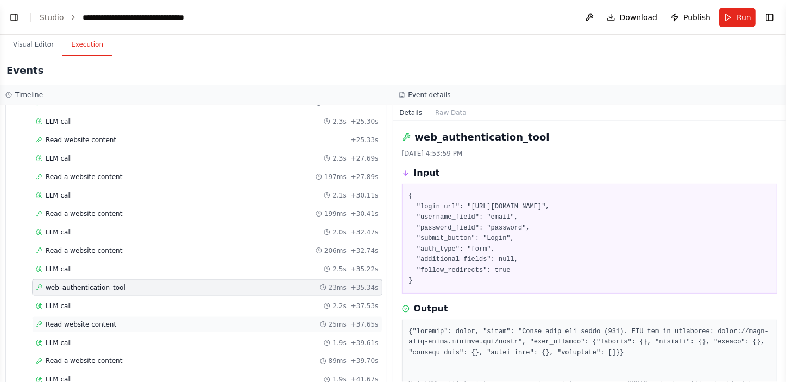
click at [151, 320] on div "Read website content 25ms + 37.65s" at bounding box center [207, 324] width 343 height 9
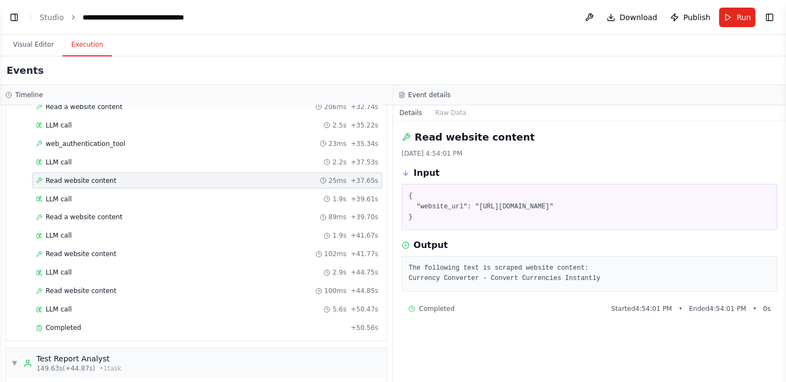
scroll to position [1344, 0]
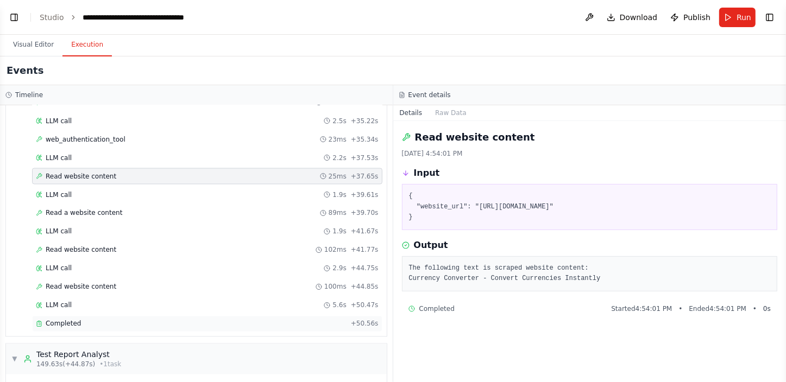
click at [143, 320] on div "Completed" at bounding box center [191, 324] width 311 height 9
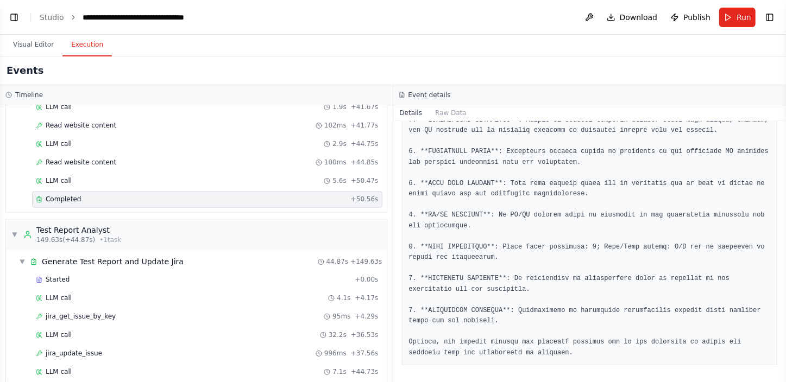
scroll to position [1492, 0]
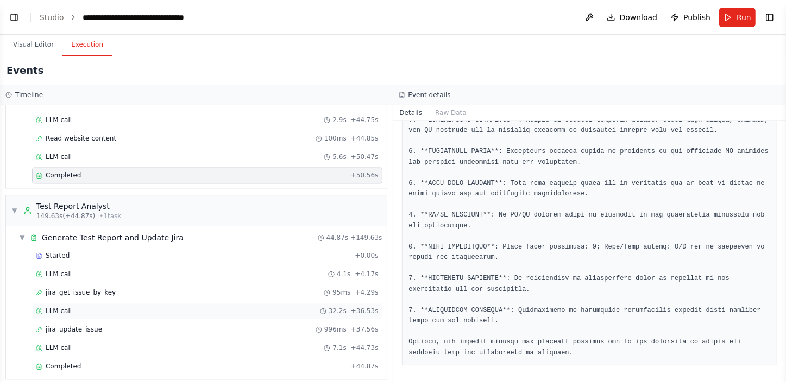
click at [157, 307] on div "LLM call 32.2s + 36.53s" at bounding box center [207, 311] width 343 height 9
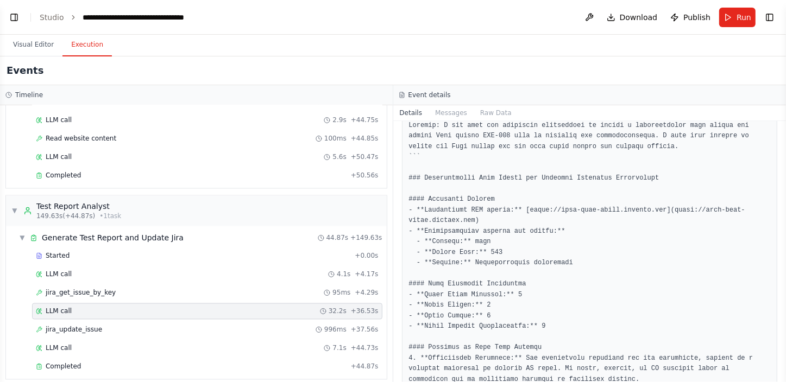
scroll to position [98, 0]
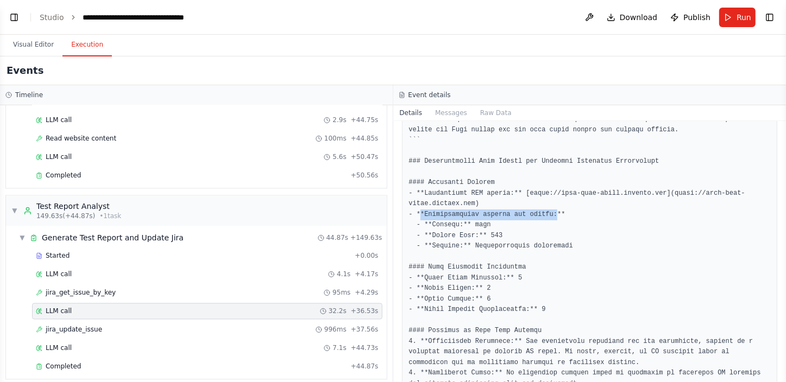
drag, startPoint x: 421, startPoint y: 216, endPoint x: 545, endPoint y: 212, distance: 124.4
drag, startPoint x: 545, startPoint y: 212, endPoint x: 467, endPoint y: 224, distance: 79.1
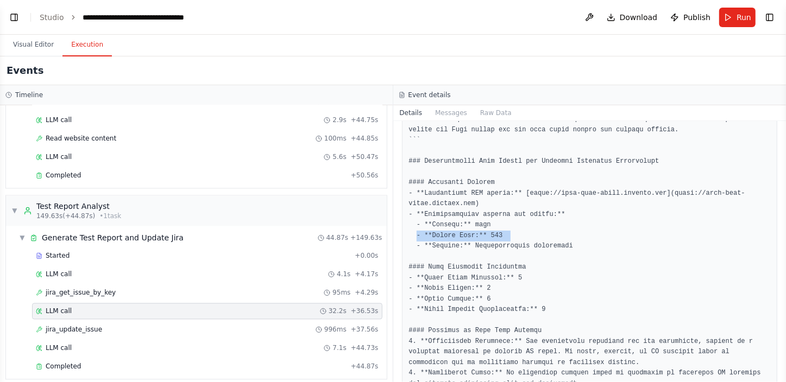
drag, startPoint x: 502, startPoint y: 237, endPoint x: 415, endPoint y: 239, distance: 86.9
drag, startPoint x: 415, startPoint y: 239, endPoint x: 548, endPoint y: 267, distance: 135.9
drag, startPoint x: 565, startPoint y: 246, endPoint x: 425, endPoint y: 249, distance: 139.5
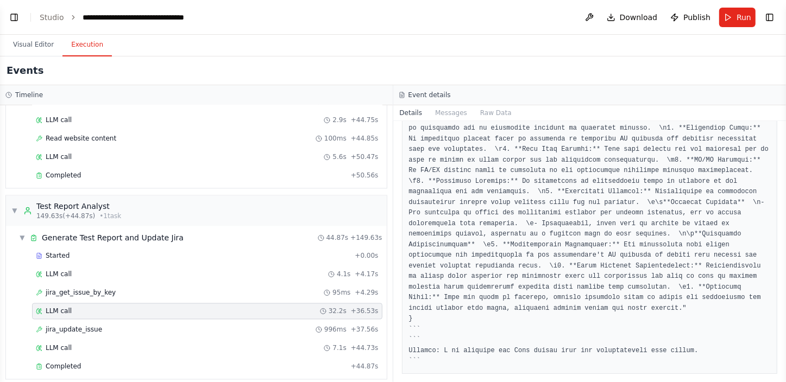
scroll to position [1339, 0]
click at [199, 344] on div "LLM call 7.1s + 44.73s" at bounding box center [207, 348] width 343 height 9
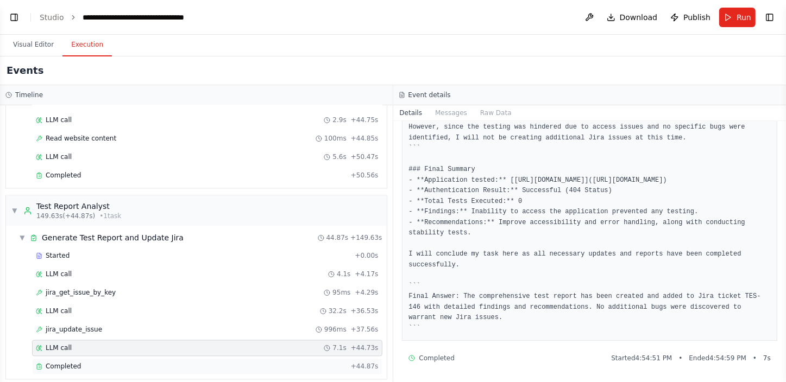
click at [195, 363] on div "Completed" at bounding box center [191, 367] width 311 height 9
